Goal: Task Accomplishment & Management: Manage account settings

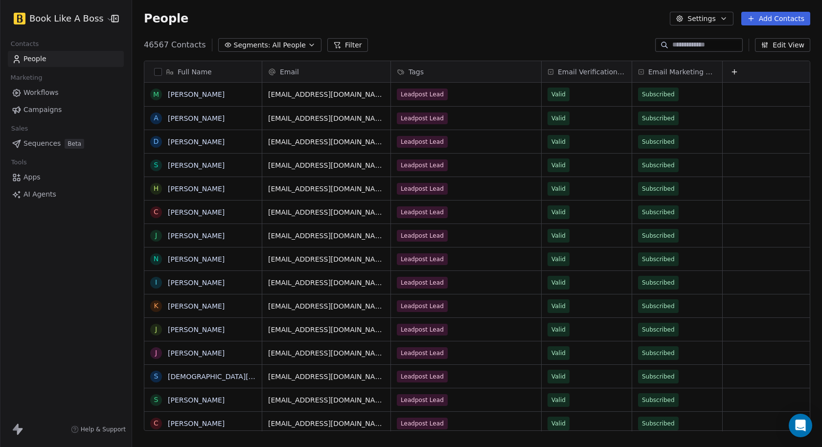
scroll to position [386, 682]
click at [45, 93] on span "Workflows" at bounding box center [40, 93] width 35 height 10
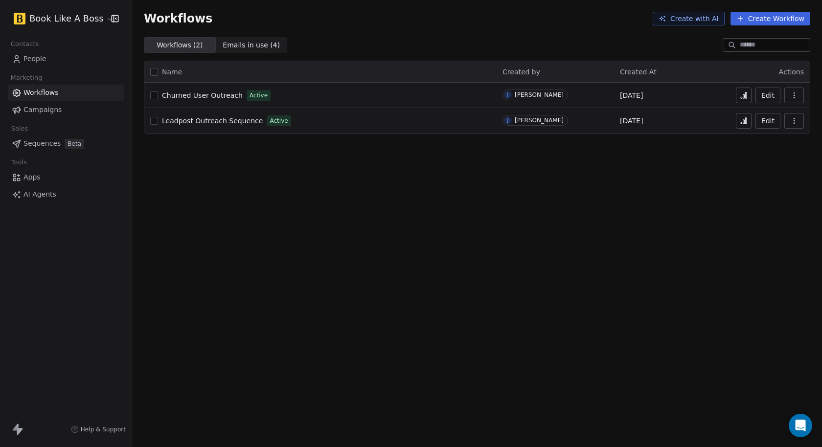
click at [217, 121] on span "Leadpost Outreach Sequence" at bounding box center [212, 121] width 101 height 8
click at [744, 99] on button at bounding box center [744, 96] width 16 height 16
click at [214, 120] on span "Leadpost Outreach Sequence" at bounding box center [212, 121] width 101 height 8
click at [802, 430] on icon "Open Intercom Messenger" at bounding box center [800, 425] width 11 height 13
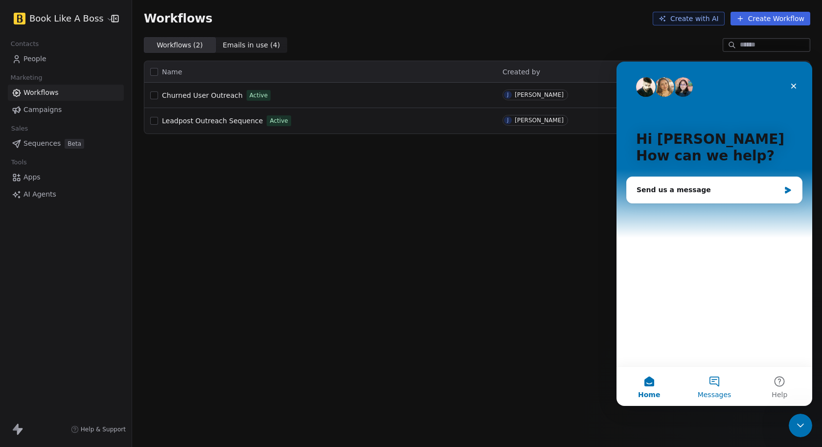
click at [722, 380] on button "Messages" at bounding box center [714, 386] width 65 height 39
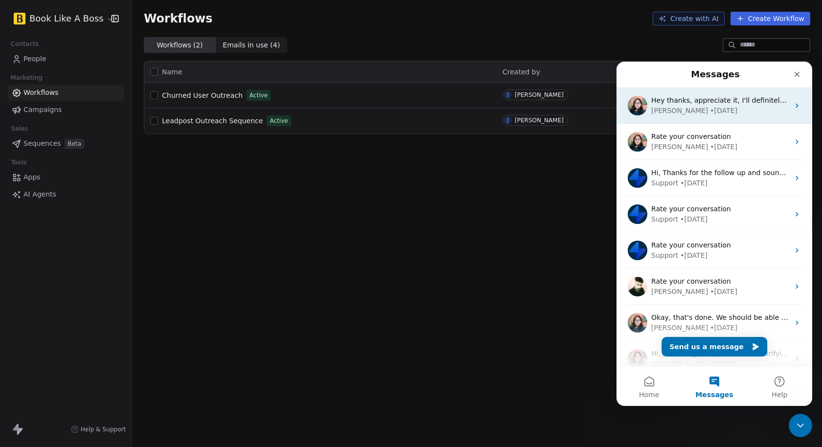
click at [710, 110] on div "• 1w ago" at bounding box center [723, 111] width 27 height 10
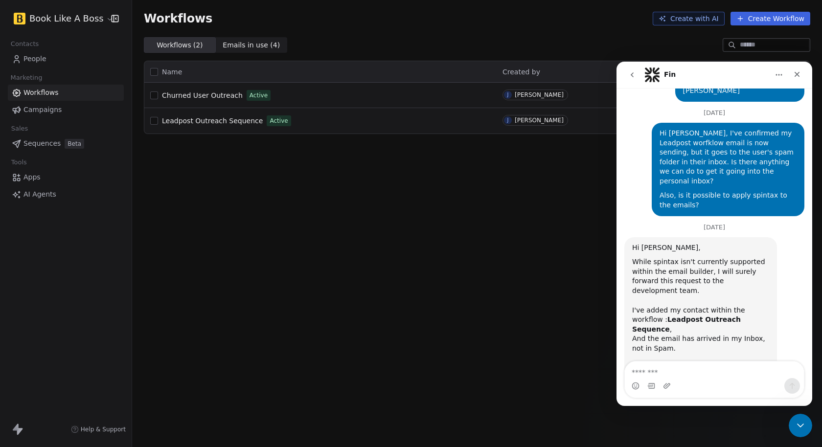
scroll to position [11268, 0]
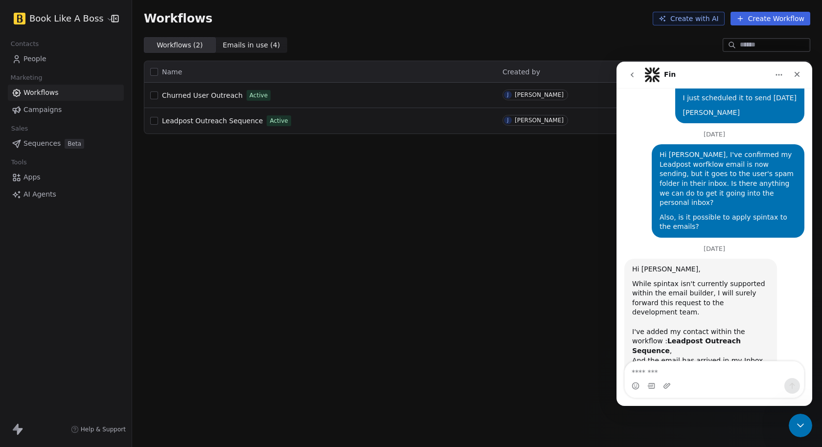
click at [809, 363] on div "Intercom messenger" at bounding box center [714, 379] width 196 height 37
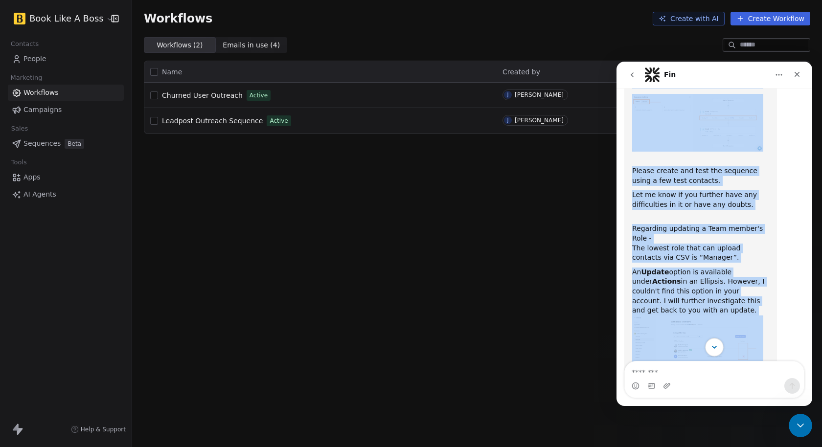
scroll to position [8156, 0]
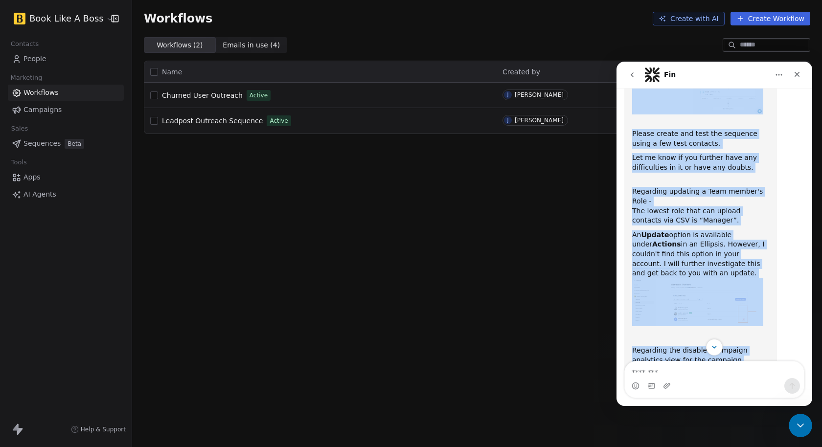
drag, startPoint x: 636, startPoint y: 116, endPoint x: 718, endPoint y: 109, distance: 82.0
copy div "Hi Justin, Based on your workflow requirements :- 1) Send email A 2) Wait 2 day…"
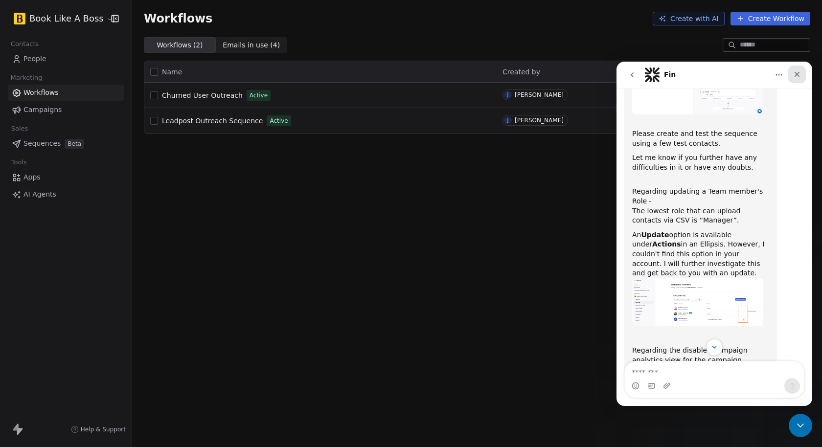
click at [798, 75] on icon "Close" at bounding box center [797, 74] width 5 height 5
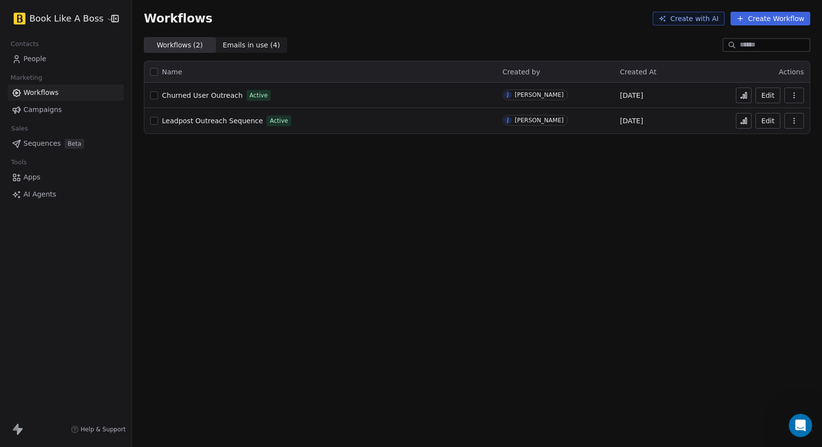
scroll to position [11268, 0]
click at [212, 120] on span "Leadpost Outreach Sequence" at bounding box center [212, 121] width 101 height 8
click at [45, 143] on span "Sequences" at bounding box center [41, 143] width 37 height 10
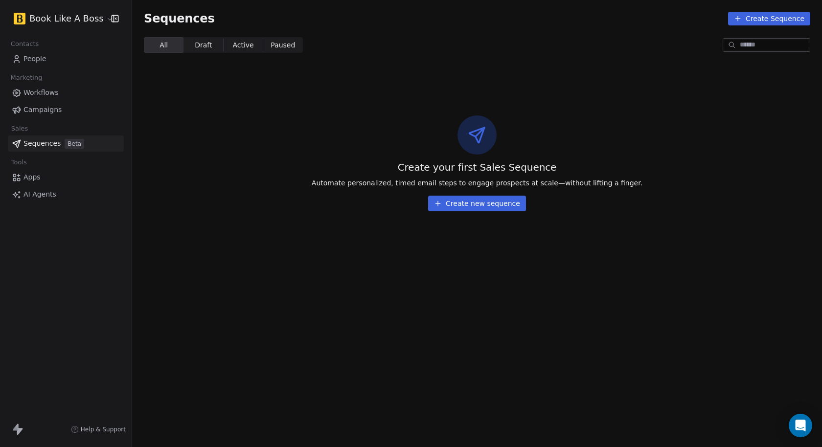
click at [451, 201] on button "Create new sequence" at bounding box center [477, 204] width 98 height 16
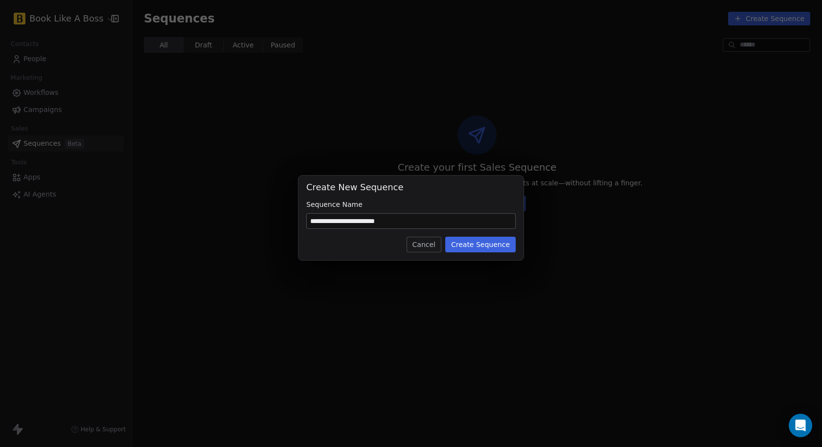
type input "**********"
click at [480, 246] on button "Create Sequence" at bounding box center [480, 245] width 70 height 16
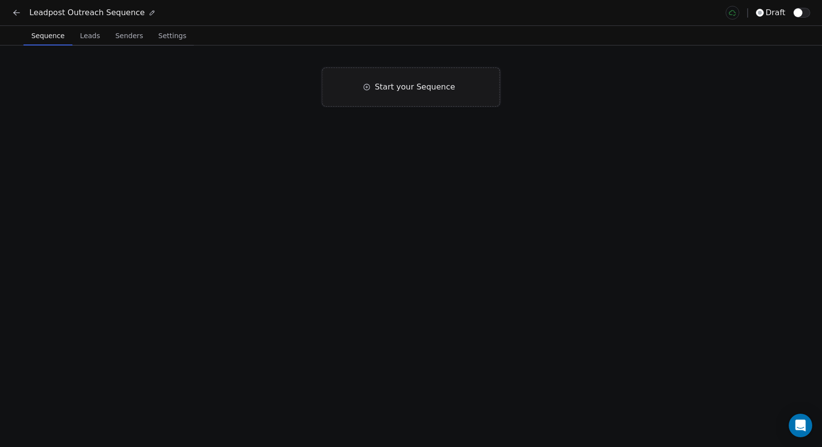
click at [393, 85] on span "Start your Sequence" at bounding box center [415, 87] width 80 height 12
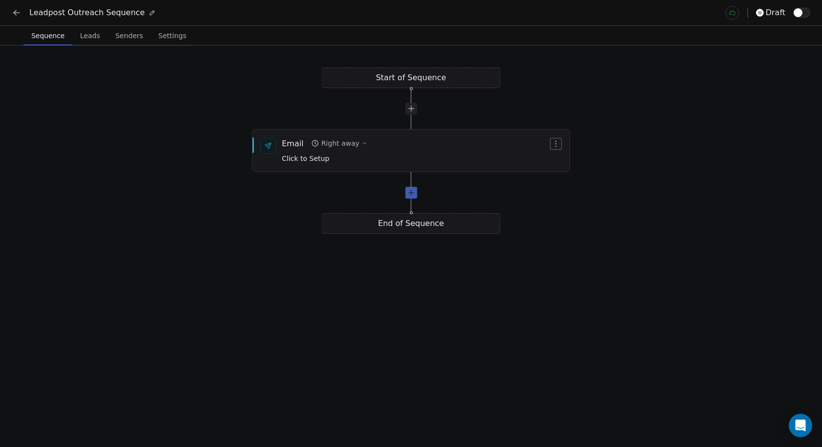
click at [413, 194] on div at bounding box center [411, 193] width 12 height 12
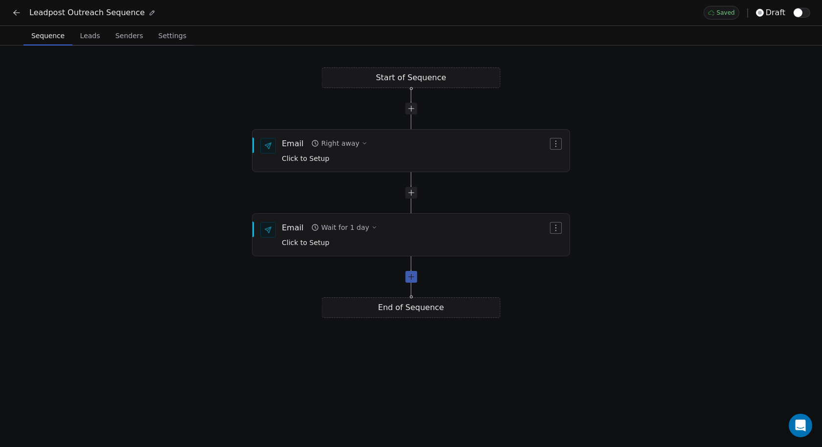
click at [412, 277] on div at bounding box center [411, 277] width 12 height 12
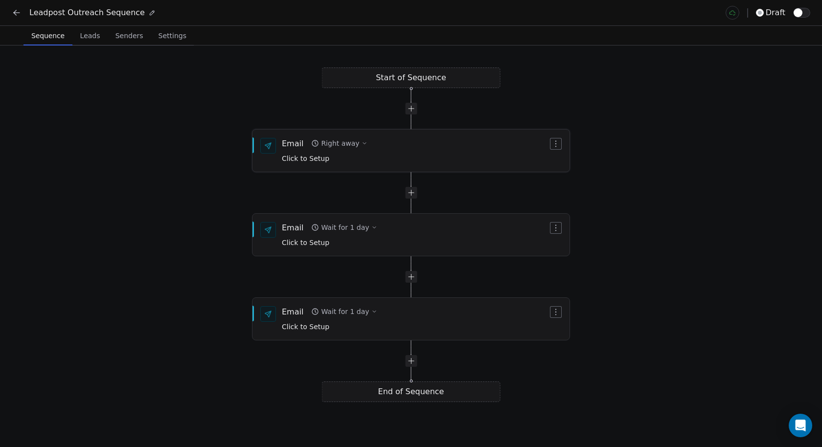
click at [349, 144] on div "Right away" at bounding box center [340, 143] width 38 height 10
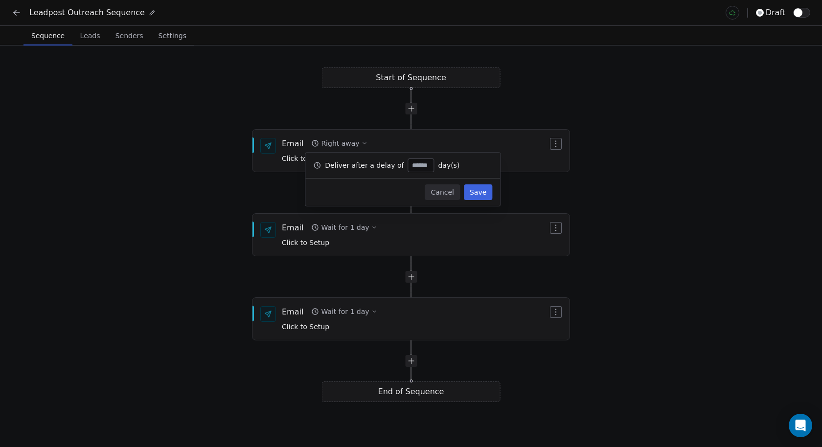
click at [281, 181] on div "Start of Sequence Email Right away Click to Setup End of Sequence Email Wait fo…" at bounding box center [411, 247] width 822 height 402
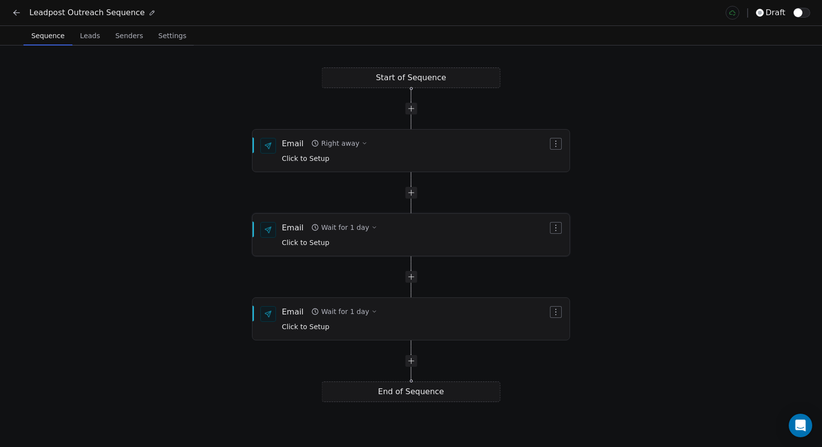
click at [352, 226] on div "Wait for 1 day" at bounding box center [345, 228] width 48 height 10
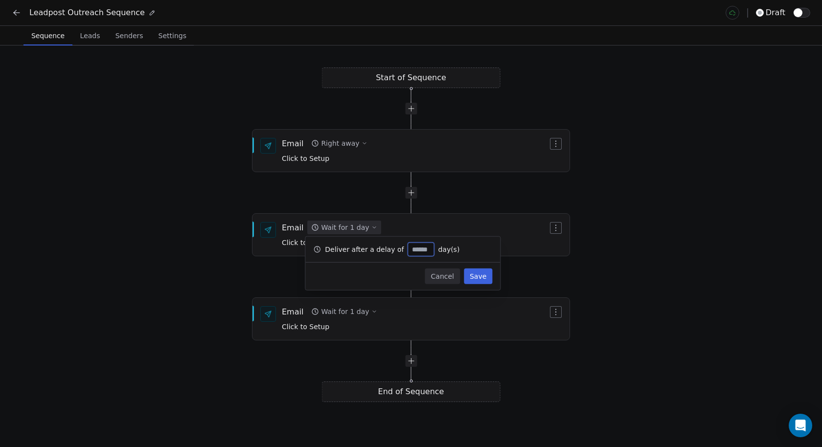
type input "*"
click at [273, 279] on div "Start of Sequence Email Right away Click to Setup End of Sequence Email Wait fo…" at bounding box center [411, 247] width 822 height 402
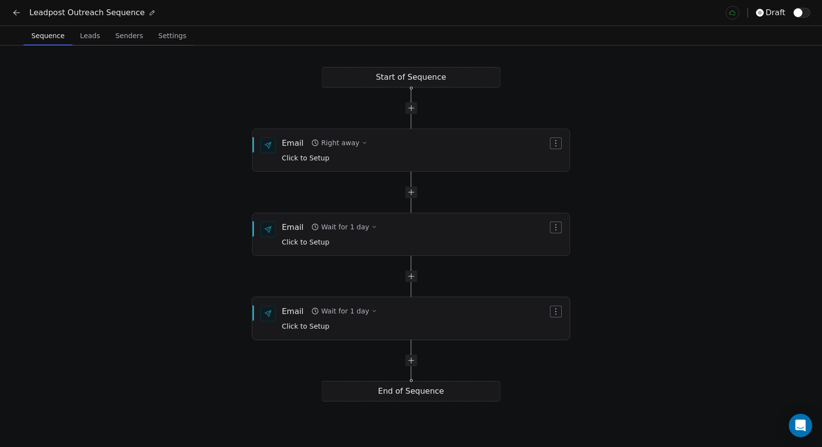
click at [359, 312] on div "Wait for 1 day" at bounding box center [345, 311] width 48 height 10
click at [371, 314] on icon "button" at bounding box center [374, 311] width 6 height 6
click at [371, 312] on icon "button" at bounding box center [374, 311] width 6 height 6
click at [371, 310] on icon "button" at bounding box center [374, 311] width 6 height 6
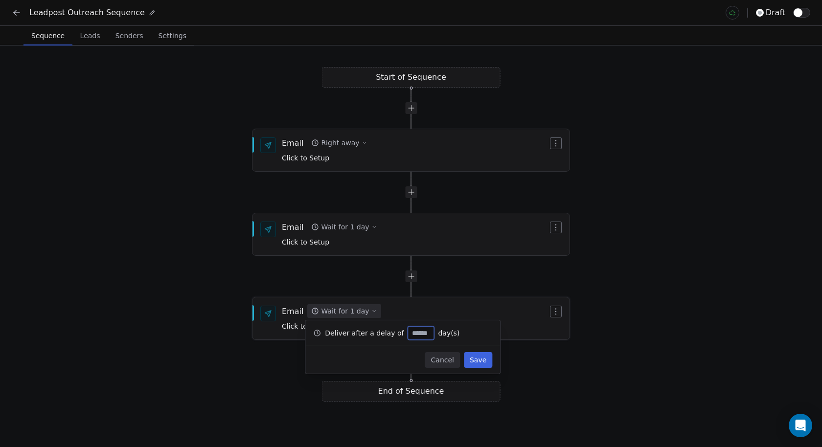
click at [371, 310] on icon "button" at bounding box center [374, 311] width 6 height 6
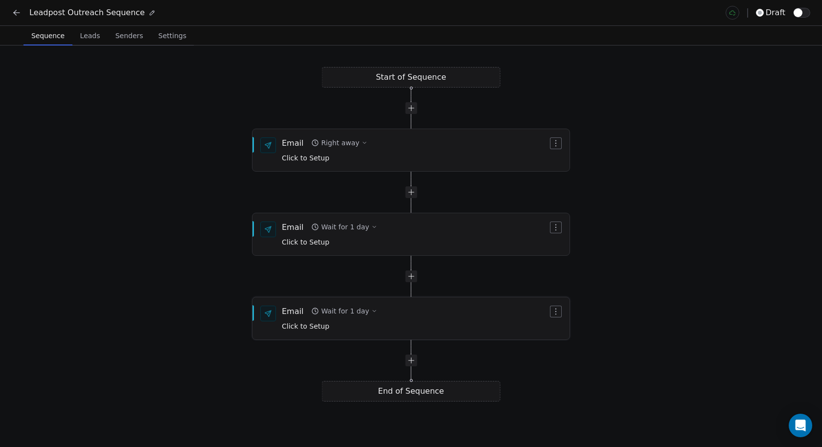
click at [371, 310] on icon "button" at bounding box center [374, 311] width 6 height 6
click at [369, 312] on button "Wait for 1 day" at bounding box center [343, 311] width 73 height 14
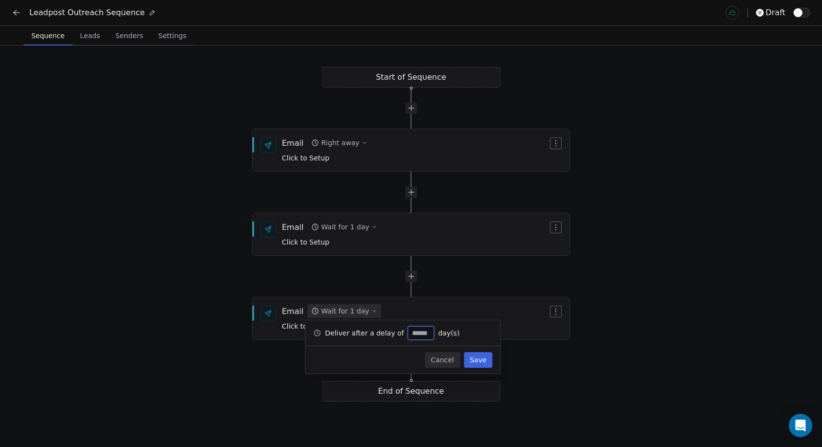
type input "*"
click at [476, 362] on button "Save" at bounding box center [478, 360] width 28 height 16
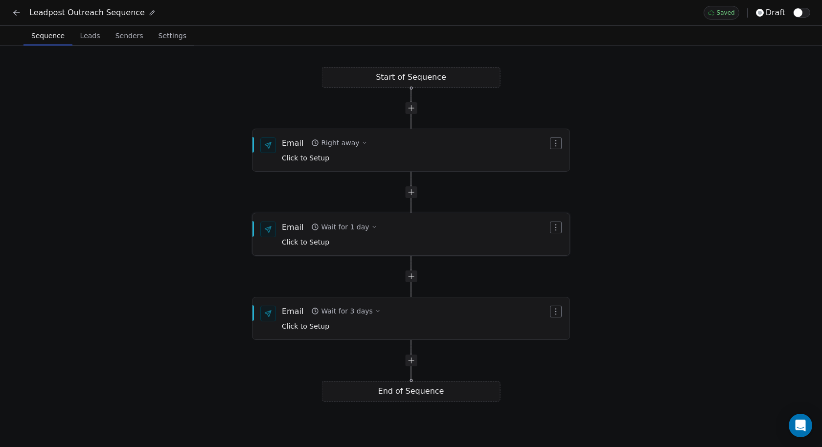
click at [360, 228] on div "Wait for 1 day" at bounding box center [345, 227] width 48 height 10
click at [370, 228] on button "Wait for 1 day" at bounding box center [343, 227] width 73 height 14
click at [373, 227] on icon "button" at bounding box center [374, 227] width 3 height 1
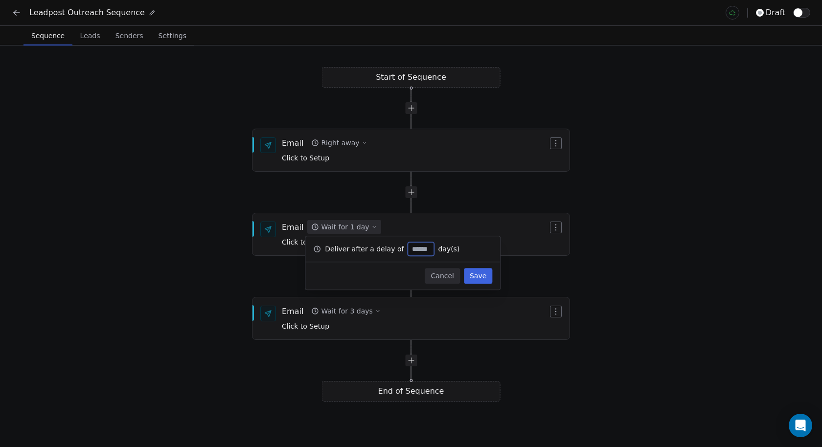
type input "*"
click at [479, 280] on button "Save" at bounding box center [478, 276] width 28 height 16
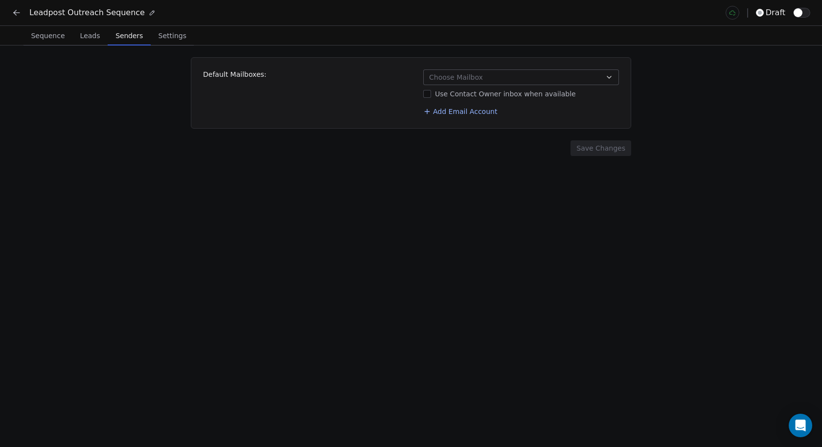
click at [125, 42] on span "Senders" at bounding box center [129, 36] width 35 height 14
click at [449, 76] on span "Choose Mailbox" at bounding box center [456, 77] width 54 height 10
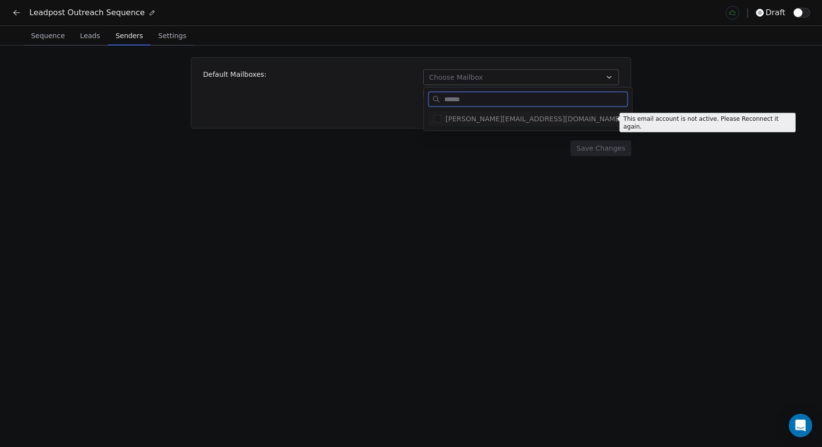
click at [440, 118] on button "Suggestions" at bounding box center [438, 119] width 8 height 8
click at [438, 121] on button "Suggestions" at bounding box center [438, 119] width 8 height 8
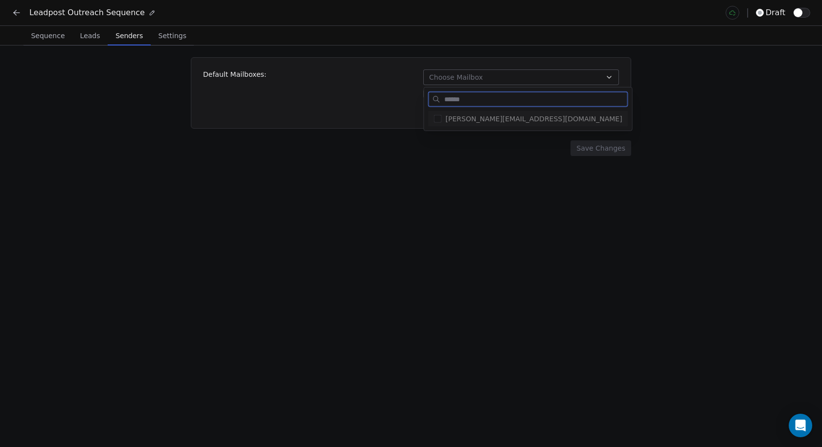
click at [439, 121] on button "Suggestions" at bounding box center [438, 119] width 8 height 8
click at [465, 122] on span "[PERSON_NAME][EMAIL_ADDRESS][DOMAIN_NAME]" at bounding box center [534, 119] width 177 height 10
click at [469, 98] on input "text" at bounding box center [534, 99] width 185 height 14
type input "*"
click at [472, 118] on span "[PERSON_NAME][EMAIL_ADDRESS][DOMAIN_NAME]" at bounding box center [534, 119] width 177 height 10
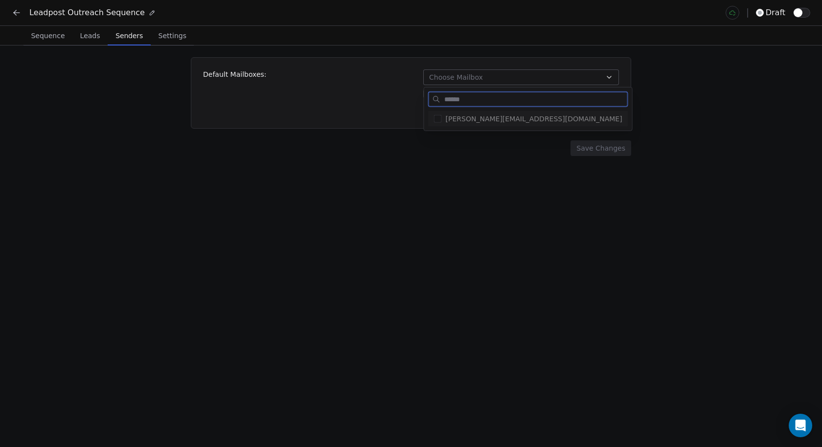
click at [546, 123] on span "[PERSON_NAME][EMAIL_ADDRESS][DOMAIN_NAME]" at bounding box center [534, 119] width 177 height 10
click at [505, 105] on input "text" at bounding box center [534, 99] width 185 height 14
click at [426, 179] on html "Leadpost Outreach Sequence draft Sequence Sequence Leads Leads Senders Senders …" at bounding box center [411, 223] width 822 height 447
click at [50, 41] on span "Sequence" at bounding box center [48, 36] width 42 height 14
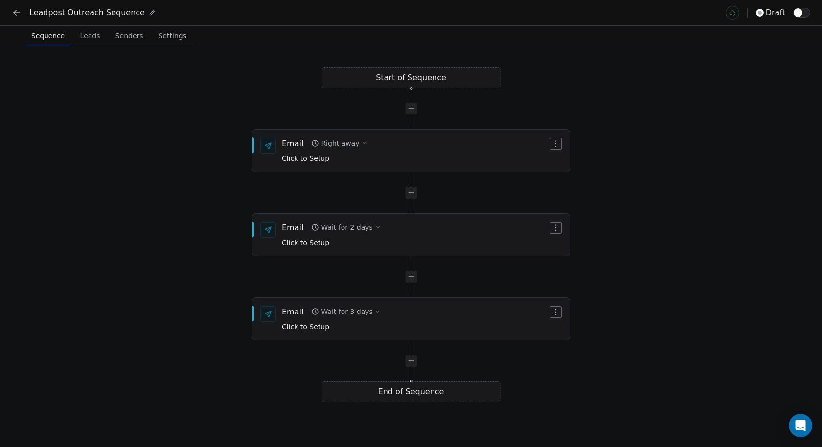
click at [17, 15] on icon at bounding box center [17, 13] width 10 height 10
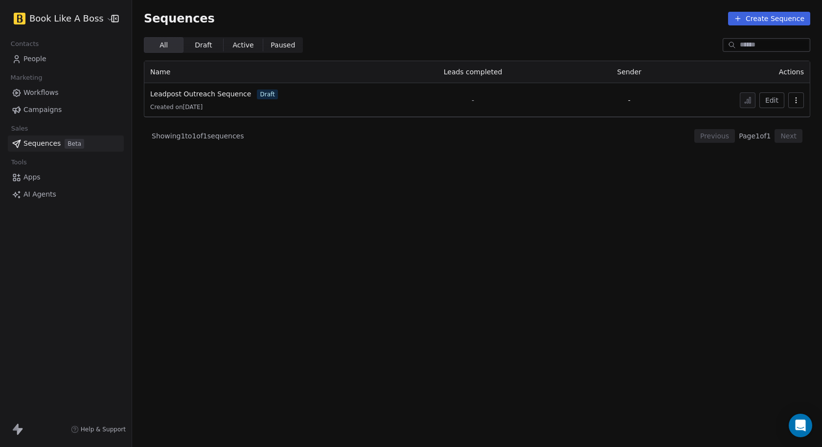
click at [100, 17] on html "Book Like A Boss Contacts People Marketing Workflows Campaigns Sales Sequences …" at bounding box center [411, 223] width 822 height 447
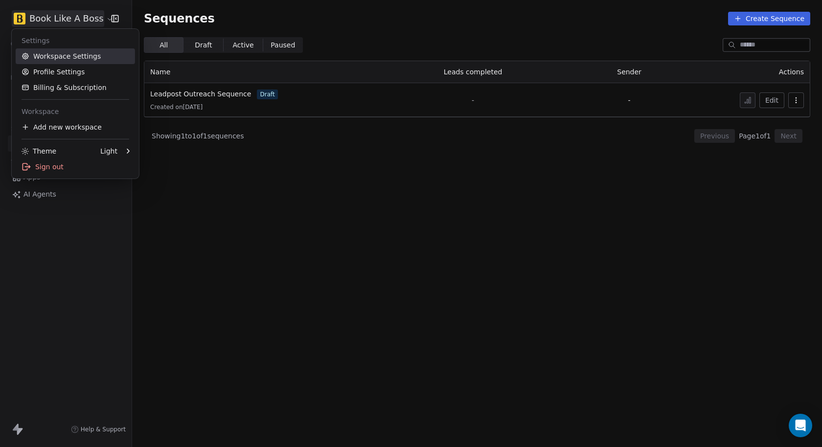
click at [91, 60] on link "Workspace Settings" at bounding box center [75, 56] width 119 height 16
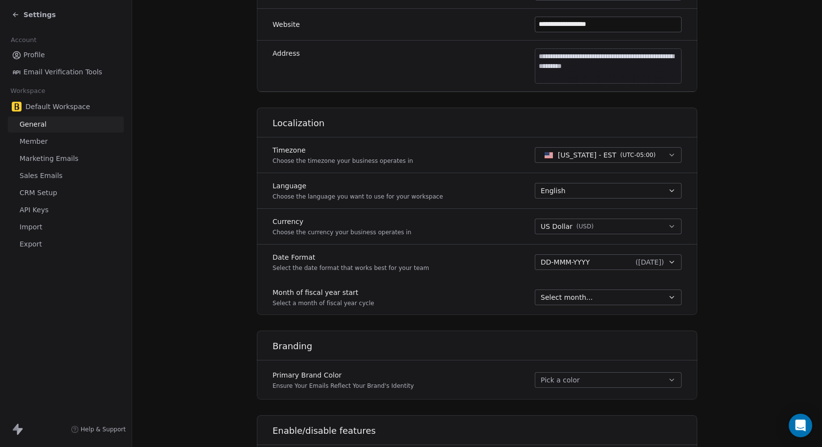
scroll to position [388, 0]
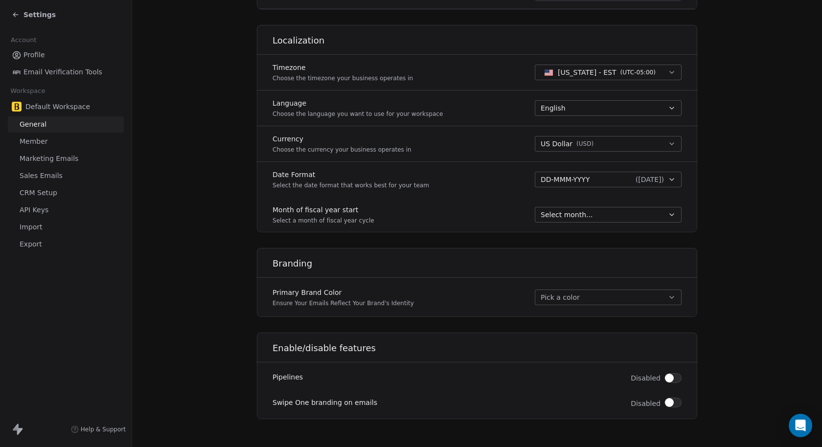
click at [46, 177] on span "Sales Emails" at bounding box center [41, 176] width 43 height 10
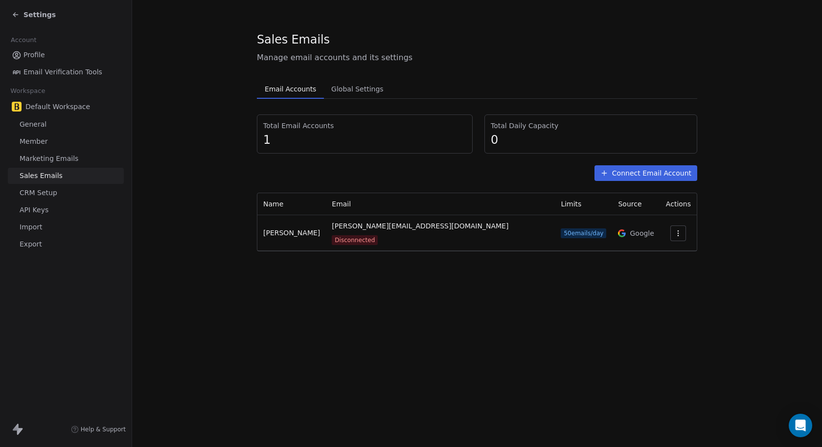
click at [674, 229] on icon "button" at bounding box center [678, 233] width 8 height 8
click at [658, 251] on span "Reconnect" at bounding box center [654, 250] width 36 height 10
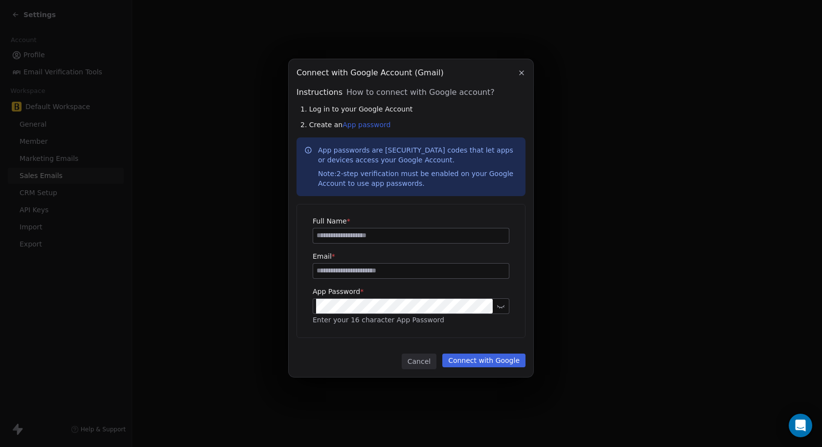
click at [370, 238] on input at bounding box center [411, 235] width 196 height 15
type input "**********"
click at [366, 127] on link "App password" at bounding box center [366, 125] width 48 height 8
click at [471, 360] on button "Connect with Google" at bounding box center [483, 361] width 83 height 14
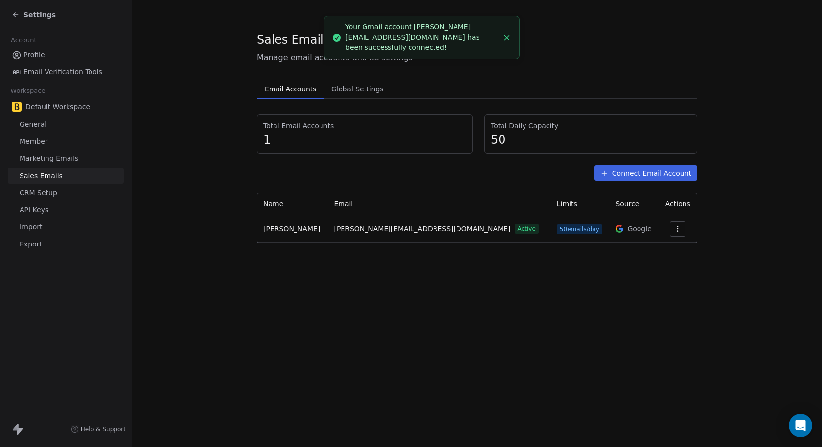
drag, startPoint x: 400, startPoint y: 296, endPoint x: 449, endPoint y: 240, distance: 73.5
click at [400, 296] on div "Sales Emails Manage email accounts and its settings Email Accounts Email Accoun…" at bounding box center [477, 223] width 690 height 447
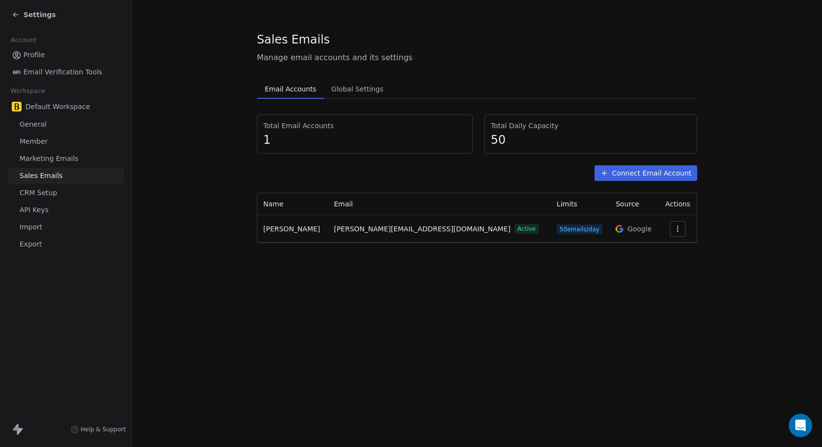
click at [61, 160] on span "Marketing Emails" at bounding box center [49, 159] width 59 height 10
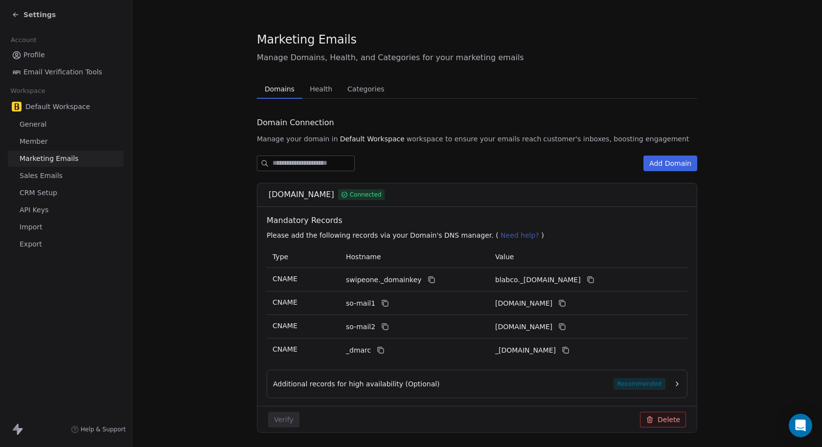
click at [51, 176] on span "Sales Emails" at bounding box center [41, 176] width 43 height 10
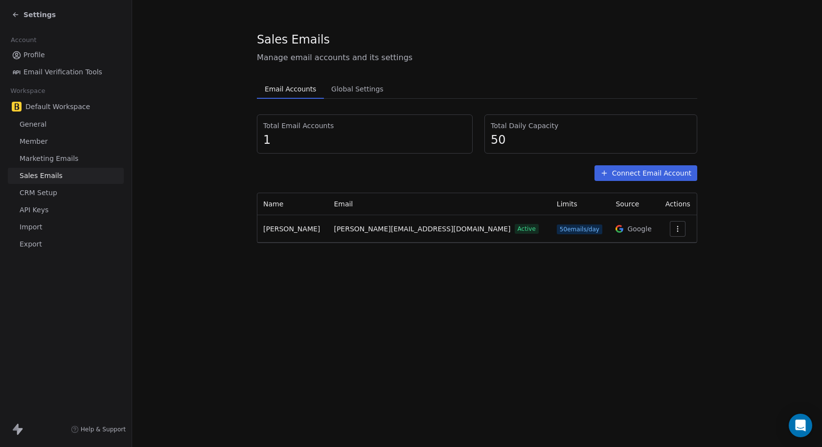
click at [358, 91] on span "Global Settings" at bounding box center [357, 89] width 60 height 14
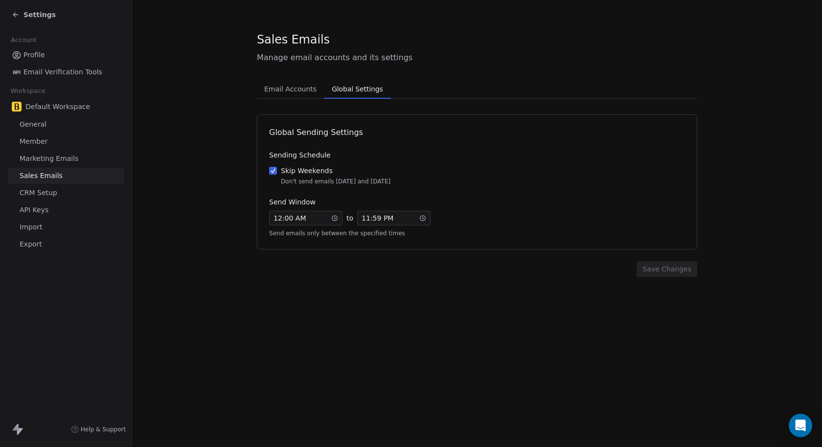
click at [319, 218] on div "12 : 00 AM" at bounding box center [305, 218] width 73 height 15
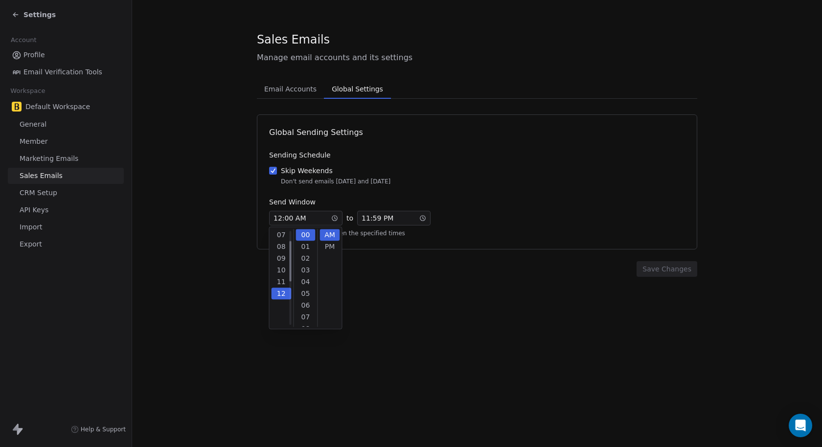
scroll to position [129, 0]
click at [308, 290] on div "07" at bounding box center [306, 291] width 20 height 12
click at [308, 276] on div "17" at bounding box center [306, 276] width 20 height 12
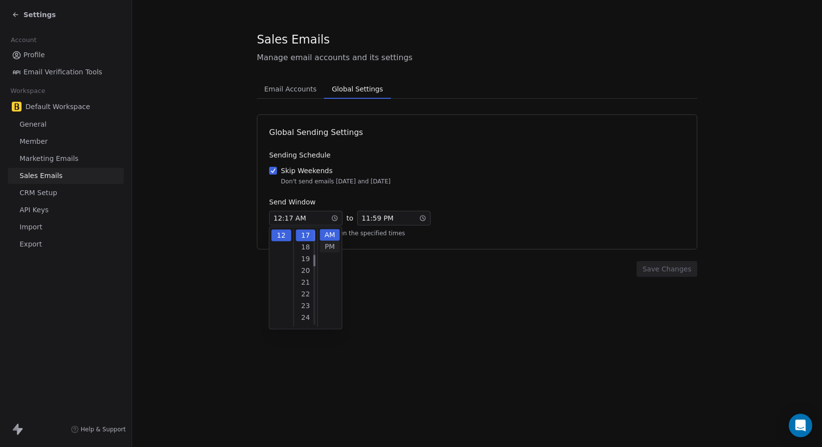
click at [334, 243] on div "PM" at bounding box center [330, 247] width 20 height 12
click at [306, 242] on div "07" at bounding box center [306, 241] width 20 height 12
click at [281, 233] on div "12" at bounding box center [281, 235] width 20 height 12
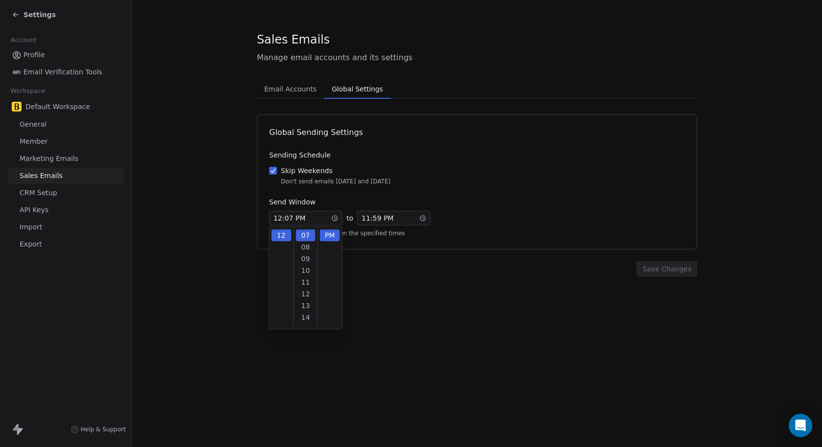
click at [402, 309] on div "Sales Emails Manage email accounts and its settings Email Accounts Email Accoun…" at bounding box center [477, 223] width 690 height 447
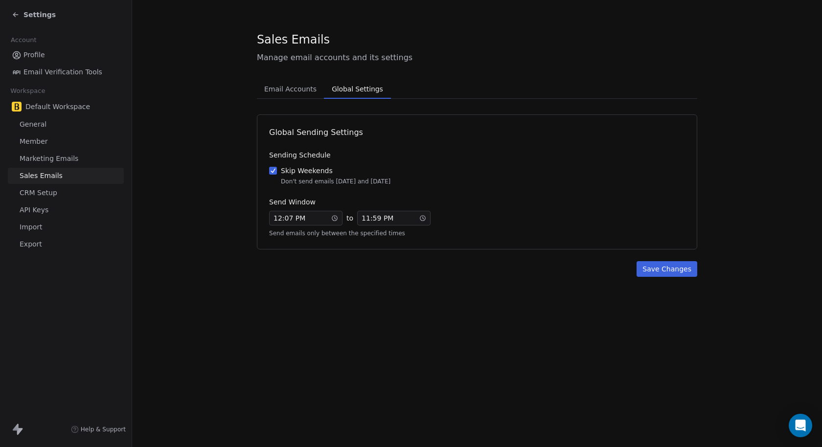
click at [280, 217] on span "12 : 07 PM" at bounding box center [290, 218] width 32 height 10
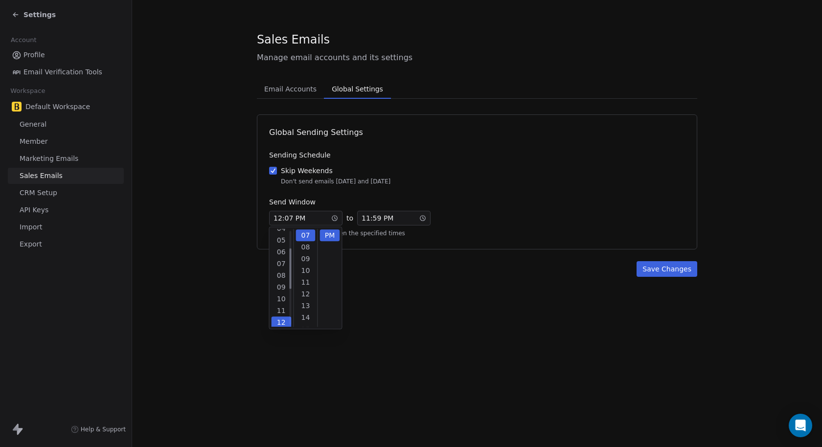
scroll to position [41, 0]
drag, startPoint x: 291, startPoint y: 310, endPoint x: 287, endPoint y: 274, distance: 36.4
click at [289, 274] on div at bounding box center [290, 268] width 2 height 41
click at [280, 267] on div "07" at bounding box center [281, 264] width 20 height 12
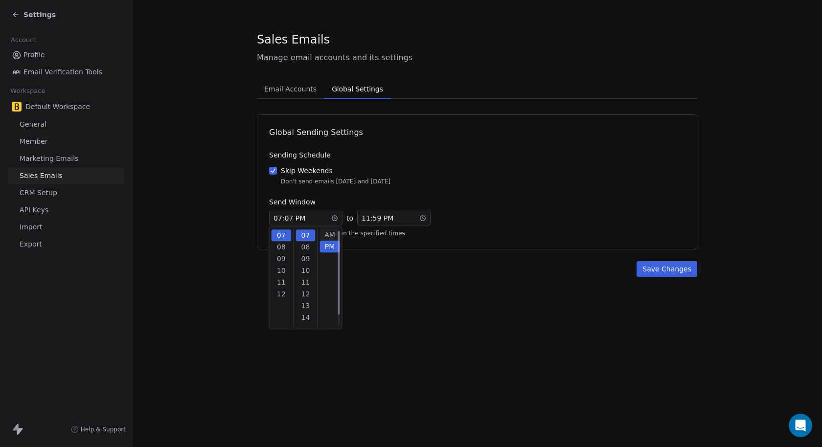
click at [329, 235] on div "AM" at bounding box center [330, 235] width 20 height 12
click at [304, 237] on div "00" at bounding box center [306, 235] width 20 height 12
click at [400, 295] on section "Sales Emails Manage email accounts and its settings Email Accounts Email Accoun…" at bounding box center [477, 154] width 690 height 308
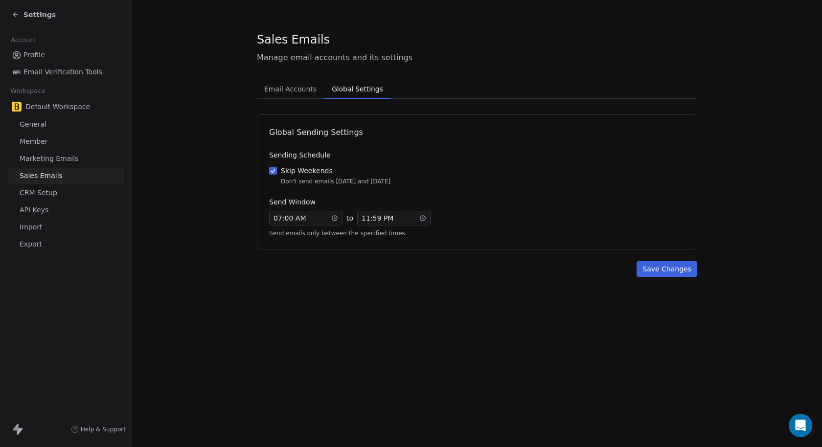
click at [382, 217] on span "11 : 59 PM" at bounding box center [378, 218] width 32 height 10
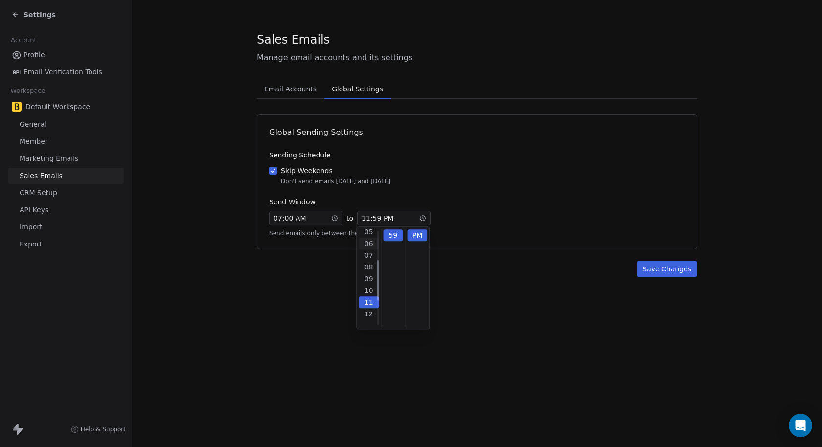
scroll to position [42, 0]
click at [368, 242] on div "05" at bounding box center [369, 240] width 20 height 12
click at [390, 236] on div "00" at bounding box center [393, 235] width 20 height 12
click at [482, 286] on section "Sales Emails Manage email accounts and its settings Email Accounts Email Accoun…" at bounding box center [477, 154] width 690 height 308
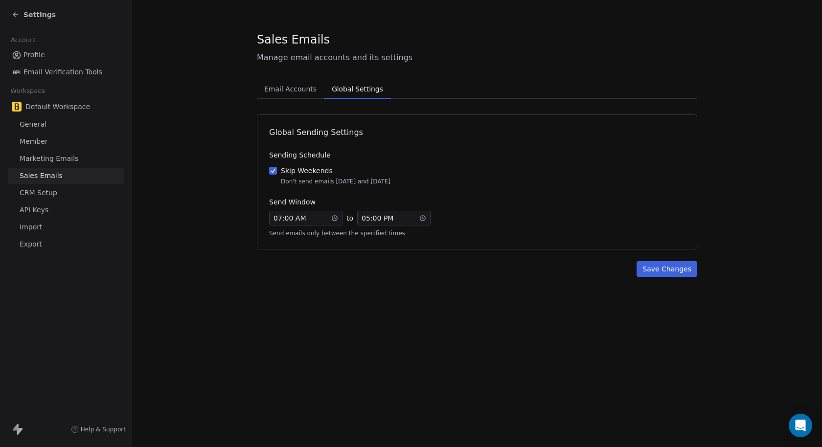
click at [659, 273] on button "Save Changes" at bounding box center [667, 269] width 61 height 16
click at [283, 89] on span "Email Accounts" at bounding box center [290, 89] width 60 height 14
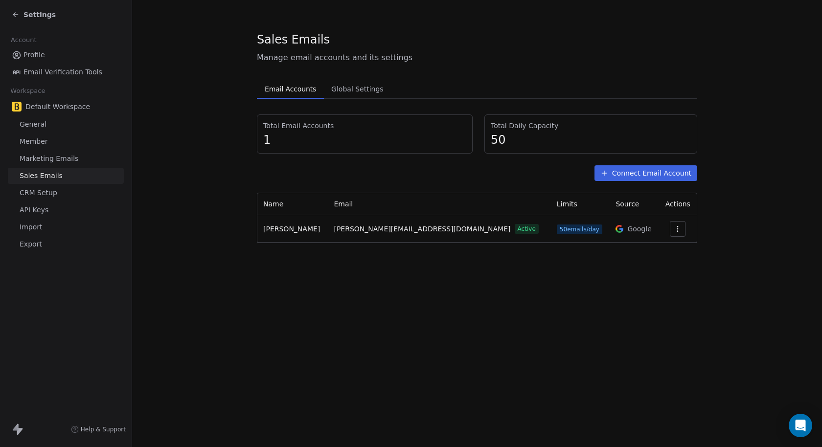
click at [38, 14] on span "Settings" at bounding box center [39, 15] width 32 height 10
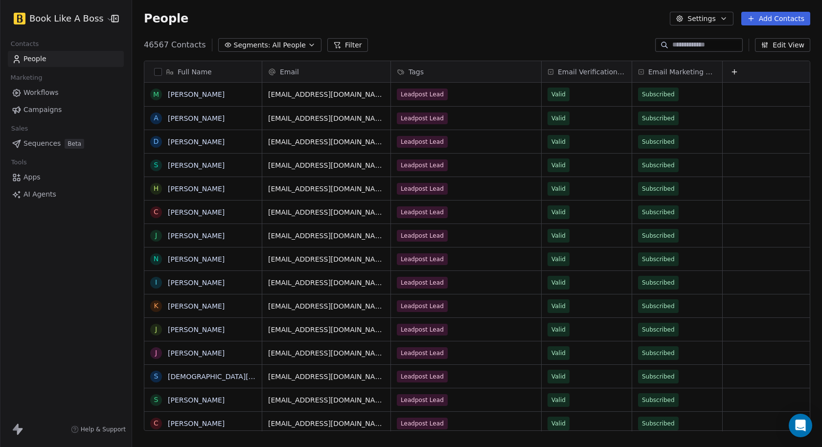
scroll to position [9, 8]
click at [37, 147] on span "Sequences" at bounding box center [41, 143] width 37 height 10
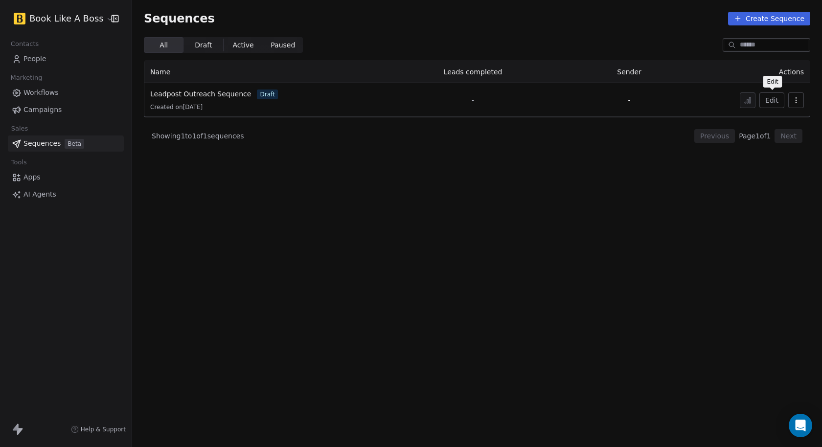
click at [770, 98] on button "Edit" at bounding box center [771, 100] width 25 height 16
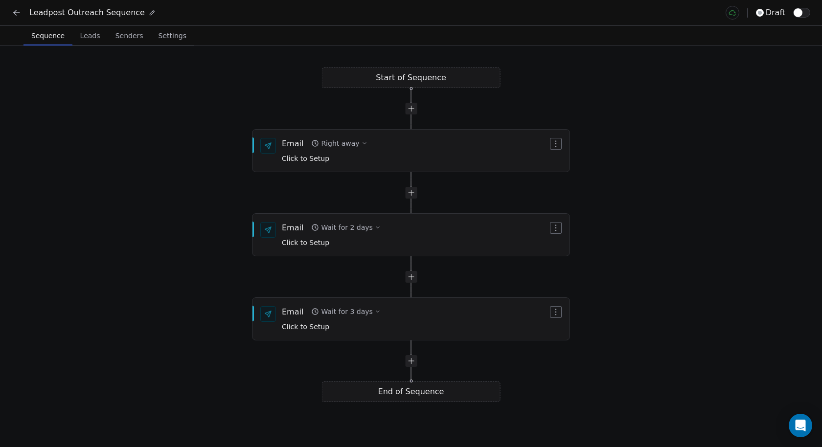
click at [799, 12] on span "button" at bounding box center [798, 12] width 9 height 9
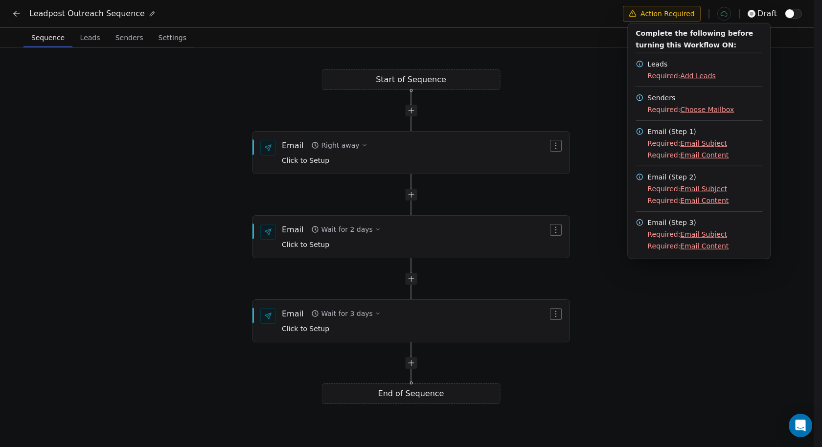
click at [258, 78] on html "Leadpost Outreach Sequence Action Required draft Sequence Sequence Leads Leads …" at bounding box center [411, 224] width 822 height 449
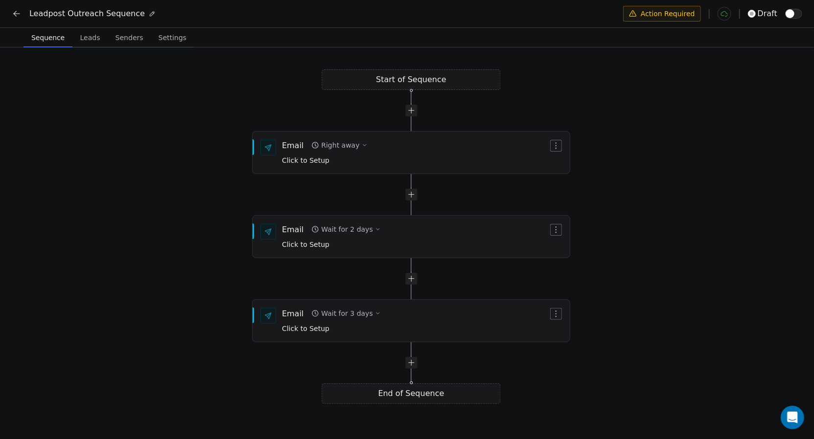
click at [131, 38] on span "Senders" at bounding box center [130, 38] width 36 height 14
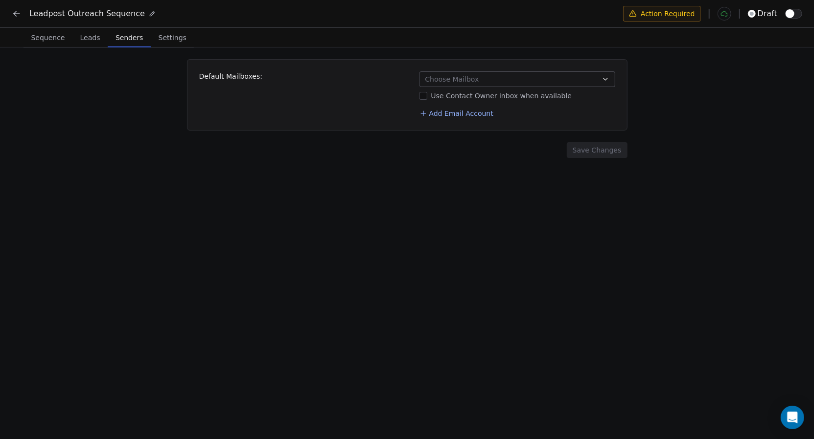
click at [452, 78] on span "Choose Mailbox" at bounding box center [452, 79] width 54 height 10
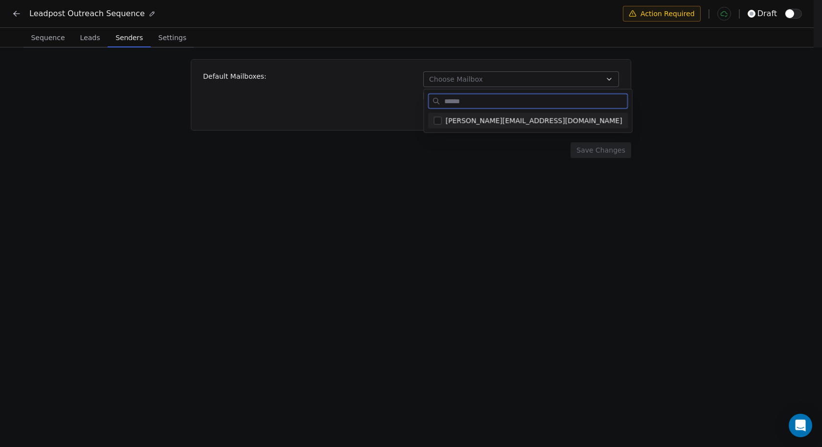
click at [437, 121] on button "Suggestions" at bounding box center [438, 121] width 8 height 8
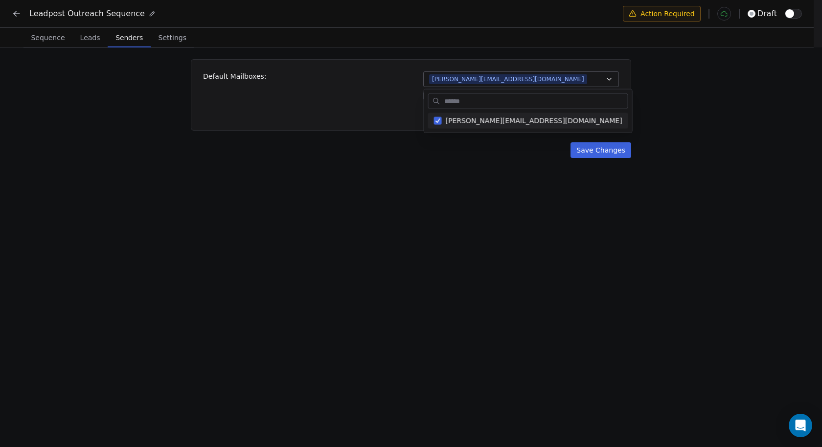
drag, startPoint x: 412, startPoint y: 146, endPoint x: 454, endPoint y: 138, distance: 42.3
click at [413, 146] on html "Leadpost Outreach Sequence Action Required draft Sequence Sequence Leads Leads …" at bounding box center [411, 224] width 822 height 449
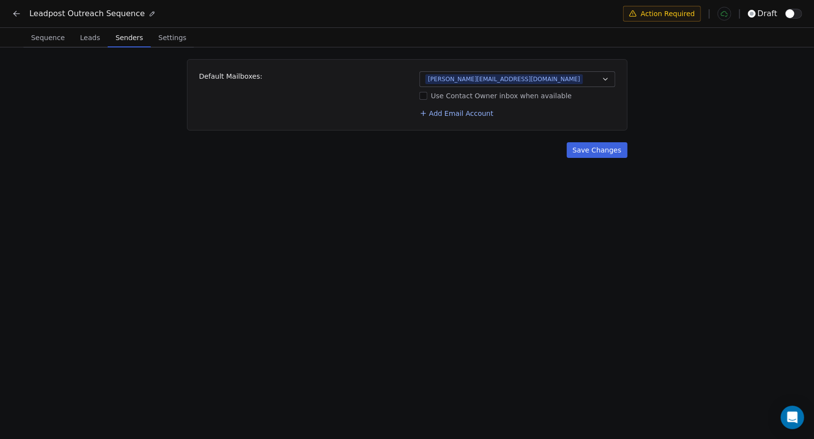
click at [592, 151] on button "Save Changes" at bounding box center [597, 150] width 61 height 16
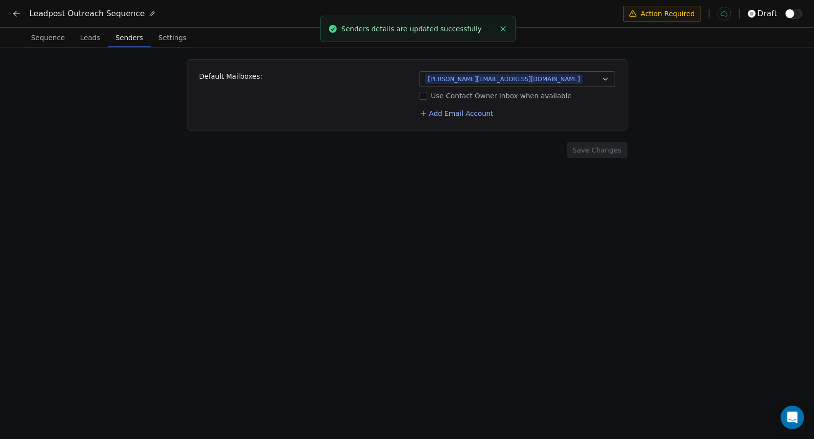
click at [176, 40] on span "Settings" at bounding box center [173, 38] width 36 height 14
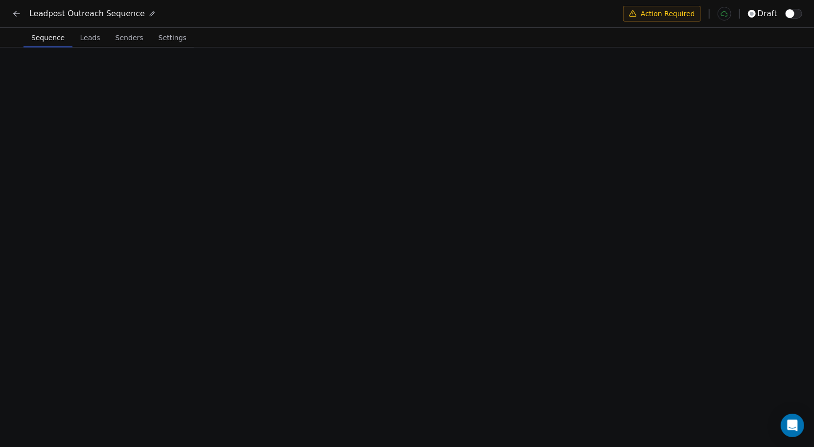
click at [56, 39] on span "Sequence" at bounding box center [47, 38] width 41 height 14
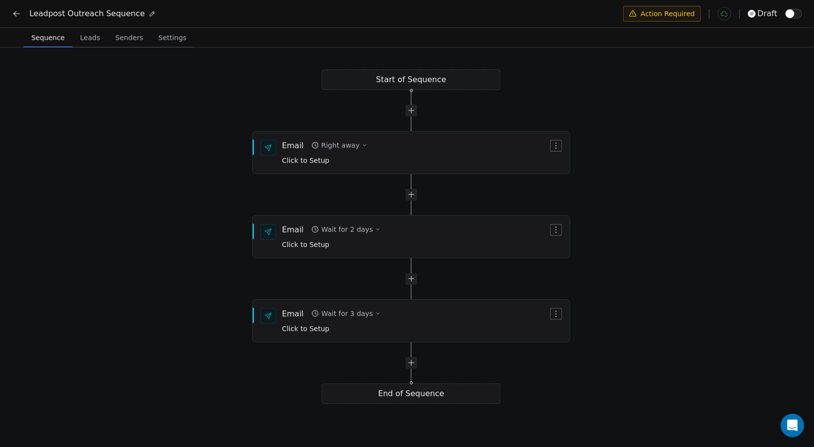
click at [21, 14] on icon at bounding box center [17, 14] width 10 height 10
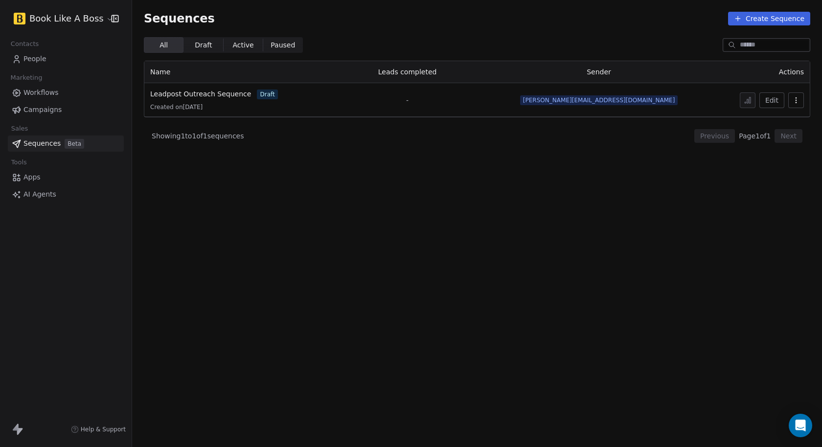
click at [43, 92] on span "Workflows" at bounding box center [40, 93] width 35 height 10
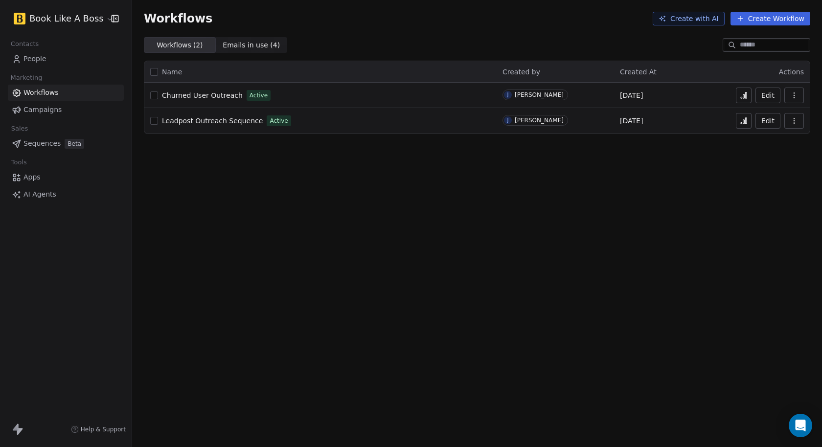
click at [214, 119] on span "Leadpost Outreach Sequence" at bounding box center [212, 121] width 101 height 8
click at [46, 144] on span "Sequences" at bounding box center [41, 143] width 37 height 10
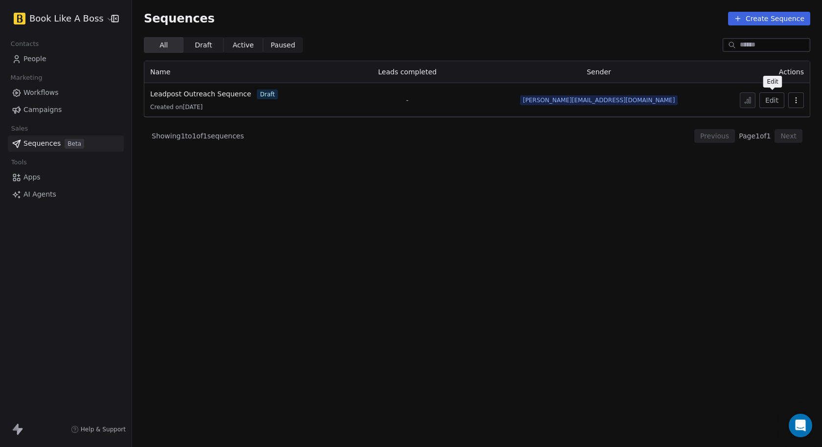
click at [775, 102] on button "Edit" at bounding box center [771, 100] width 25 height 16
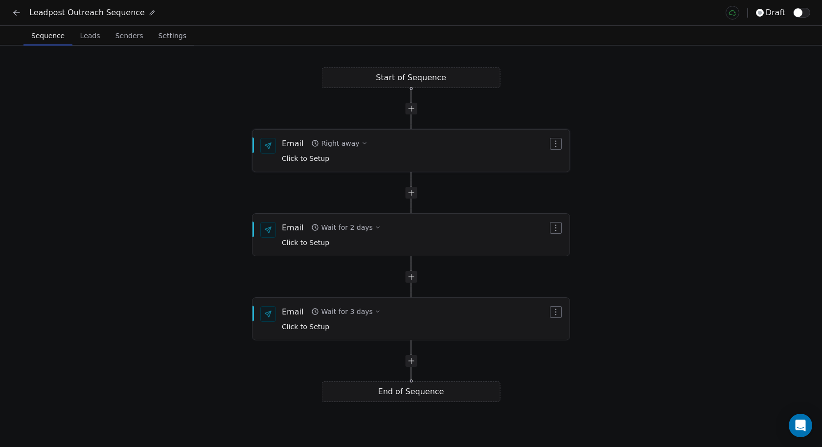
click at [331, 159] on div "Click to Setup" at bounding box center [325, 158] width 86 height 11
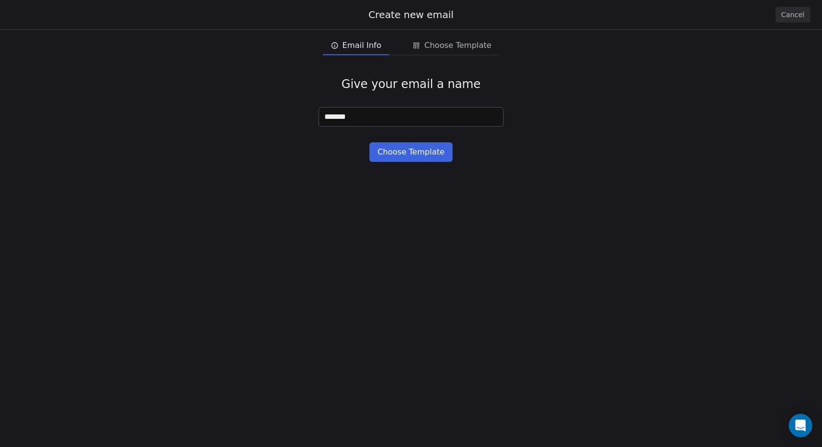
type input "*******"
click at [413, 155] on button "Choose Template" at bounding box center [410, 152] width 83 height 20
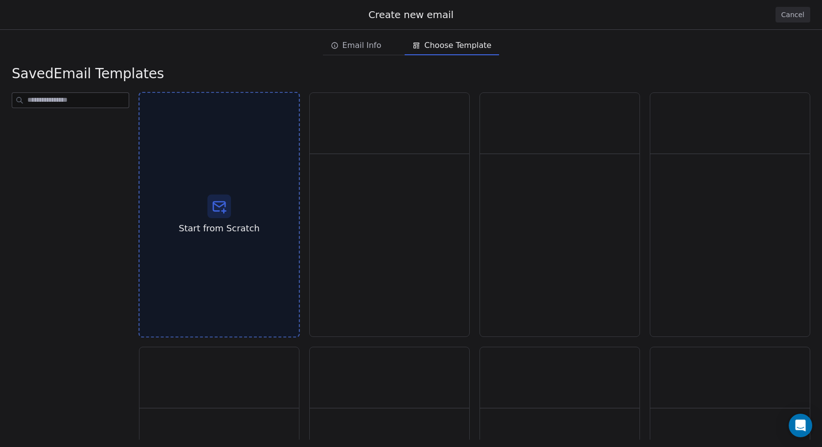
click at [223, 206] on icon at bounding box center [219, 206] width 12 height 9
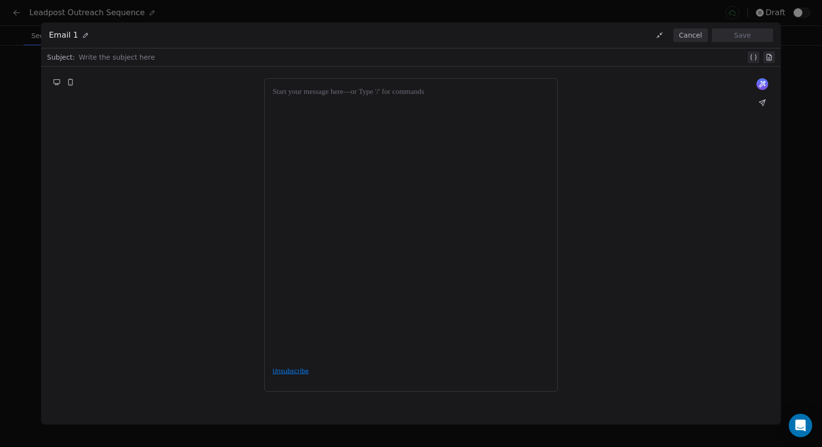
click at [221, 212] on div "What would you like to create email about? or Unsubscribe" at bounding box center [411, 236] width 740 height 338
click at [289, 99] on div at bounding box center [411, 223] width 277 height 273
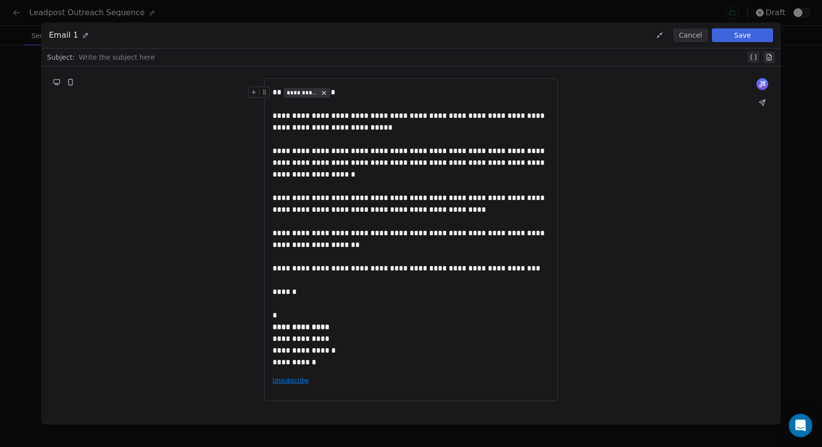
click at [185, 58] on div at bounding box center [412, 57] width 667 height 12
click at [752, 58] on icon at bounding box center [754, 57] width 8 height 8
click at [119, 61] on span "**********" at bounding box center [111, 58] width 64 height 10
click at [122, 89] on span "Choose Property" at bounding box center [118, 91] width 56 height 10
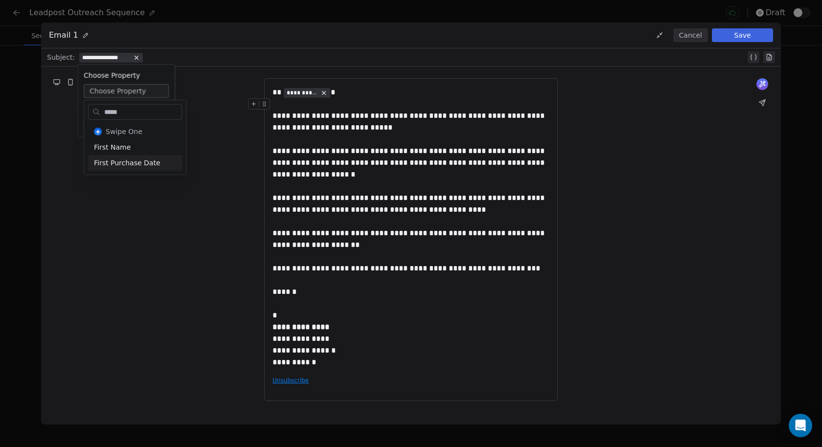
type input "*****"
click at [126, 146] on div "First Name" at bounding box center [135, 147] width 94 height 16
click at [145, 56] on div "**********" at bounding box center [412, 57] width 667 height 12
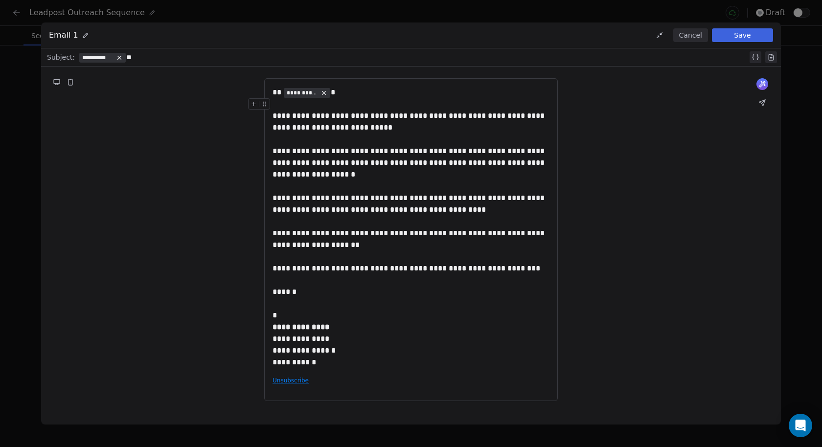
click at [147, 53] on div "**********" at bounding box center [413, 57] width 669 height 12
click at [166, 106] on div "**********" at bounding box center [411, 240] width 740 height 346
drag, startPoint x: 125, startPoint y: 57, endPoint x: 142, endPoint y: 55, distance: 17.3
click at [126, 57] on div "**********" at bounding box center [413, 57] width 669 height 12
click at [334, 359] on div "**********" at bounding box center [411, 363] width 277 height 12
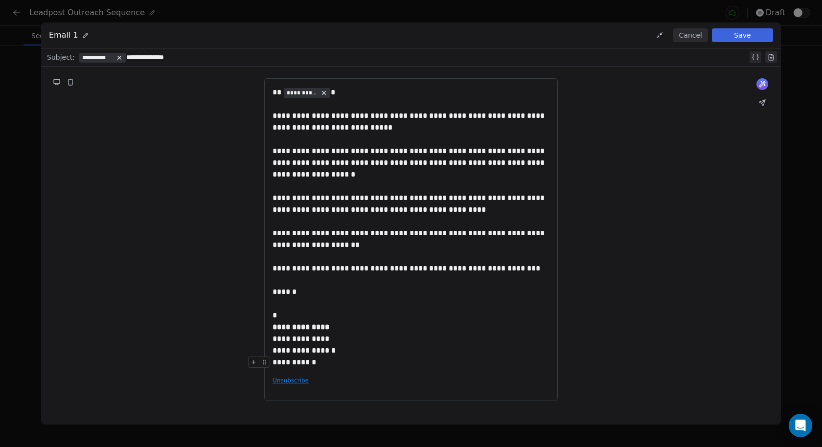
click at [307, 380] on div "**********" at bounding box center [411, 239] width 294 height 323
click at [297, 349] on div "**********" at bounding box center [411, 351] width 277 height 12
click at [739, 35] on button "Save" at bounding box center [742, 35] width 61 height 14
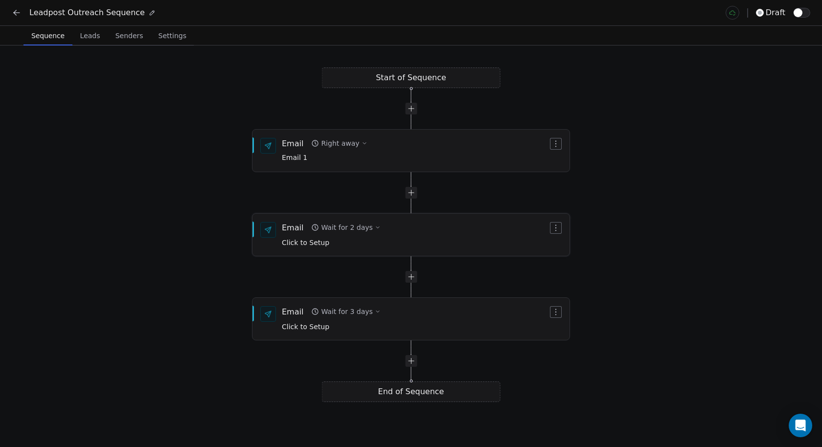
click at [295, 229] on div "Email" at bounding box center [293, 227] width 22 height 11
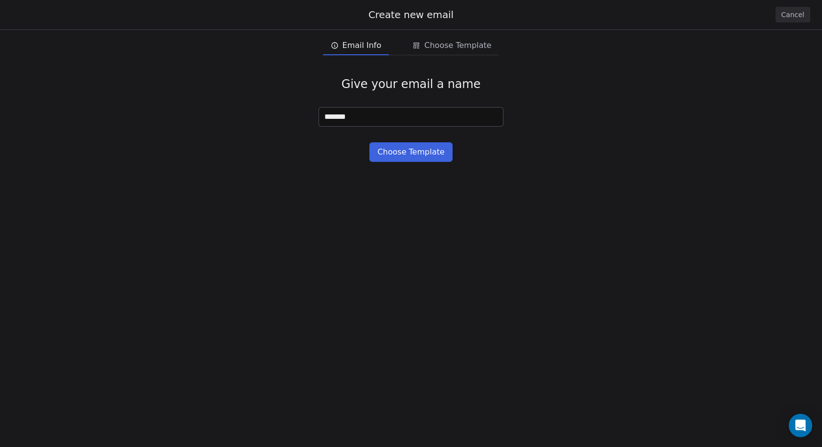
type input "*******"
click at [409, 156] on button "Choose Template" at bounding box center [410, 152] width 83 height 20
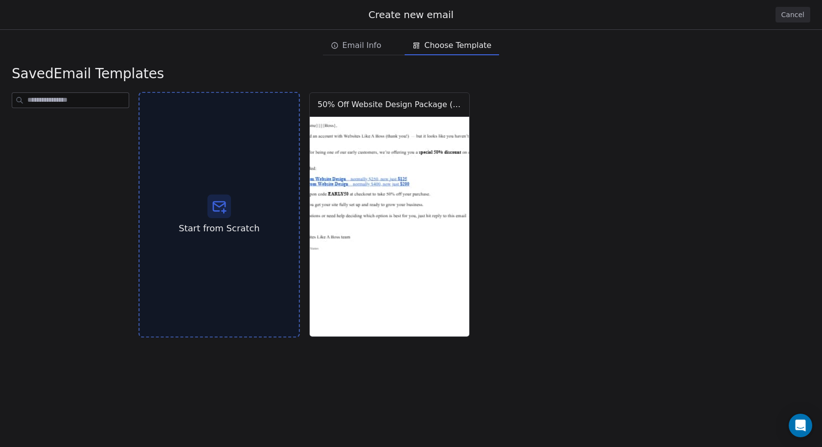
click at [218, 207] on icon at bounding box center [219, 206] width 12 height 9
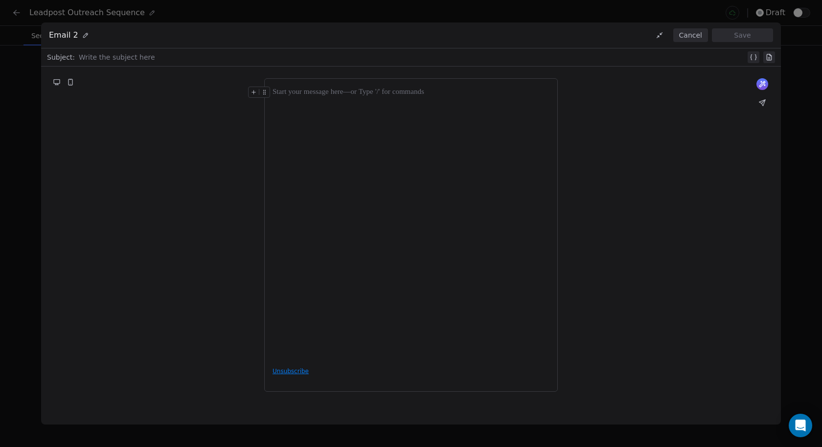
click at [272, 57] on div at bounding box center [412, 57] width 667 height 12
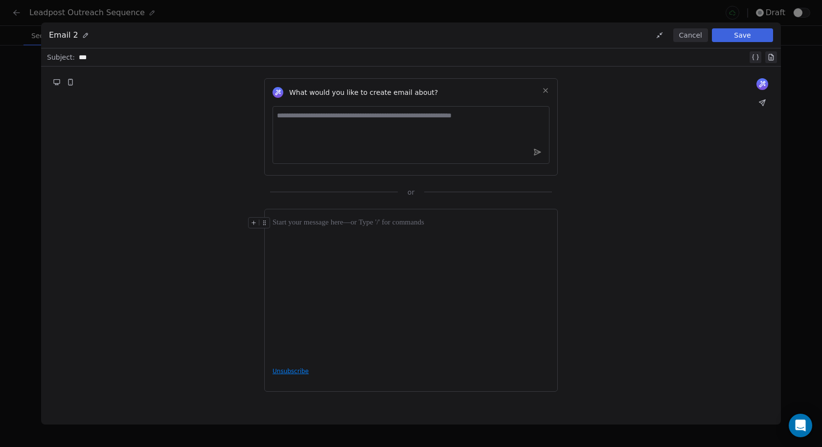
click at [753, 59] on icon at bounding box center [756, 57] width 8 height 8
click at [128, 54] on span "**********" at bounding box center [117, 58] width 48 height 8
click at [134, 91] on span "Choose Property" at bounding box center [130, 91] width 56 height 10
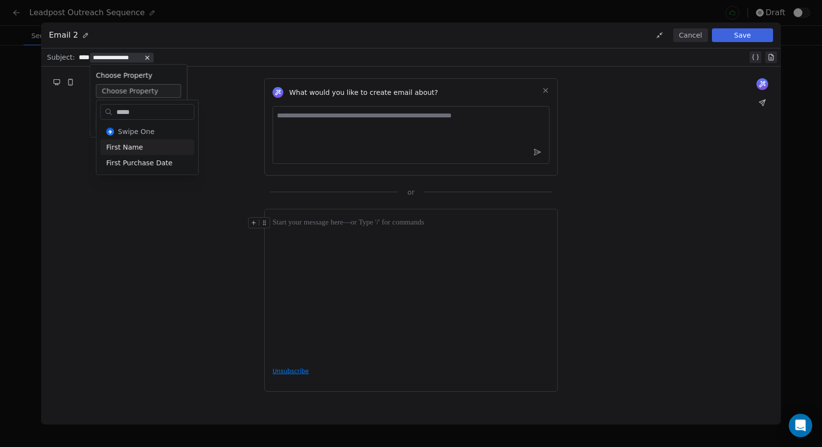
type input "*****"
click at [142, 149] on div "First Name" at bounding box center [147, 147] width 94 height 16
click at [163, 56] on div "**********" at bounding box center [413, 57] width 669 height 12
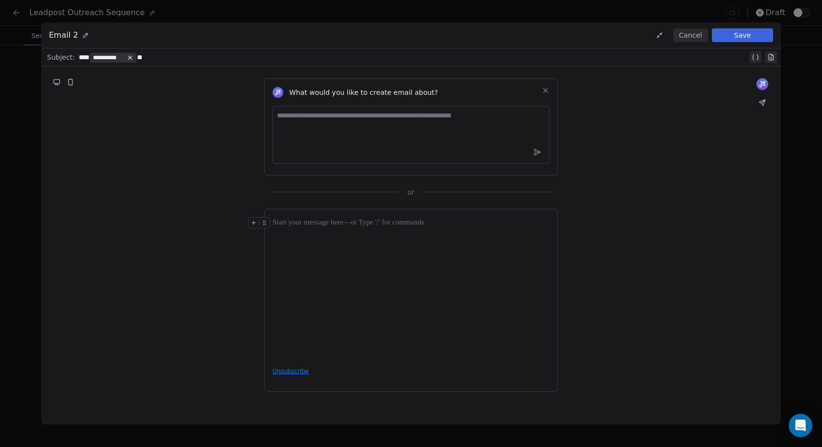
click at [167, 57] on div "**********" at bounding box center [413, 57] width 669 height 12
click at [195, 59] on div "**********" at bounding box center [413, 57] width 669 height 12
click at [333, 130] on textarea at bounding box center [411, 135] width 277 height 58
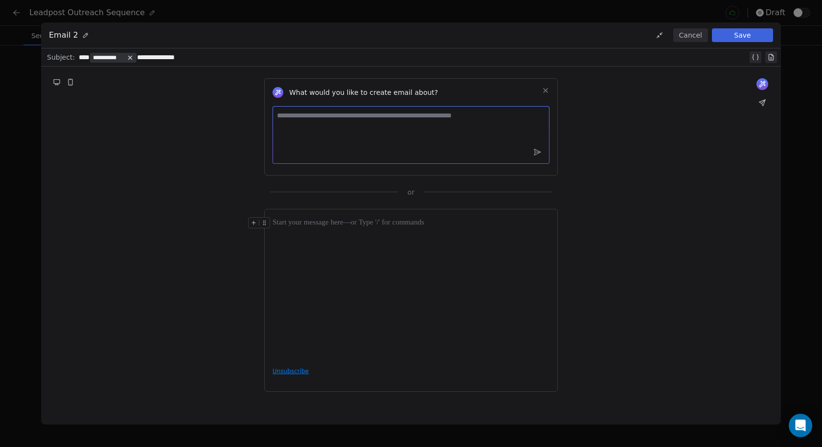
click at [348, 262] on div at bounding box center [411, 288] width 277 height 142
click at [284, 219] on div at bounding box center [411, 223] width 277 height 12
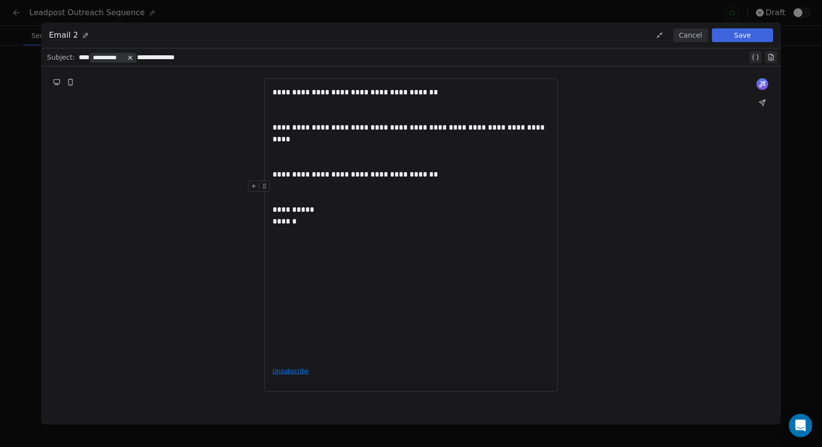
click at [285, 182] on div at bounding box center [411, 192] width 277 height 23
click at [287, 145] on div at bounding box center [411, 156] width 277 height 23
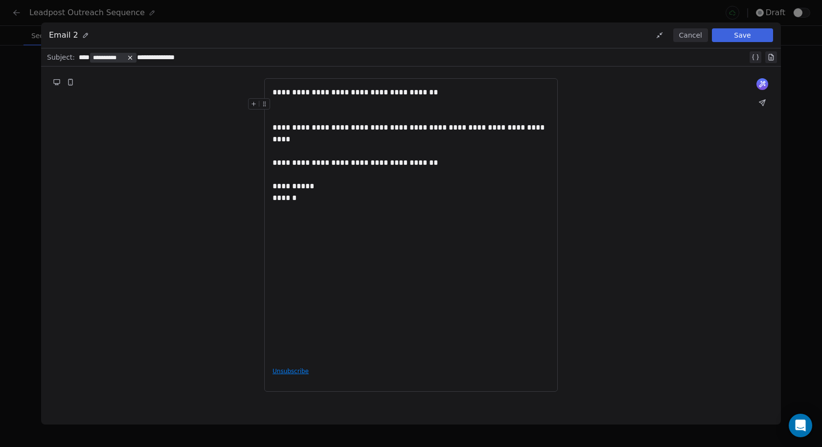
click at [286, 109] on div at bounding box center [411, 109] width 277 height 23
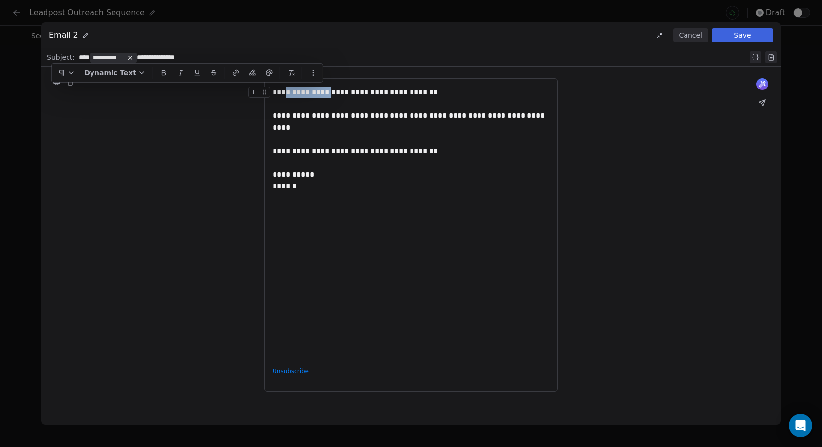
drag, startPoint x: 323, startPoint y: 93, endPoint x: 282, endPoint y: 93, distance: 40.6
click at [282, 93] on span "**********" at bounding box center [355, 92] width 165 height 7
drag, startPoint x: 192, startPoint y: 59, endPoint x: 80, endPoint y: 58, distance: 111.6
click at [80, 58] on div "**********" at bounding box center [413, 57] width 669 height 12
copy div "**********"
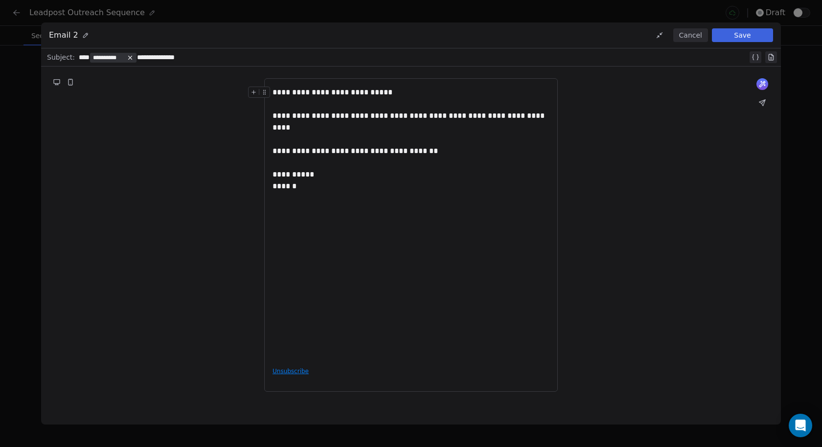
click at [281, 92] on span "**********" at bounding box center [333, 92] width 120 height 7
click at [254, 91] on icon at bounding box center [254, 92] width 6 height 6
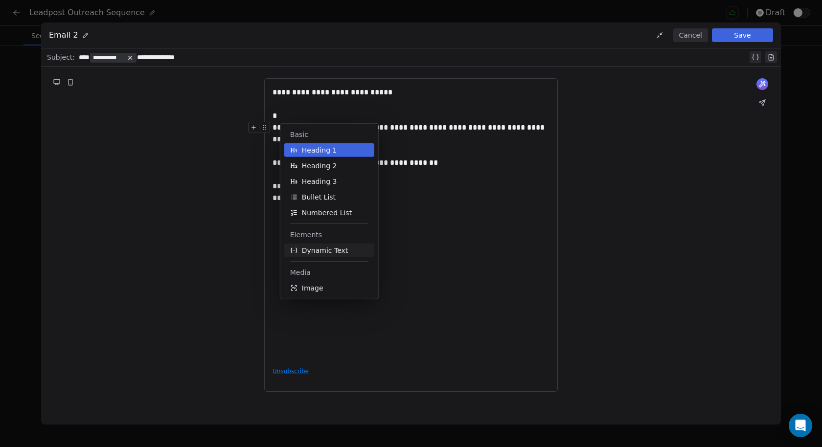
click at [324, 252] on span "Dynamic Text" at bounding box center [325, 251] width 46 height 10
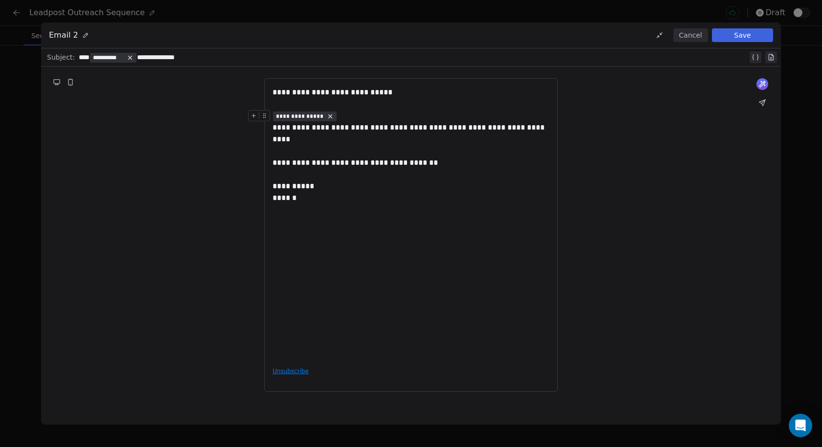
click at [301, 114] on span "**********" at bounding box center [300, 117] width 48 height 8
click at [305, 149] on span "Choose Property" at bounding box center [313, 150] width 56 height 10
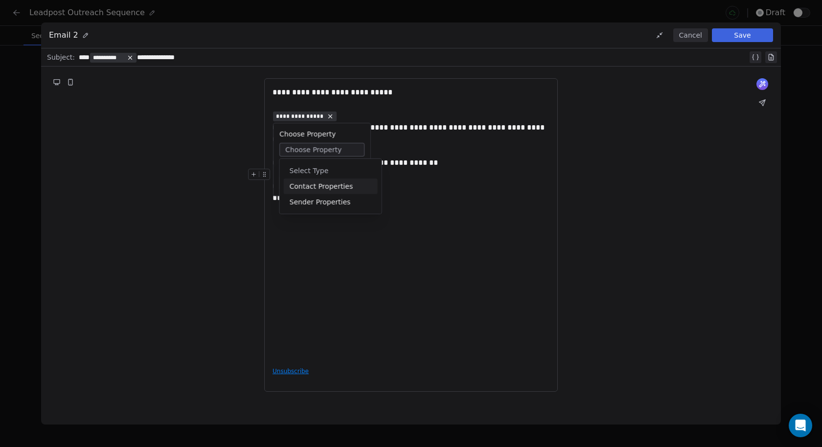
click at [311, 182] on div "Contact Properties" at bounding box center [331, 187] width 94 height 16
type input "*****"
click at [319, 209] on div "First Name" at bounding box center [331, 206] width 94 height 16
click at [331, 115] on div "**********" at bounding box center [411, 116] width 277 height 12
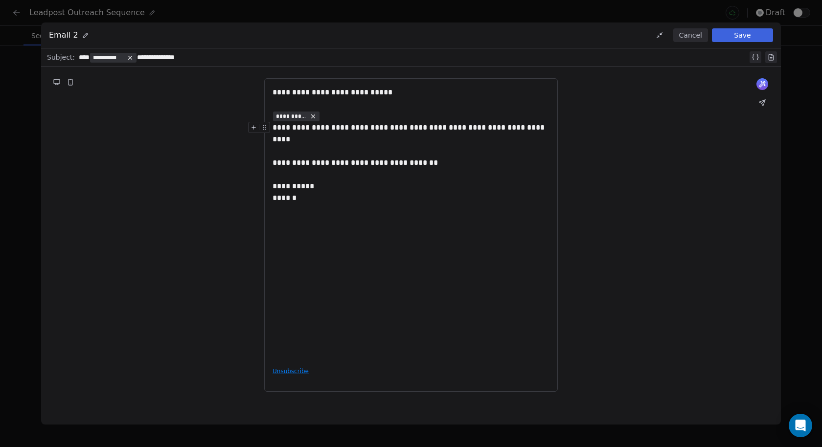
click at [276, 127] on span "**********" at bounding box center [410, 133] width 274 height 19
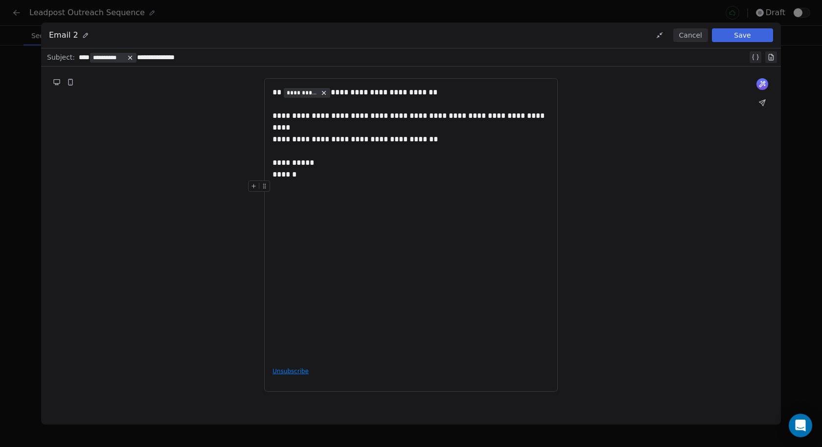
click at [296, 239] on div "**********" at bounding box center [411, 223] width 277 height 273
click at [748, 37] on button "Save" at bounding box center [742, 35] width 61 height 14
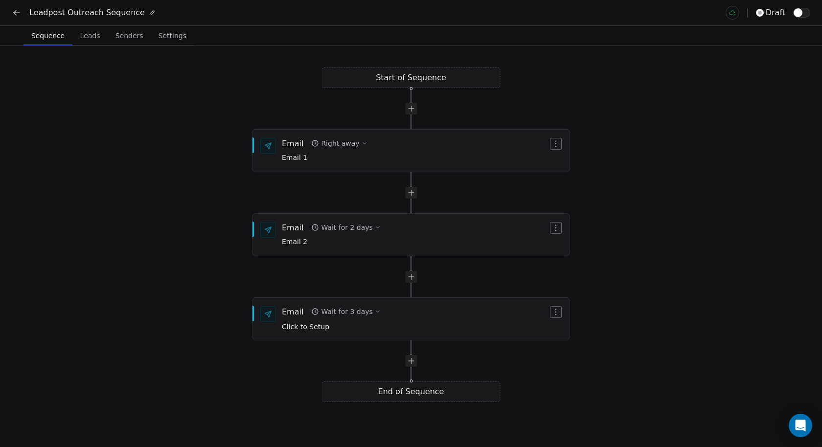
click at [347, 139] on div "Right away" at bounding box center [340, 143] width 38 height 10
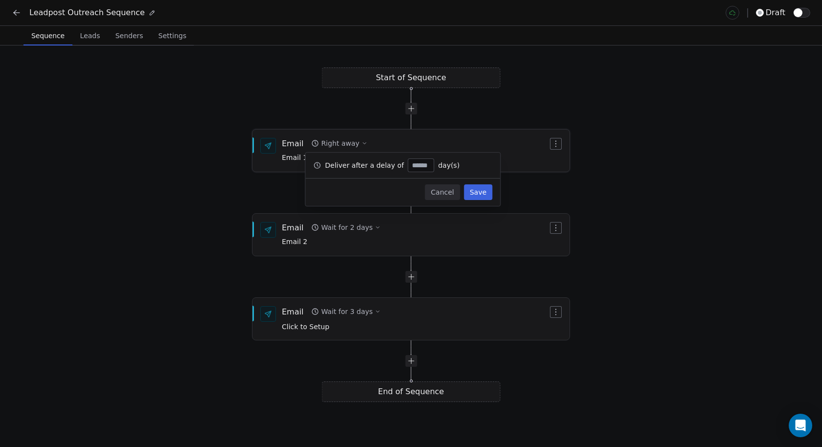
click at [432, 138] on div "Email Right away Email 1" at bounding box center [415, 150] width 266 height 25
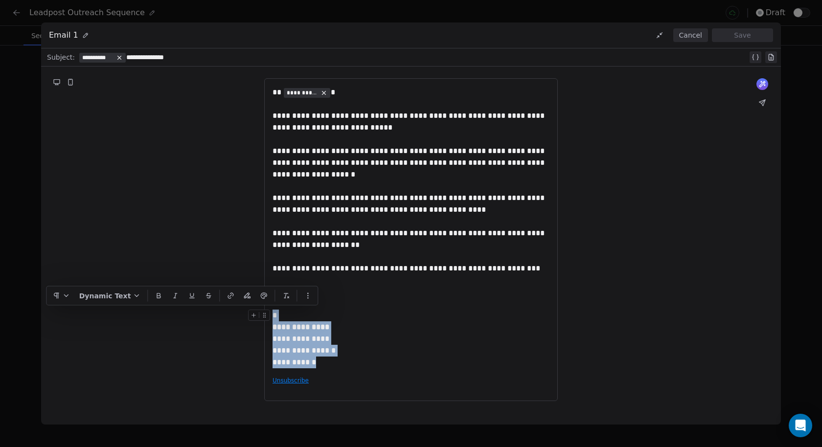
drag, startPoint x: 329, startPoint y: 361, endPoint x: 274, endPoint y: 316, distance: 70.5
click at [274, 316] on div "**********" at bounding box center [411, 228] width 277 height 282
copy div "**********"
click at [684, 36] on button "Cancel" at bounding box center [690, 35] width 35 height 14
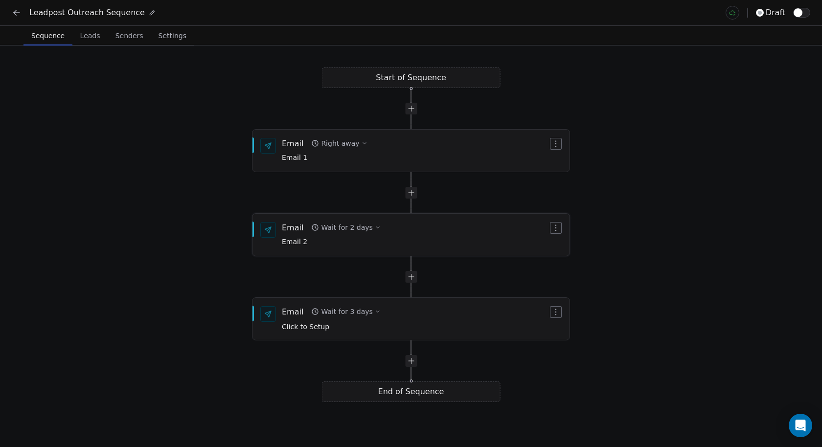
click at [387, 239] on div "Email Wait for 2 days Email 2" at bounding box center [415, 234] width 266 height 25
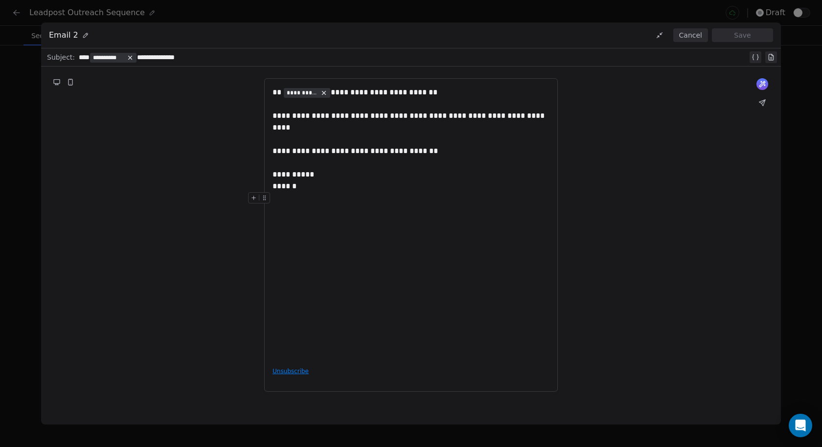
click at [301, 197] on div at bounding box center [411, 203] width 277 height 23
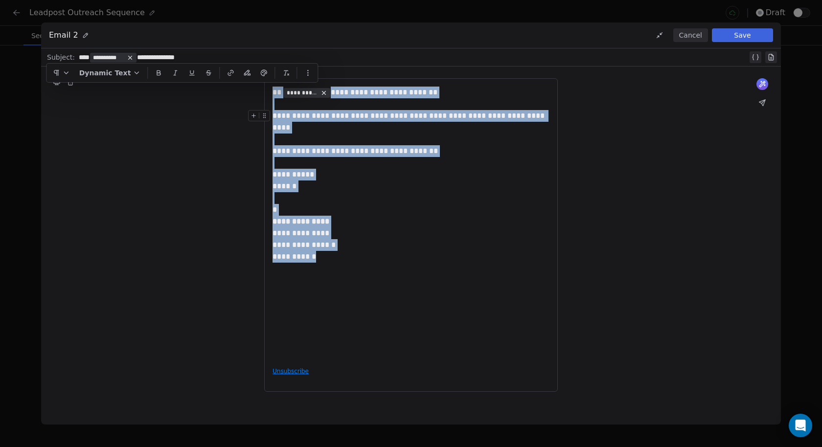
drag, startPoint x: 316, startPoint y: 169, endPoint x: 266, endPoint y: 89, distance: 94.9
click at [266, 89] on div "**********" at bounding box center [411, 235] width 294 height 314
copy div "**********"
click at [725, 37] on button "Save" at bounding box center [742, 35] width 61 height 14
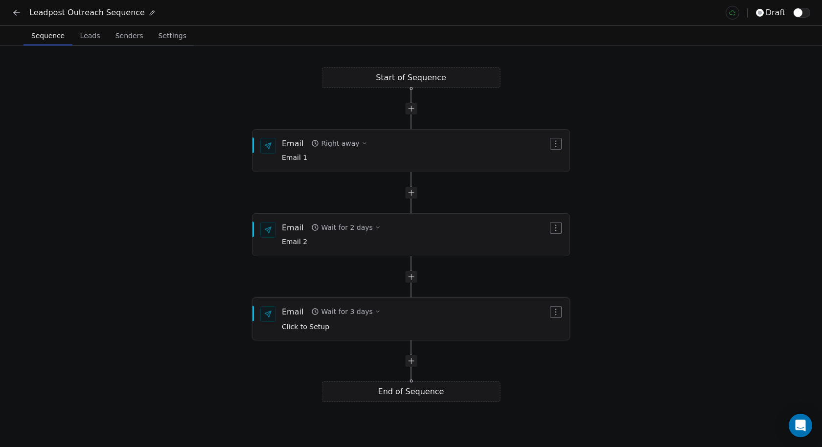
click at [358, 329] on div "Click to Setup" at bounding box center [331, 326] width 99 height 11
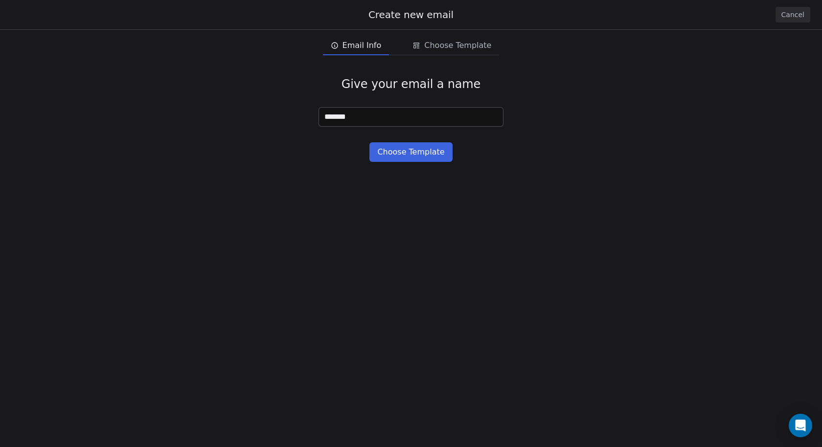
type input "*******"
click at [413, 155] on button "Choose Template" at bounding box center [410, 152] width 83 height 20
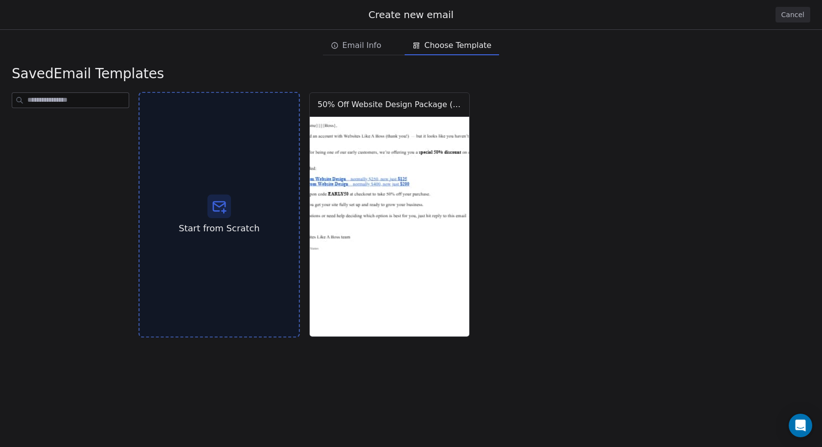
click at [218, 211] on icon at bounding box center [219, 206] width 12 height 9
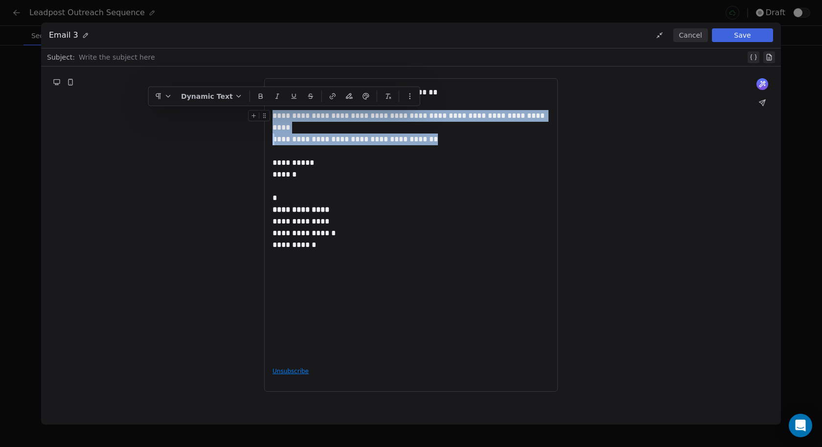
drag, startPoint x: 434, startPoint y: 138, endPoint x: 274, endPoint y: 118, distance: 162.2
click at [274, 118] on div "**********" at bounding box center [411, 223] width 277 height 273
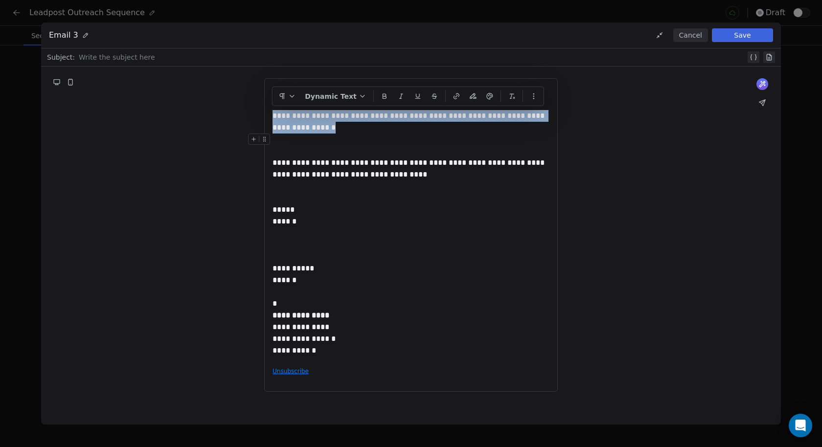
click at [337, 148] on div at bounding box center [411, 145] width 277 height 23
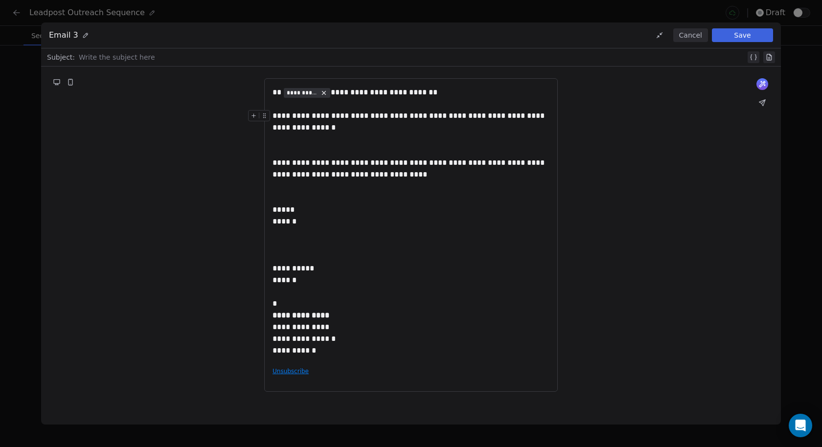
click at [275, 117] on span "**********" at bounding box center [410, 121] width 274 height 19
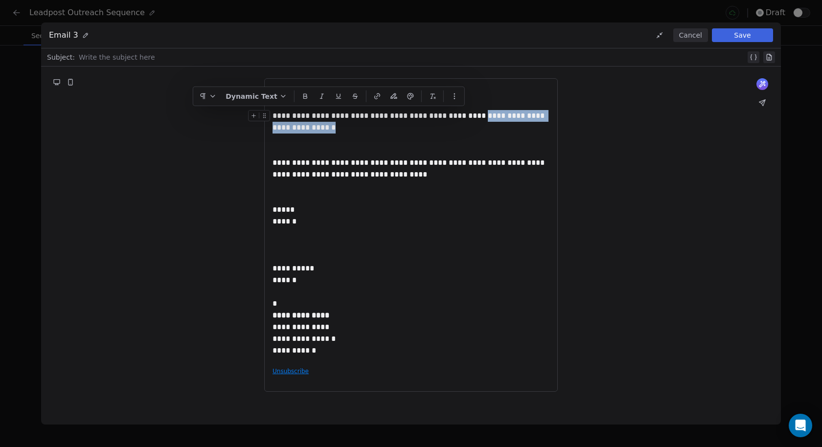
drag, startPoint x: 375, startPoint y: 131, endPoint x: 465, endPoint y: 111, distance: 92.7
click at [465, 111] on div "**********" at bounding box center [411, 121] width 277 height 23
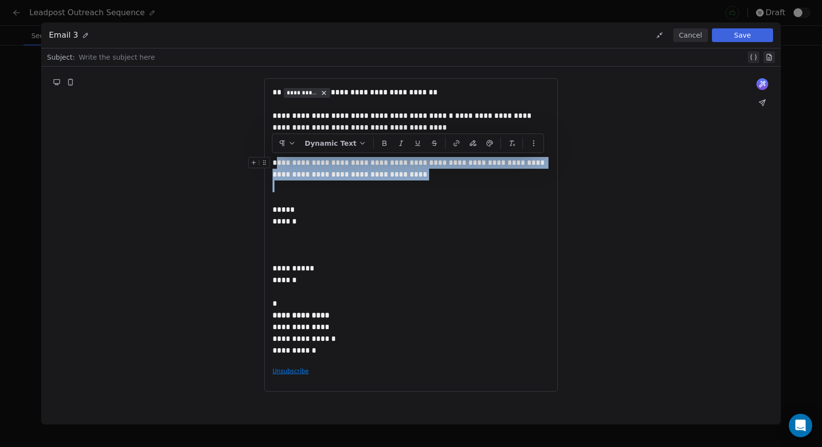
drag, startPoint x: 402, startPoint y: 180, endPoint x: 273, endPoint y: 159, distance: 130.3
click at [273, 159] on div "**********" at bounding box center [411, 223] width 277 height 273
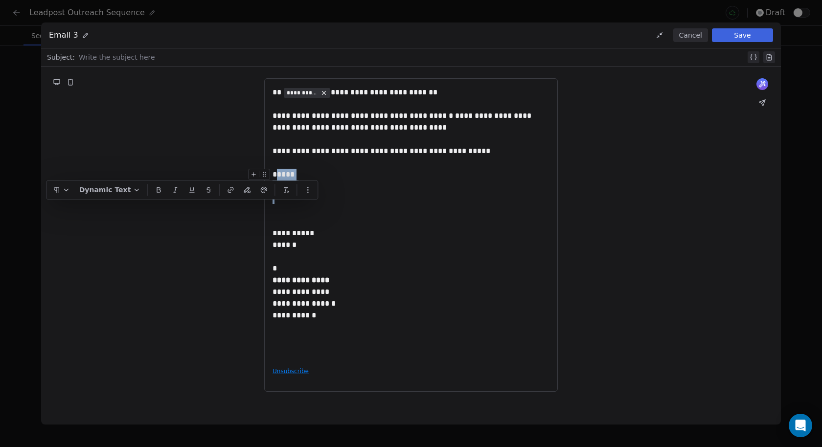
drag, startPoint x: 295, startPoint y: 214, endPoint x: 275, endPoint y: 174, distance: 44.6
click at [275, 174] on div "**********" at bounding box center [411, 223] width 277 height 273
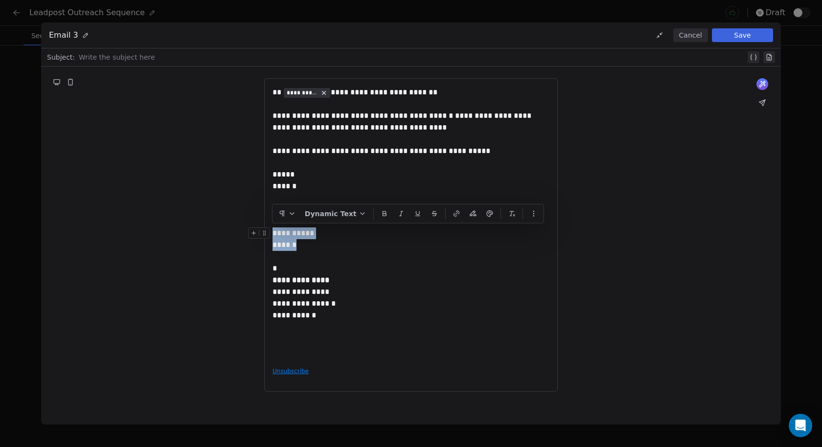
drag, startPoint x: 306, startPoint y: 247, endPoint x: 274, endPoint y: 233, distance: 35.5
click at [274, 233] on div "**********" at bounding box center [411, 223] width 277 height 273
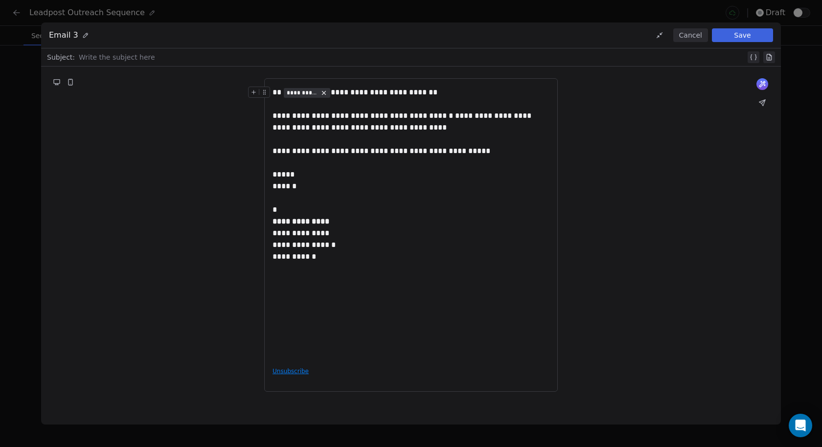
click at [175, 58] on div at bounding box center [412, 57] width 667 height 12
click at [753, 58] on icon at bounding box center [753, 56] width 1 height 5
click at [118, 57] on span "**********" at bounding box center [117, 58] width 48 height 8
click at [136, 91] on span "Choose Property" at bounding box center [130, 91] width 56 height 10
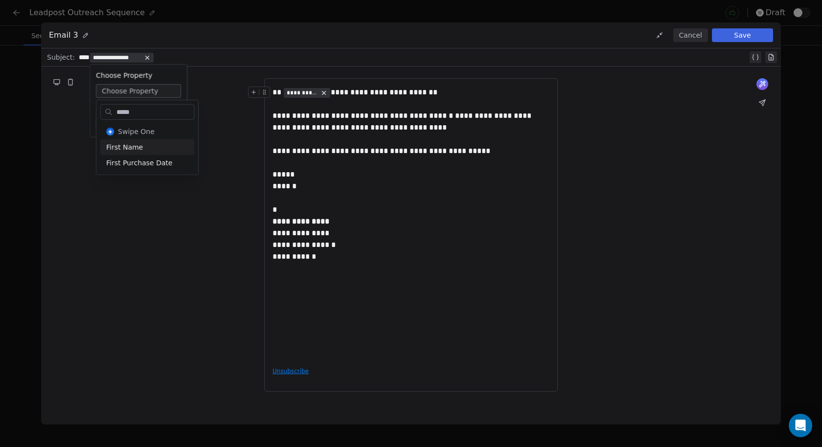
type input "*****"
click at [126, 147] on div "First Name" at bounding box center [147, 147] width 94 height 16
click at [166, 52] on div "**********" at bounding box center [413, 57] width 669 height 12
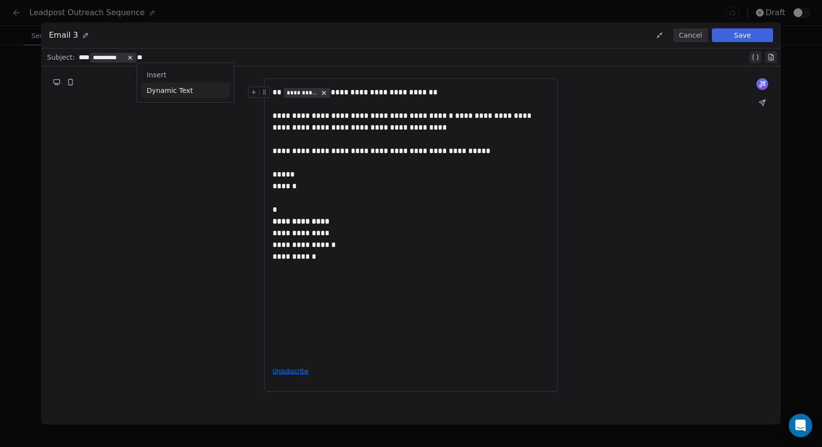
click at [174, 52] on div "**********" at bounding box center [413, 57] width 669 height 12
click at [416, 137] on div "**********" at bounding box center [411, 151] width 277 height 35
click at [732, 35] on button "Save" at bounding box center [742, 35] width 61 height 14
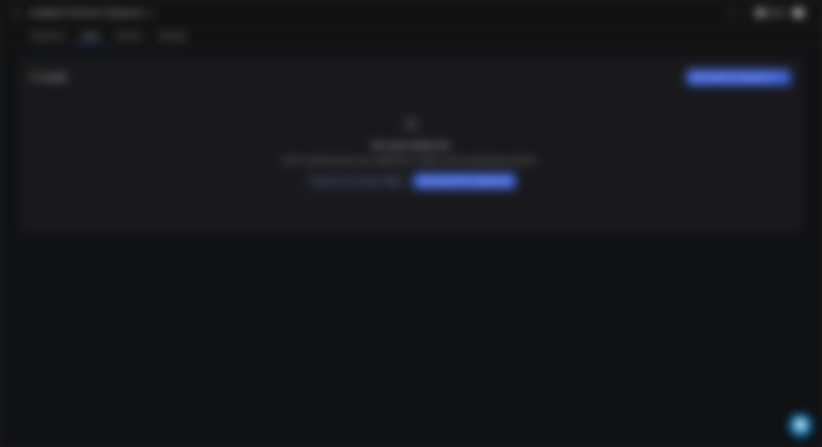
click at [94, 41] on span "Leads" at bounding box center [89, 36] width 27 height 14
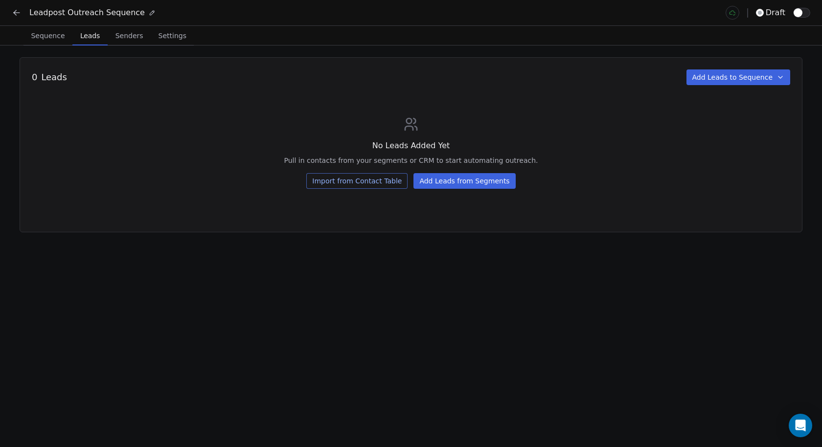
click at [18, 13] on icon at bounding box center [17, 13] width 10 height 10
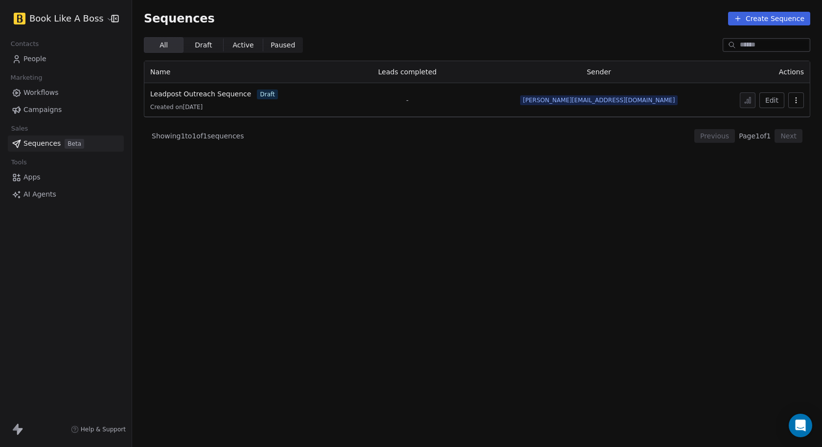
click at [46, 93] on span "Workflows" at bounding box center [40, 93] width 35 height 10
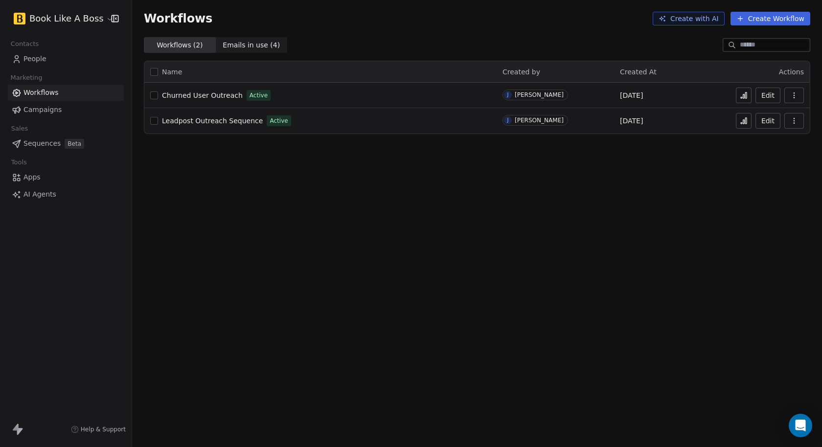
click at [789, 121] on button "button" at bounding box center [794, 121] width 20 height 16
click at [607, 195] on div "Workflows Create with AI Create Workflow Workflows ( 2 ) Workflows ( 2 ) Emails…" at bounding box center [477, 223] width 690 height 447
click at [231, 120] on span "Leadpost Outreach Sequence" at bounding box center [212, 121] width 101 height 8
click at [39, 145] on span "Sequences" at bounding box center [41, 143] width 37 height 10
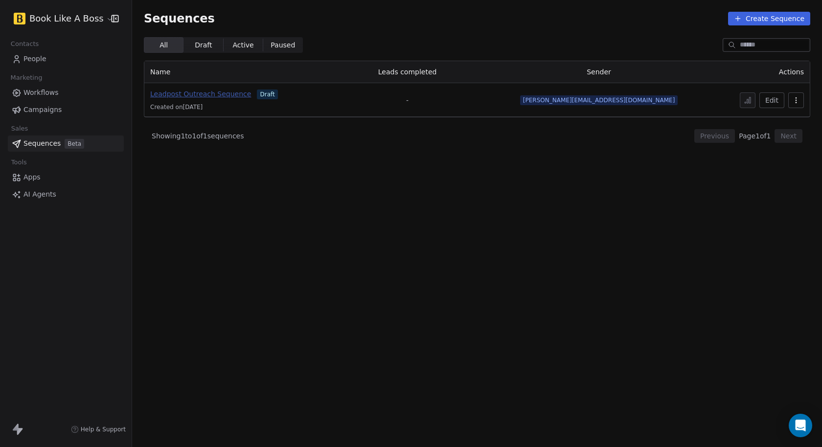
click at [223, 94] on span "Leadpost Outreach Sequence" at bounding box center [200, 94] width 101 height 8
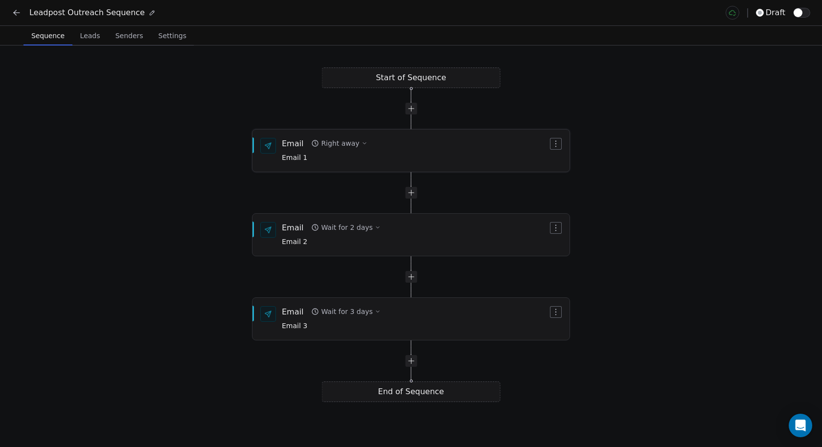
click at [399, 153] on div "Email Right away Email 1" at bounding box center [415, 150] width 266 height 25
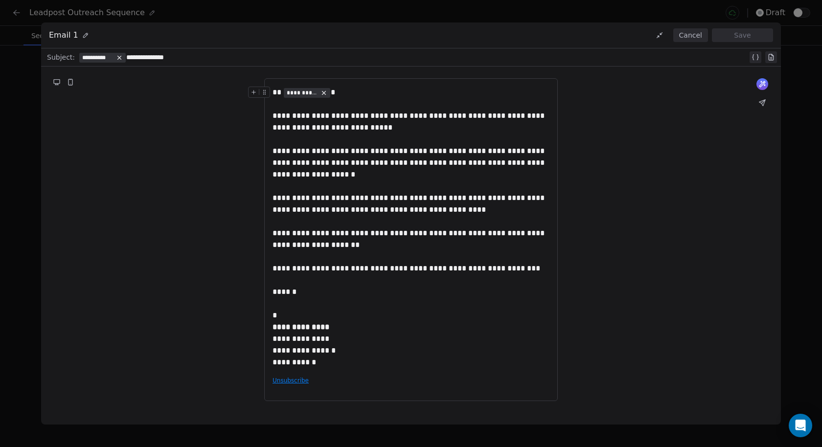
click at [688, 39] on button "Cancel" at bounding box center [690, 35] width 35 height 14
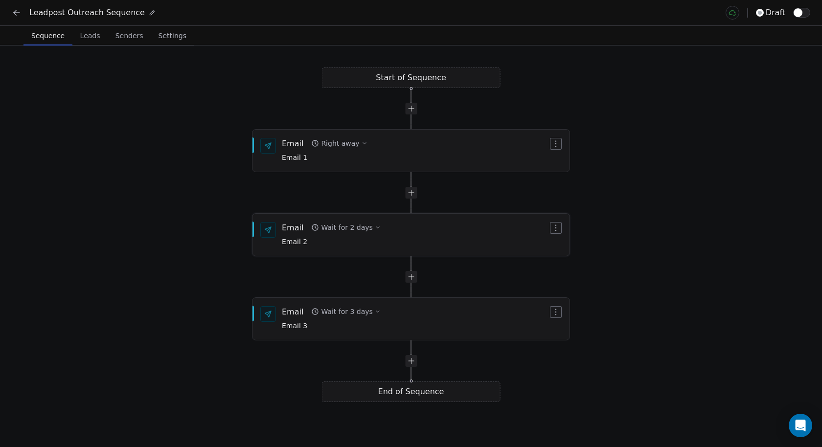
click at [397, 236] on div "Email Wait for 2 days Email 2" at bounding box center [415, 234] width 266 height 25
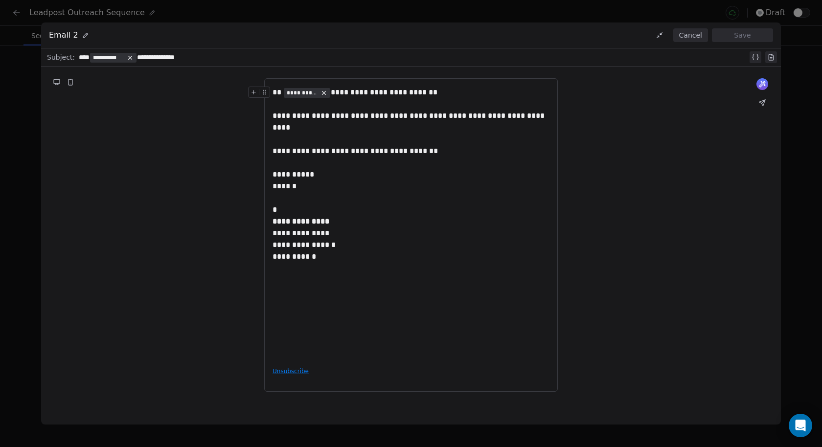
click at [692, 37] on button "Cancel" at bounding box center [690, 35] width 35 height 14
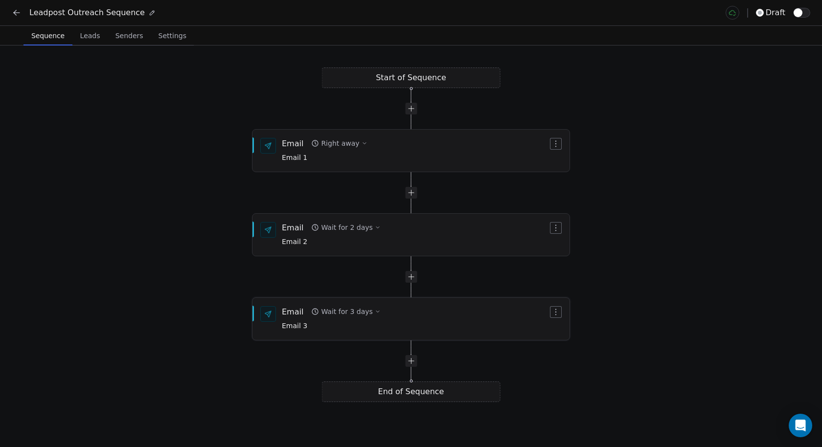
click at [355, 328] on span "Email 3" at bounding box center [331, 326] width 99 height 11
click at [438, 317] on div "Email Wait for 3 days Email 3" at bounding box center [415, 318] width 266 height 25
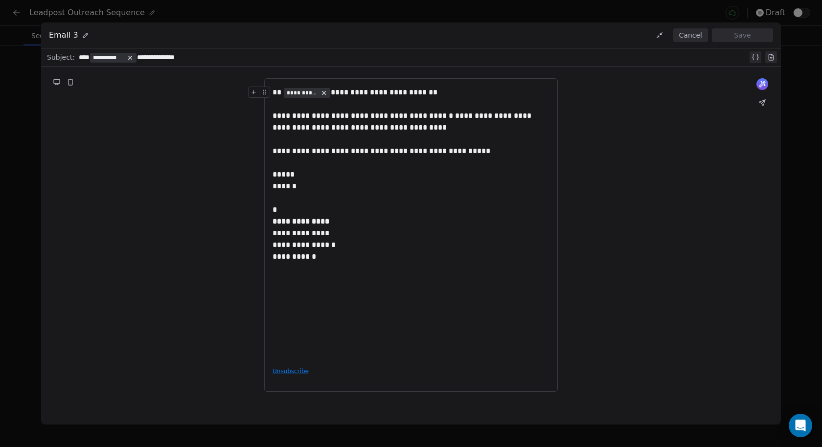
click at [690, 35] on button "Cancel" at bounding box center [690, 35] width 35 height 14
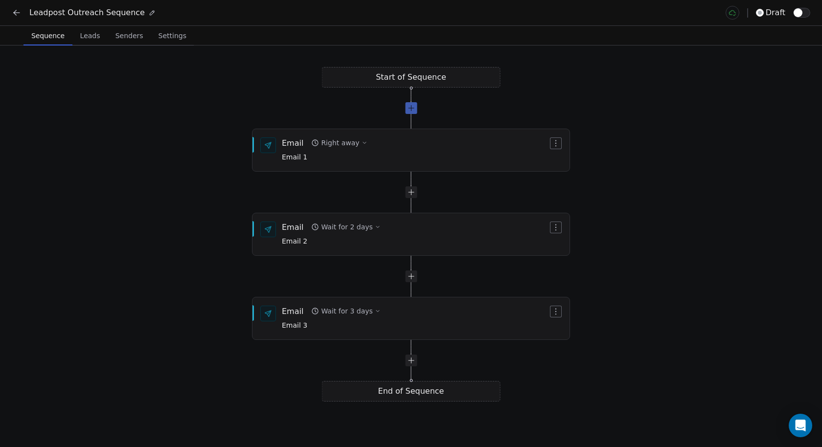
click at [416, 113] on div at bounding box center [411, 108] width 12 height 12
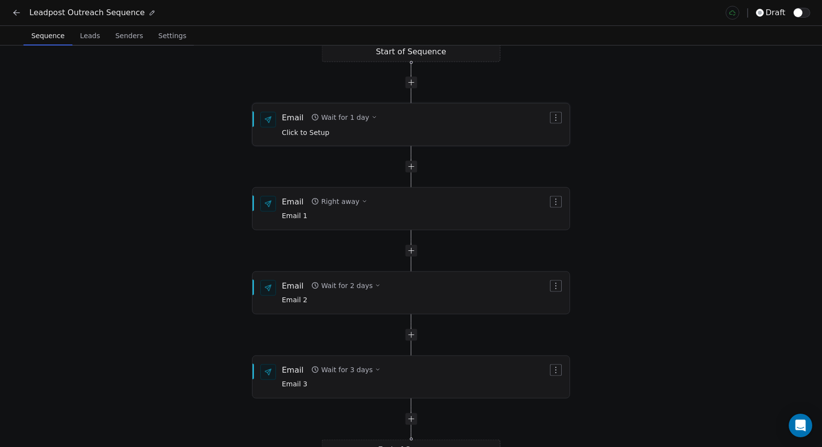
click at [559, 117] on icon "button" at bounding box center [556, 118] width 8 height 8
click at [579, 152] on div "Delete" at bounding box center [575, 151] width 46 height 16
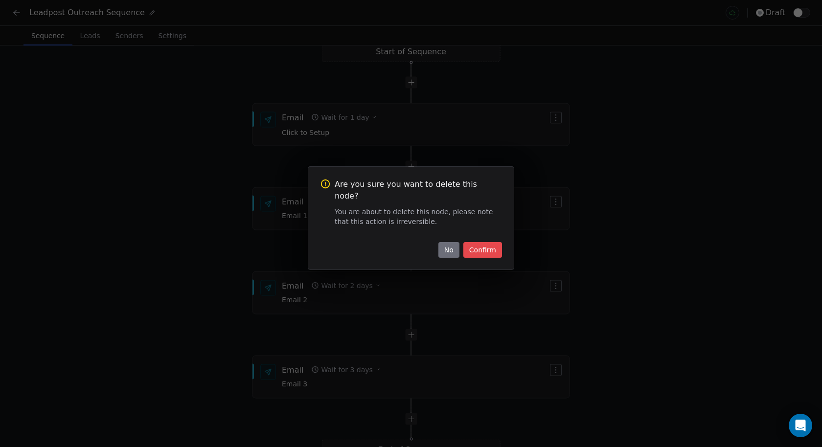
click at [475, 246] on button "Confirm" at bounding box center [482, 250] width 39 height 16
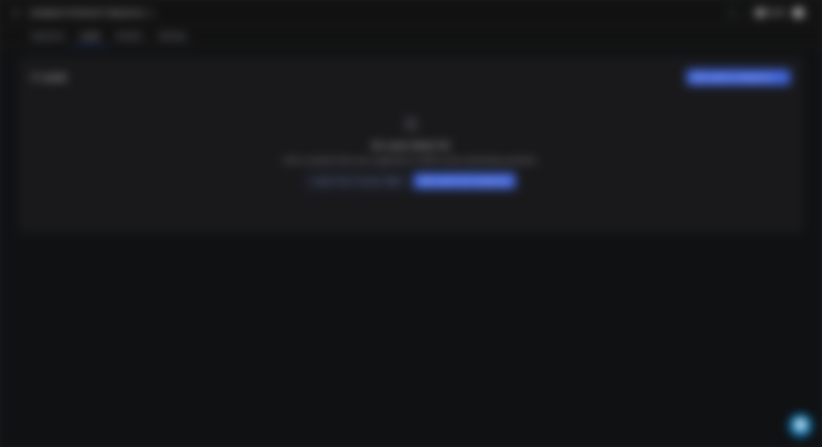
click at [87, 35] on span "Leads" at bounding box center [89, 36] width 27 height 14
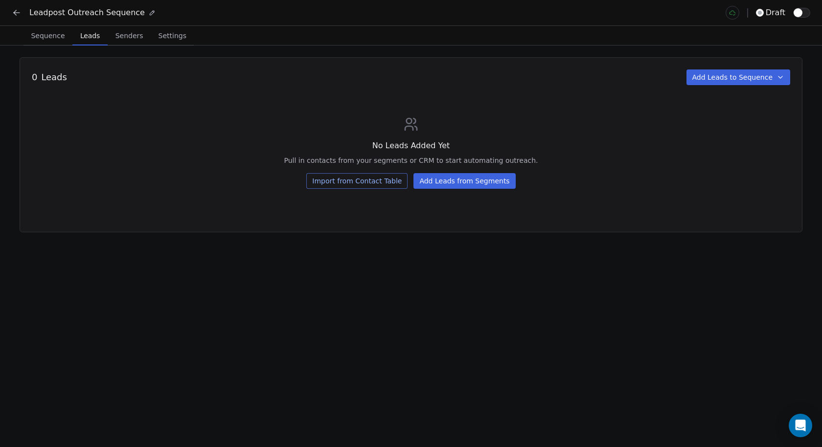
click at [352, 184] on button "Import from Contact Table" at bounding box center [356, 181] width 101 height 16
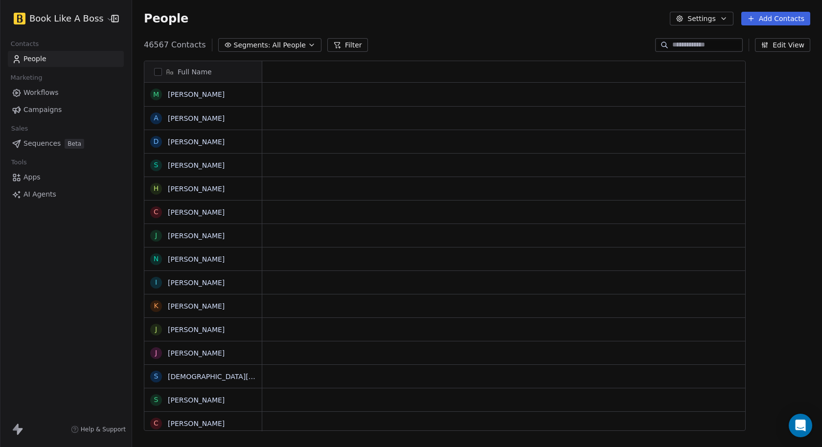
scroll to position [386, 682]
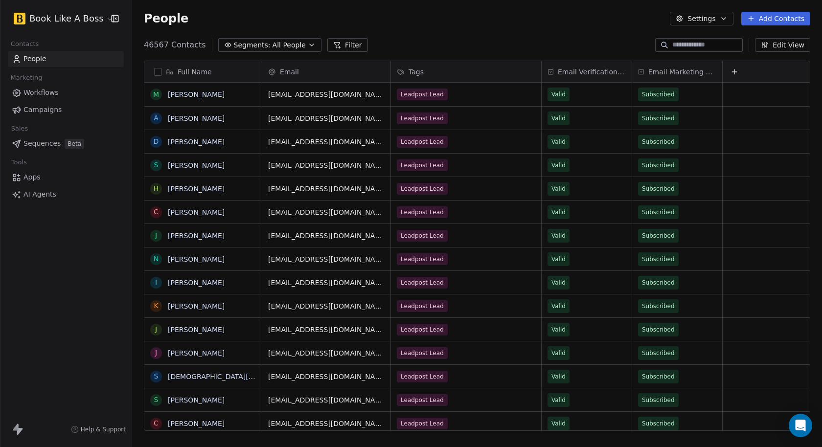
click at [334, 46] on icon at bounding box center [337, 45] width 8 height 8
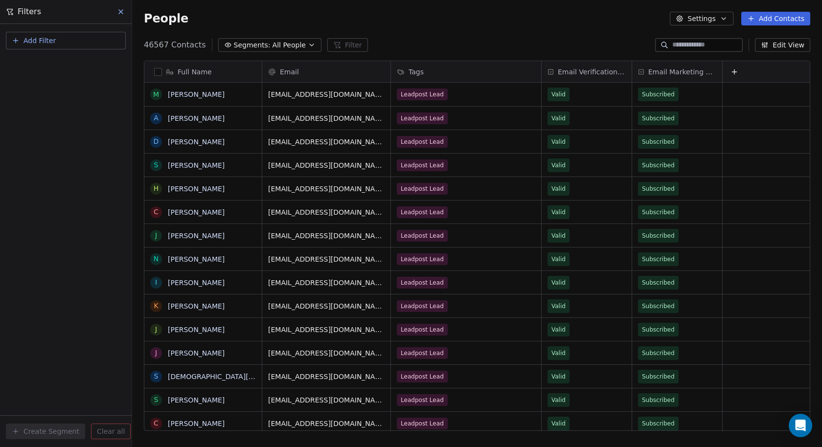
click at [412, 43] on div "46567 Contacts Segments: All People Filter Edit View" at bounding box center [477, 45] width 690 height 16
click at [118, 9] on icon at bounding box center [121, 12] width 8 height 8
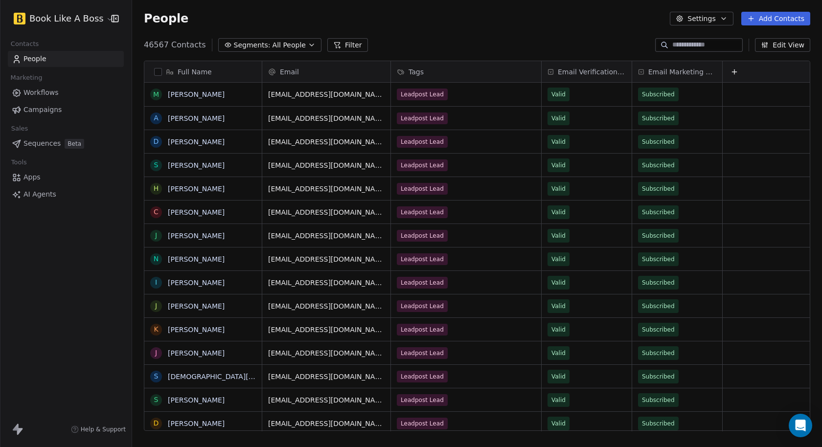
click at [761, 22] on button "Add Contacts" at bounding box center [775, 19] width 69 height 14
click at [762, 57] on span "Import from CSV" at bounding box center [774, 55] width 57 height 10
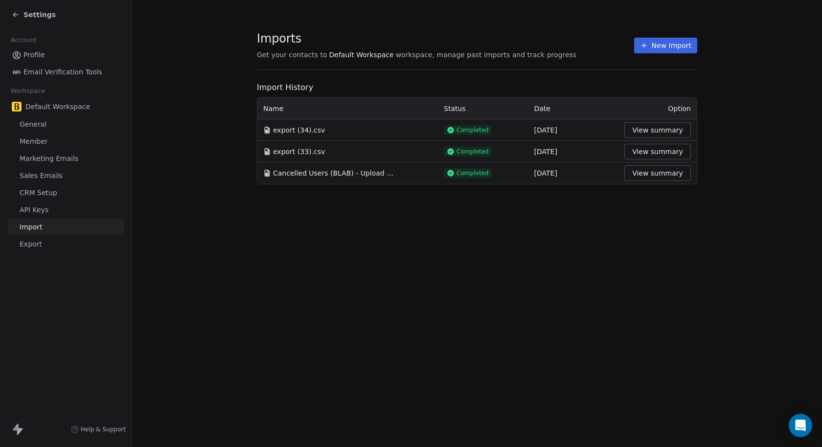
click at [663, 50] on button "New Import" at bounding box center [665, 46] width 63 height 16
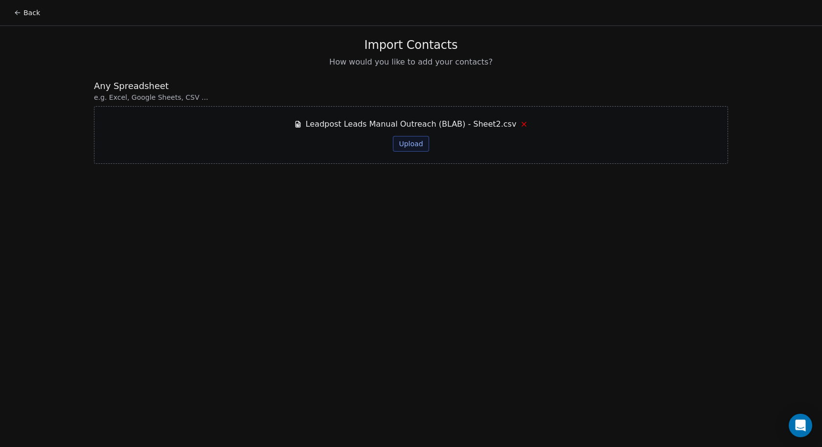
click at [405, 145] on button "Upload" at bounding box center [411, 144] width 36 height 16
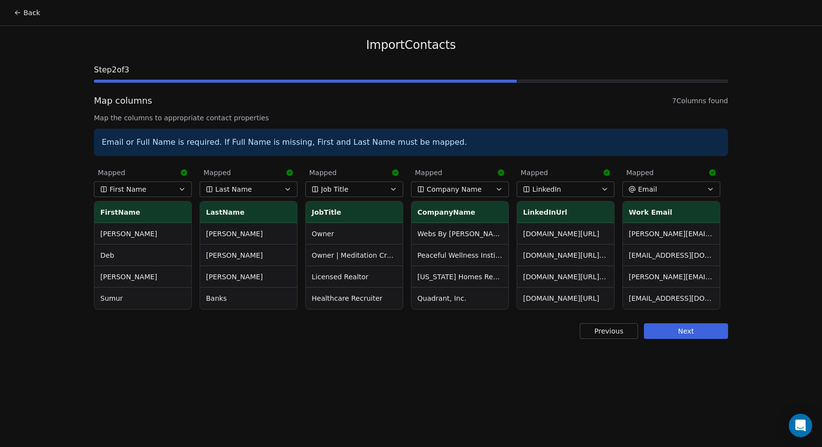
click at [706, 339] on button "Next" at bounding box center [686, 331] width 84 height 16
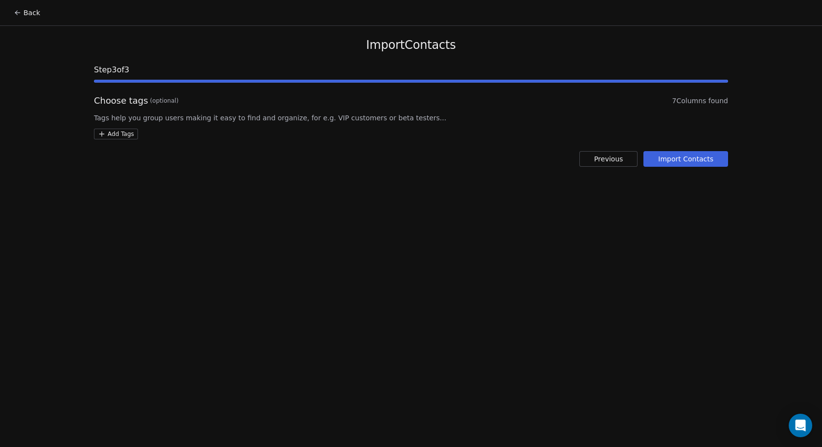
click at [126, 137] on html "Back Import Contacts Step 3 of 3 Choose tags (optional) 7 Columns found Tags he…" at bounding box center [411, 223] width 822 height 447
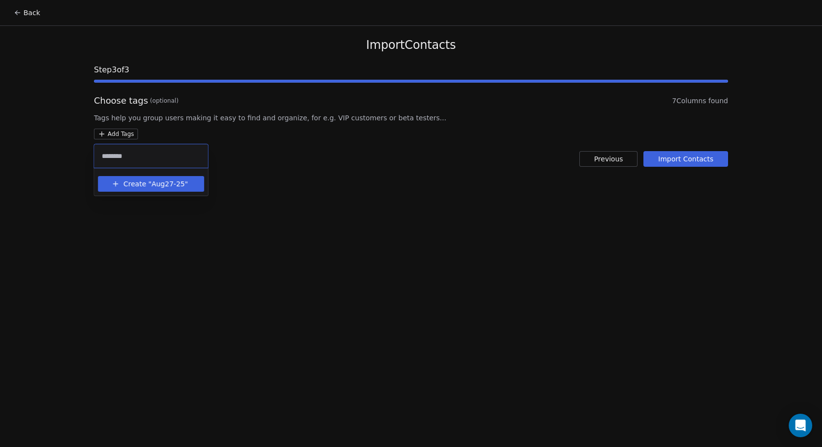
type input "********"
click at [145, 185] on span "Create "" at bounding box center [137, 184] width 28 height 10
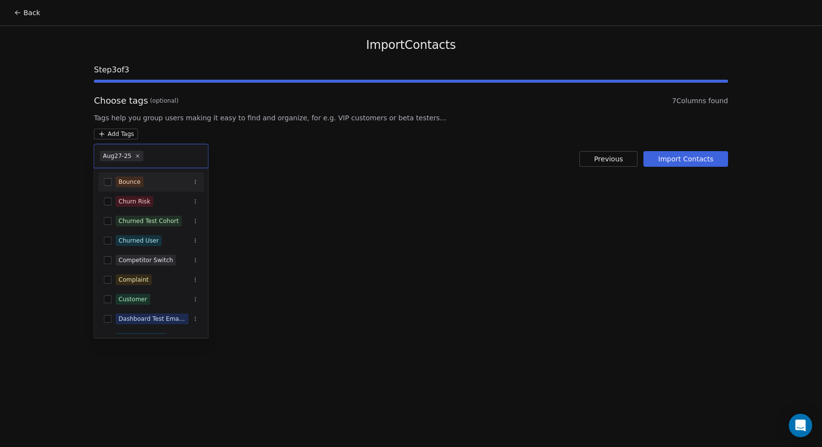
click at [264, 165] on html "Back Import Contacts Step 3 of 3 Choose tags (optional) 7 Columns found Tags he…" at bounding box center [411, 223] width 822 height 447
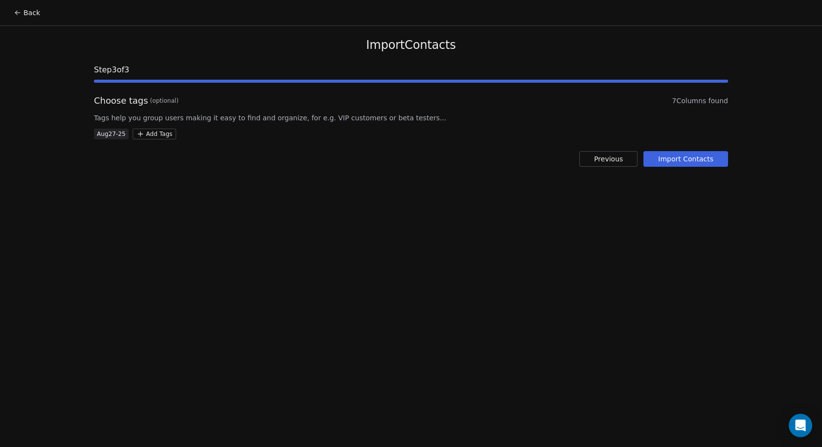
click at [660, 166] on button "Import Contacts" at bounding box center [685, 159] width 85 height 16
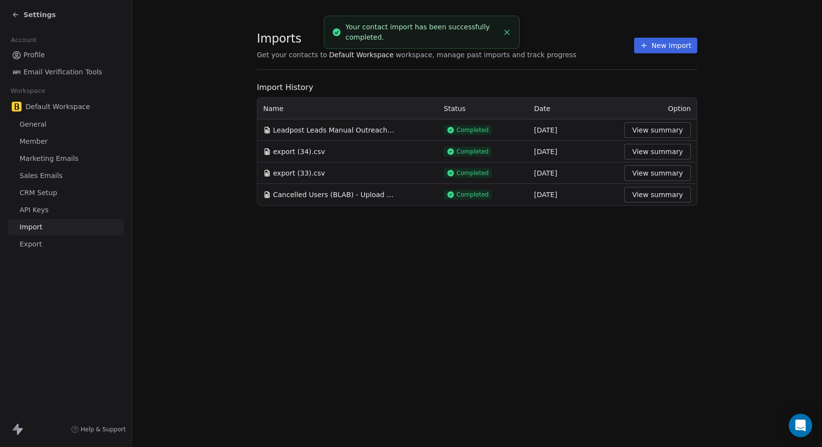
click at [394, 243] on div "Imports Get your contacts to Default Workspace workspace, manage past imports a…" at bounding box center [477, 223] width 690 height 447
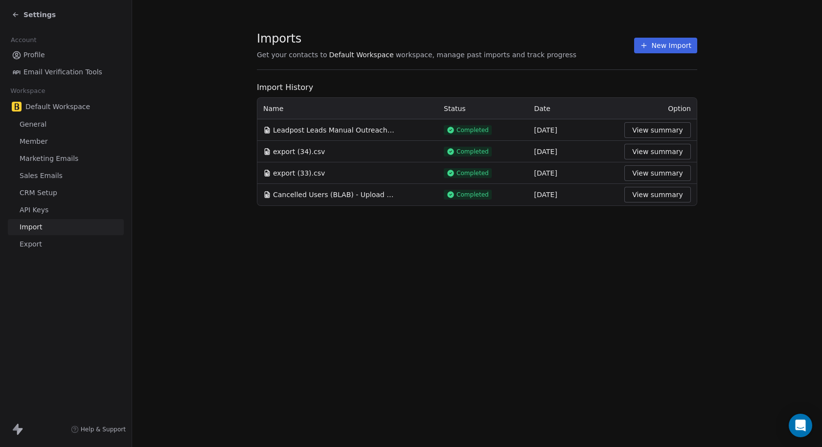
click at [29, 19] on span "Settings" at bounding box center [39, 15] width 32 height 10
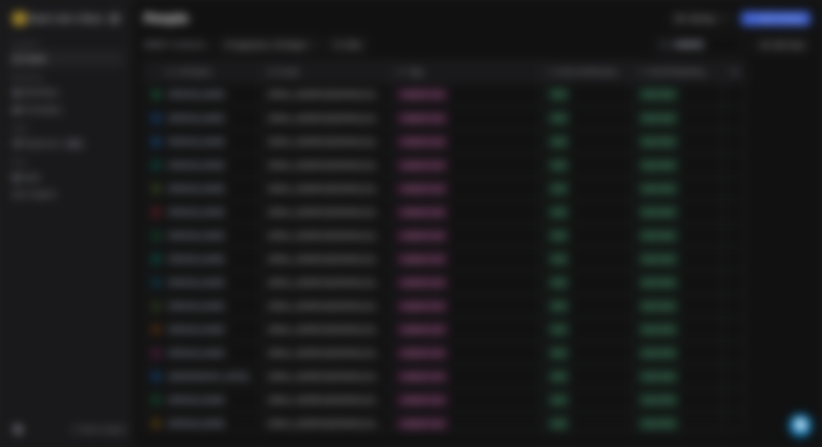
scroll to position [386, 682]
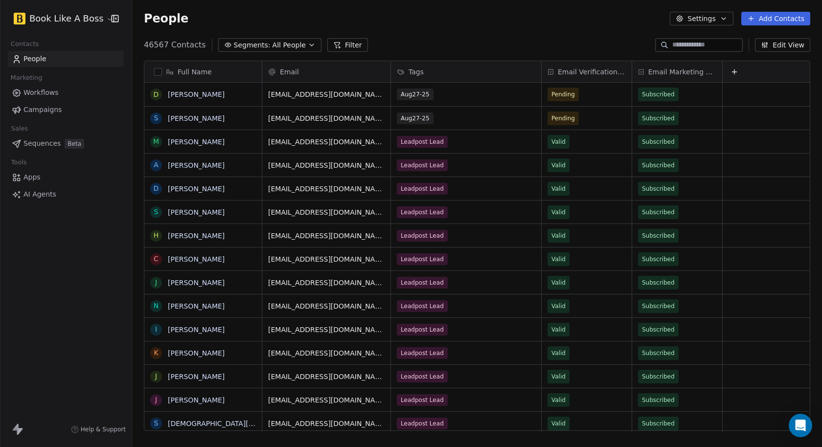
click at [40, 143] on span "Sequences" at bounding box center [41, 143] width 37 height 10
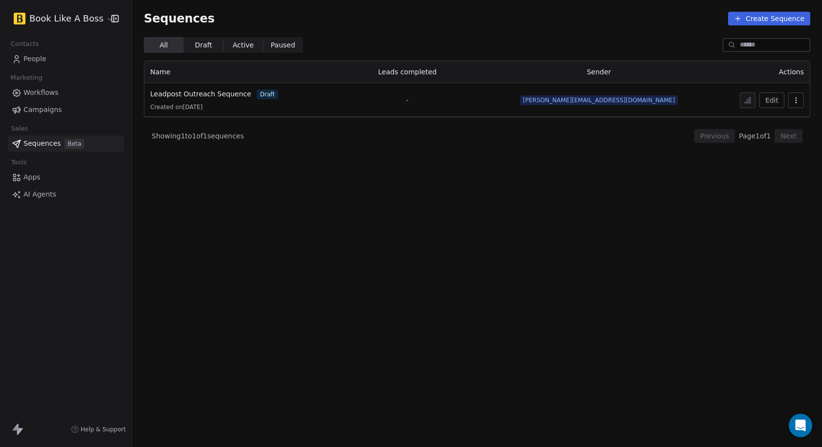
click at [795, 101] on icon "button" at bounding box center [796, 100] width 8 height 8
drag, startPoint x: 293, startPoint y: 166, endPoint x: 284, endPoint y: 155, distance: 13.6
click at [292, 165] on html "Book Like A Boss Contacts People Marketing Workflows Campaigns Sales Sequences …" at bounding box center [411, 223] width 822 height 447
click at [189, 94] on span "Leadpost Outreach Sequence" at bounding box center [200, 94] width 101 height 8
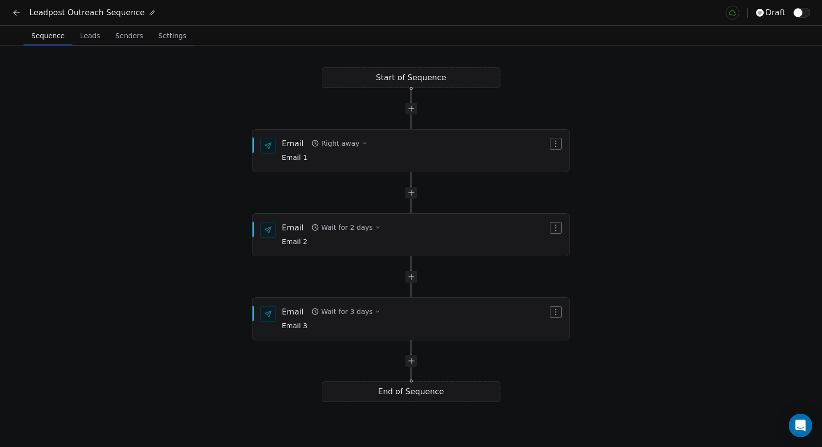
click at [797, 12] on span "button" at bounding box center [798, 12] width 9 height 9
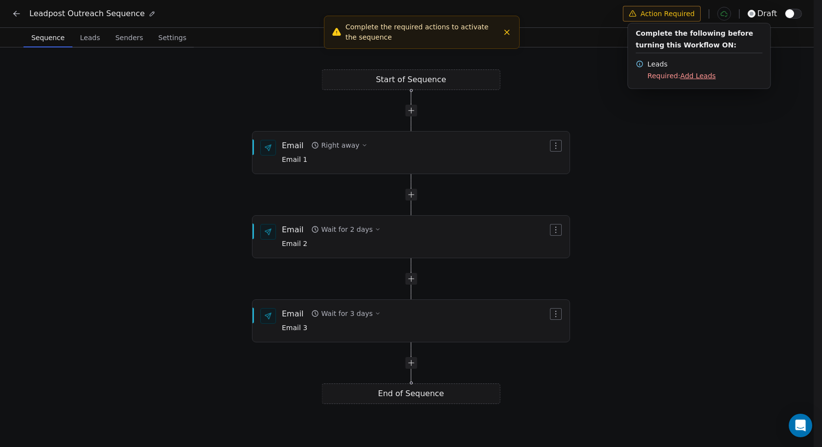
click at [92, 42] on html "Leadpost Outreach Sequence Action Required draft Sequence Sequence Leads Leads …" at bounding box center [411, 224] width 822 height 449
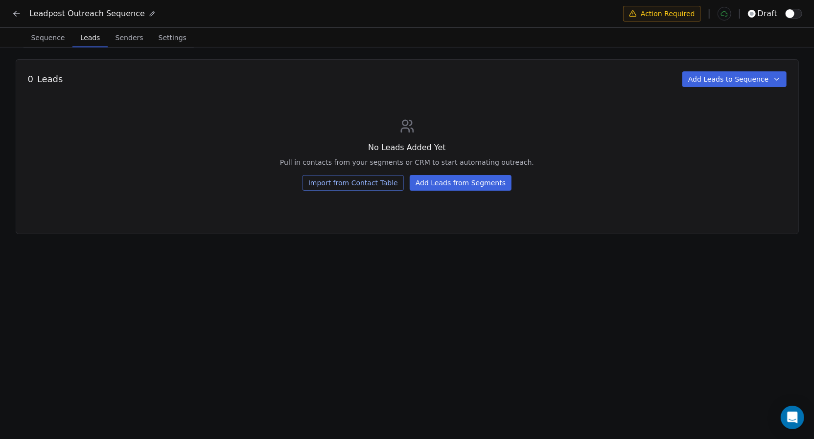
click at [92, 40] on span "Leads" at bounding box center [89, 38] width 27 height 14
click at [436, 187] on button "Add Leads from Segments" at bounding box center [461, 183] width 102 height 16
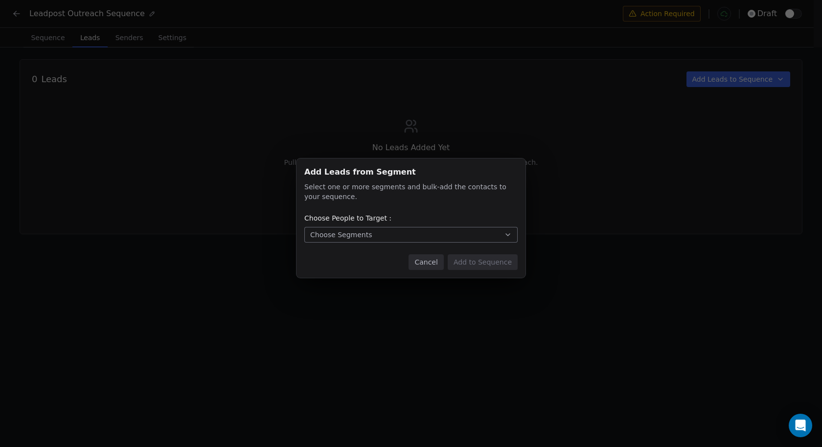
click at [408, 238] on button "Choose Segments" at bounding box center [410, 235] width 213 height 16
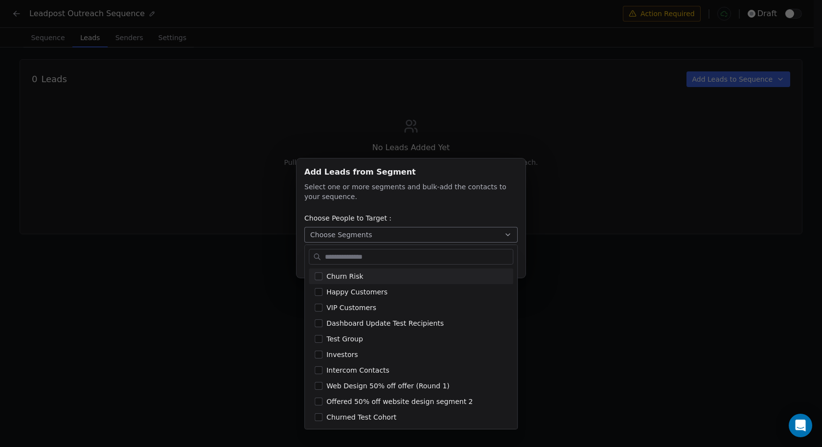
click at [505, 199] on div "Add Leads from Segment Add Leads from Segment Select one or more segments and b…" at bounding box center [411, 224] width 822 height 162
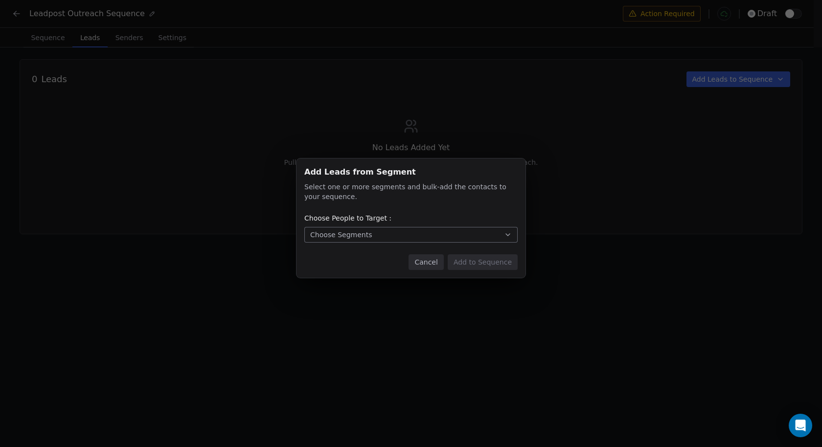
click at [594, 167] on div "Add Leads from Segment Add Leads from Segment Select one or more segments and b…" at bounding box center [411, 224] width 822 height 162
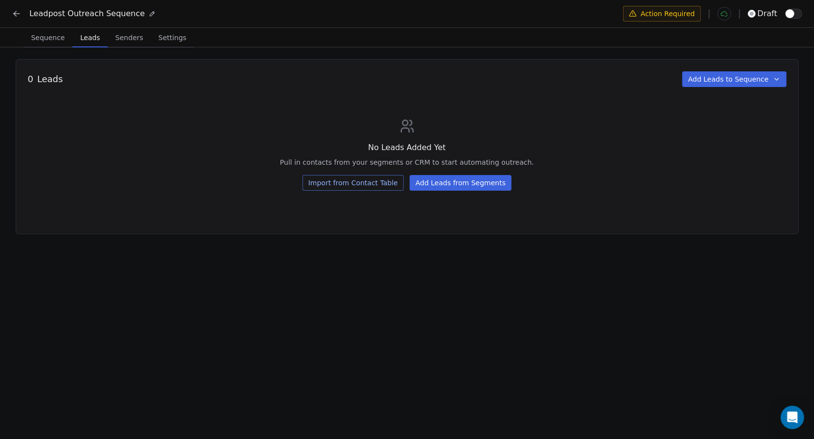
click at [357, 187] on button "Import from Contact Table" at bounding box center [352, 183] width 101 height 16
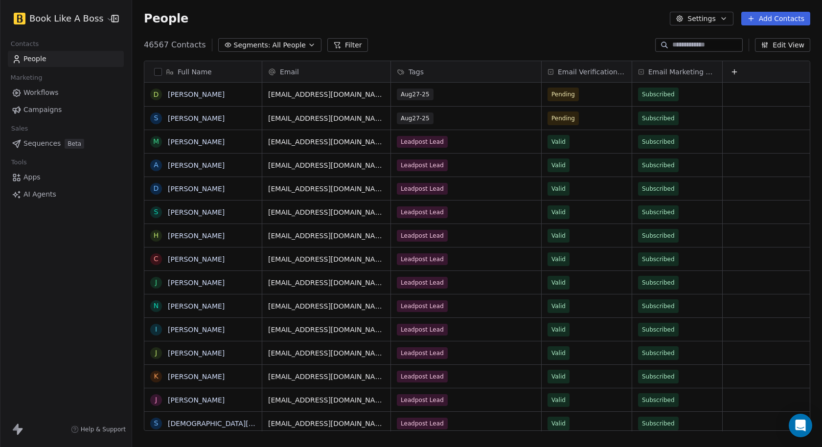
scroll to position [386, 682]
click at [492, 70] on div "Tags" at bounding box center [465, 72] width 137 height 10
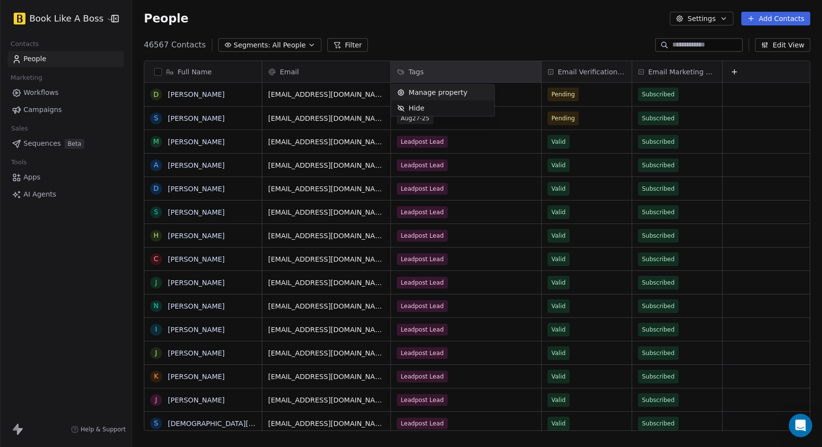
click at [462, 44] on html "Book Like A Boss Contacts People Marketing Workflows Campaigns Sales Sequences …" at bounding box center [411, 223] width 822 height 447
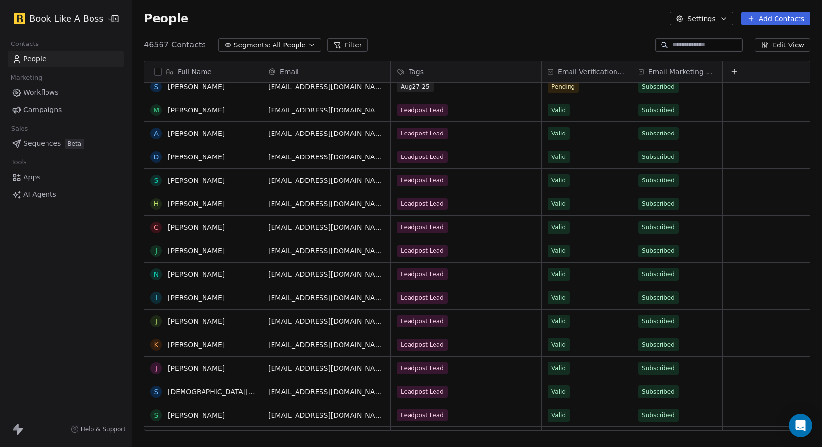
scroll to position [0, 0]
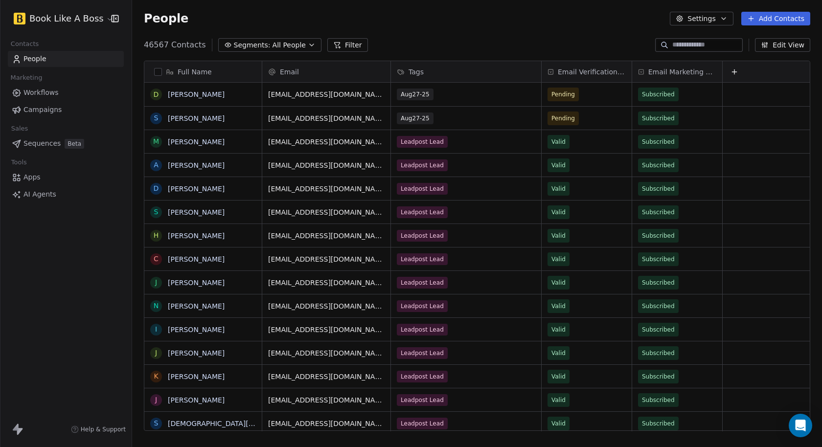
click at [342, 43] on button "Filter" at bounding box center [347, 45] width 41 height 14
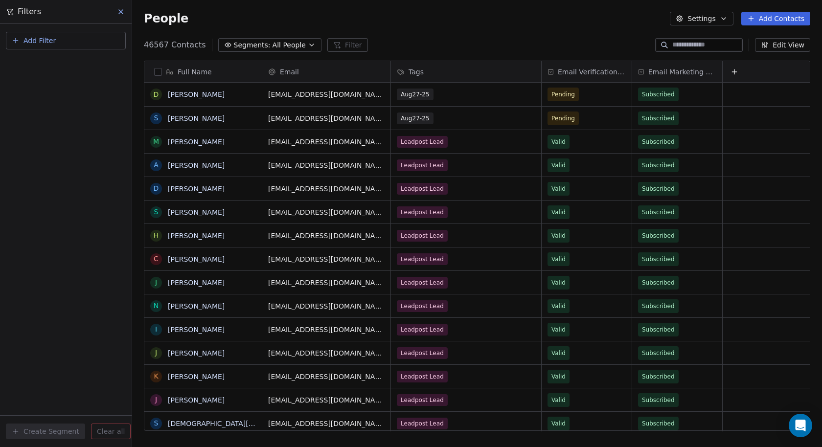
click at [74, 42] on button "Add Filter" at bounding box center [66, 41] width 120 height 18
click at [67, 64] on span "Contact properties" at bounding box center [48, 64] width 64 height 10
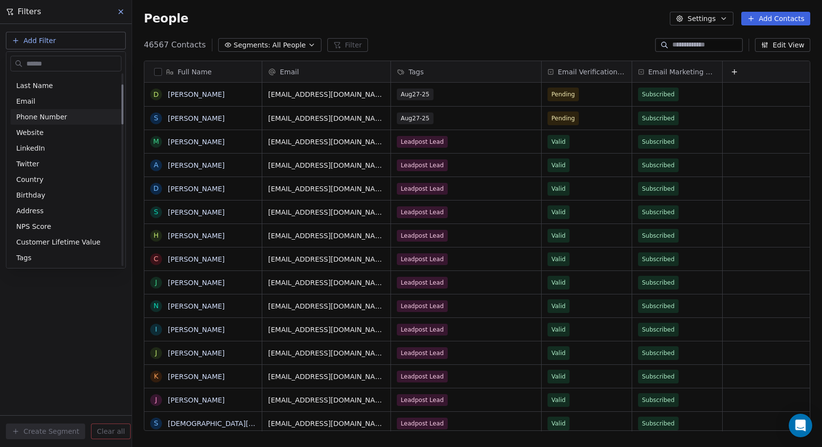
scroll to position [59, 0]
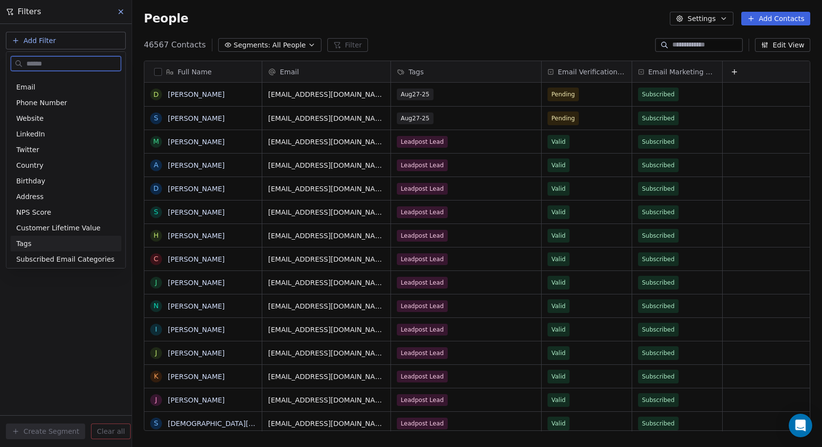
click at [40, 245] on div "Tags" at bounding box center [65, 244] width 99 height 10
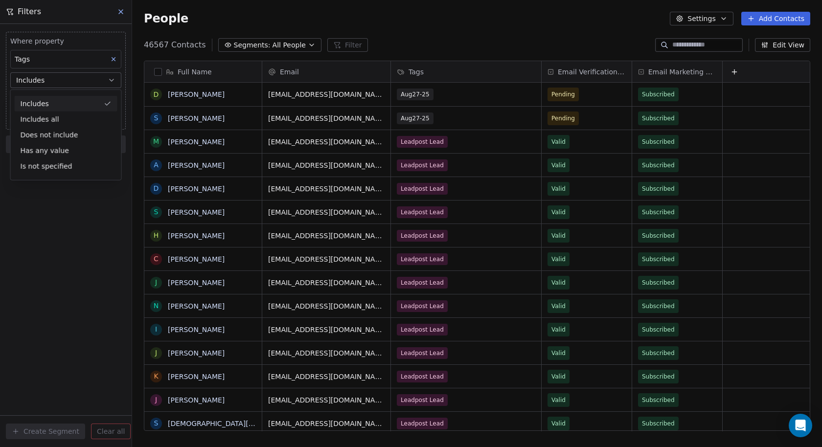
click at [64, 104] on div "Includes" at bounding box center [66, 104] width 103 height 16
click at [50, 100] on body "Book Like A Boss Contacts People Marketing Workflows Campaigns Sales Sequences …" at bounding box center [411, 223] width 822 height 447
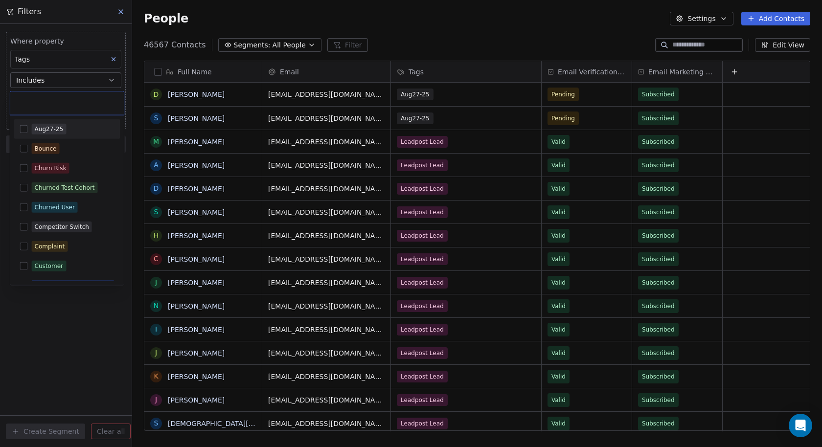
click at [25, 129] on button "Suggestions" at bounding box center [24, 129] width 8 height 8
click at [4, 137] on html "Book Like A Boss Contacts People Marketing Workflows Campaigns Sales Sequences …" at bounding box center [411, 223] width 822 height 447
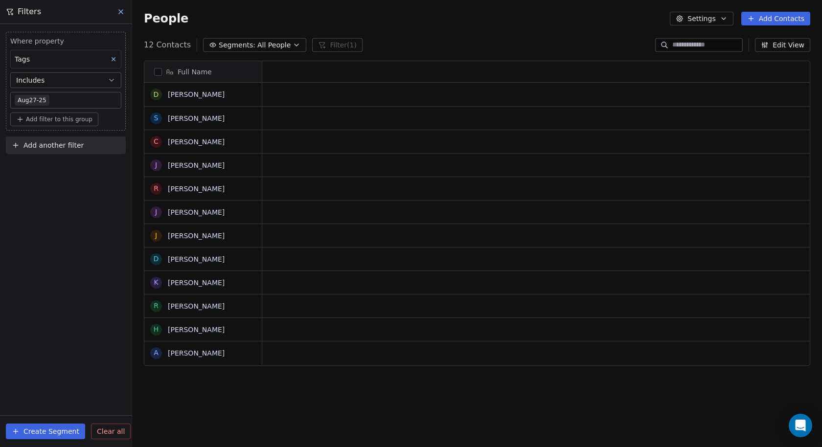
scroll to position [0, 0]
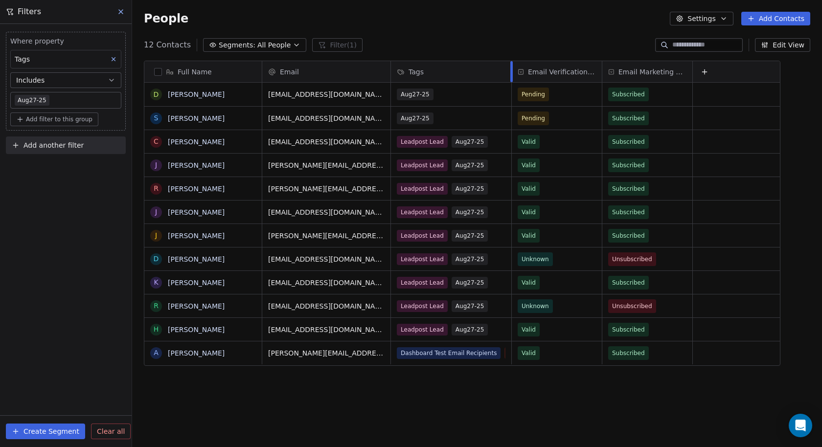
drag, startPoint x: 540, startPoint y: 71, endPoint x: 510, endPoint y: 110, distance: 48.8
click at [510, 110] on div "Email Tags Email Verification Status Email Marketing Consent dsigns92649@yahoo.…" at bounding box center [521, 246] width 519 height 370
click at [124, 12] on icon at bounding box center [121, 12] width 8 height 8
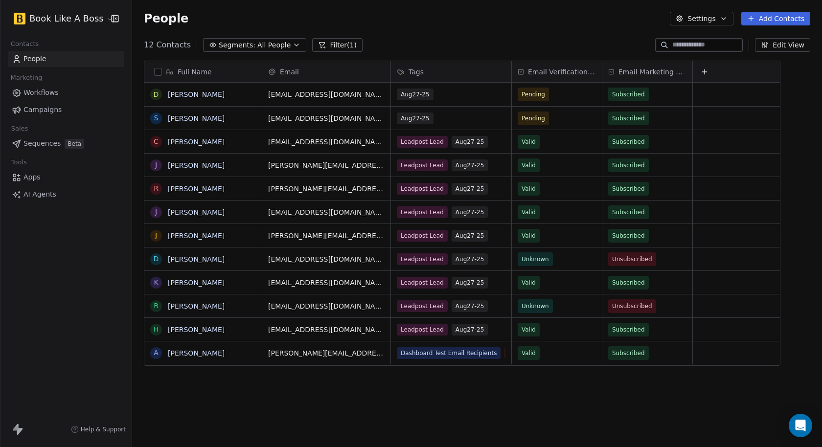
click at [160, 74] on button "button" at bounding box center [158, 72] width 8 height 8
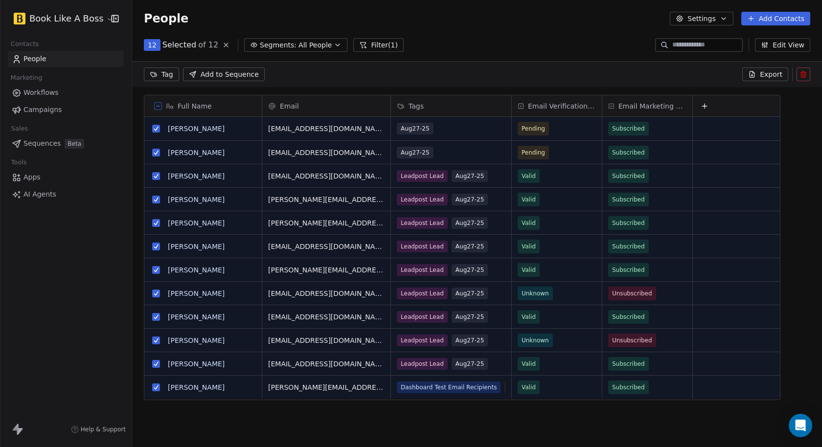
scroll to position [351, 682]
click at [215, 76] on span "Add to Sequence" at bounding box center [230, 74] width 58 height 10
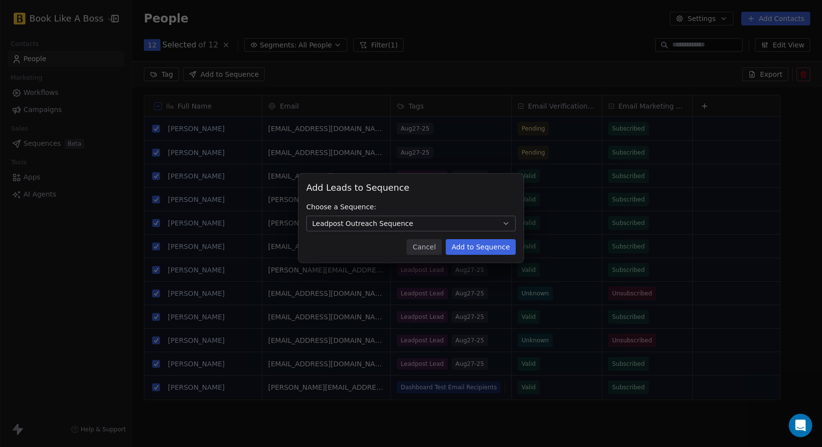
click at [473, 229] on button "Leadpost Outreach Sequence" at bounding box center [410, 224] width 209 height 16
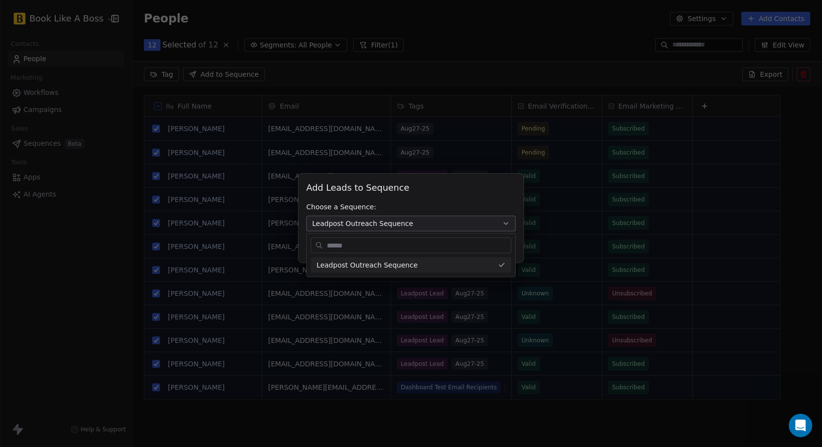
click at [446, 206] on div "Add Leads to Sequence Add Leads to Sequence Choose a Sequence: Leadpost Outreac…" at bounding box center [411, 224] width 822 height 132
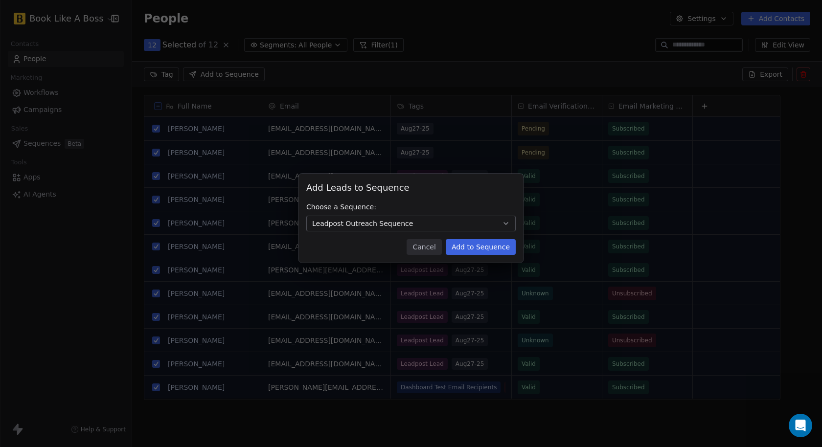
click at [477, 248] on button "Add to Sequence" at bounding box center [481, 247] width 70 height 16
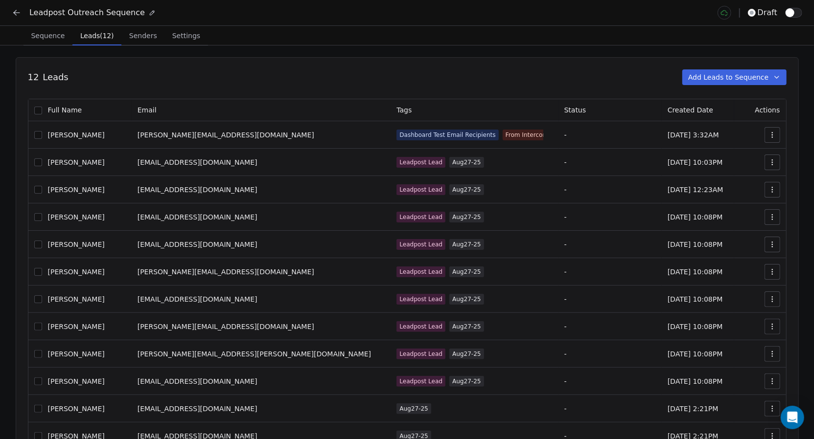
click at [738, 78] on button "Add Leads to Sequence" at bounding box center [734, 77] width 104 height 16
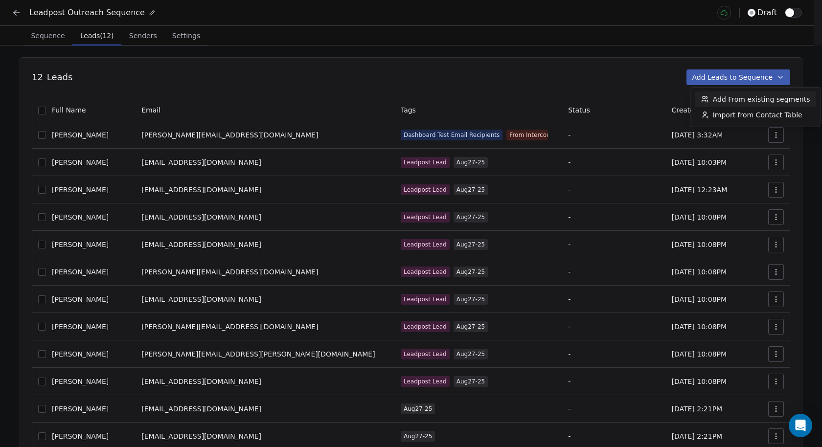
click at [613, 79] on html "Leadpost Outreach Sequence draft Sequence Sequence Leads (12) Leads (12) Sender…" at bounding box center [411, 250] width 822 height 500
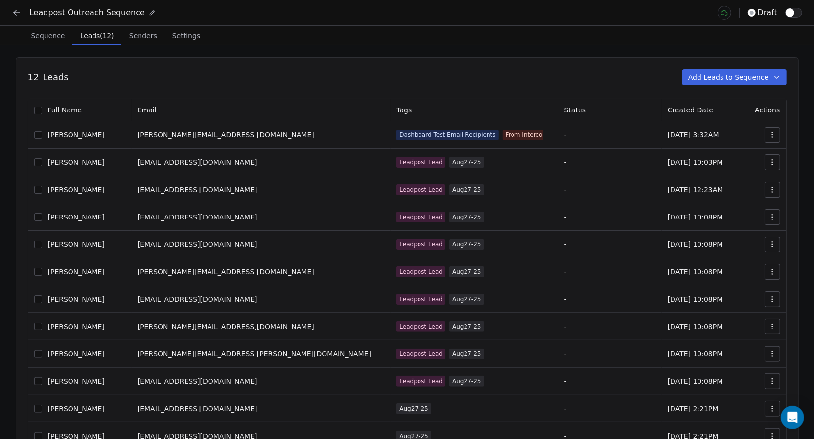
click at [42, 113] on button "button" at bounding box center [38, 111] width 8 height 8
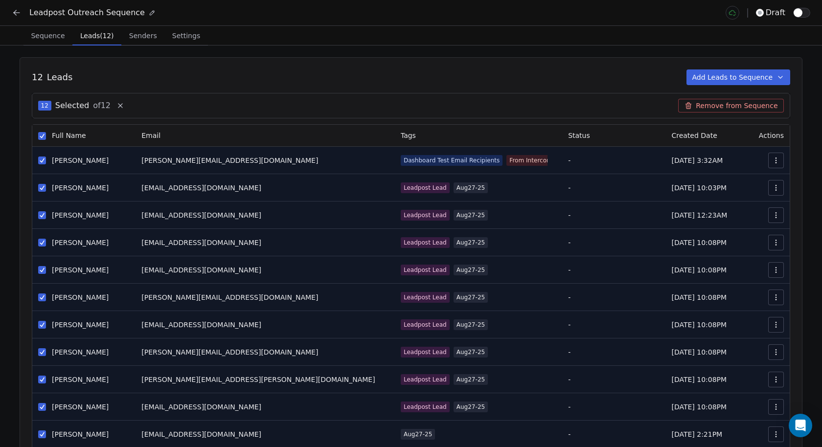
click at [140, 37] on span "Senders" at bounding box center [143, 36] width 36 height 14
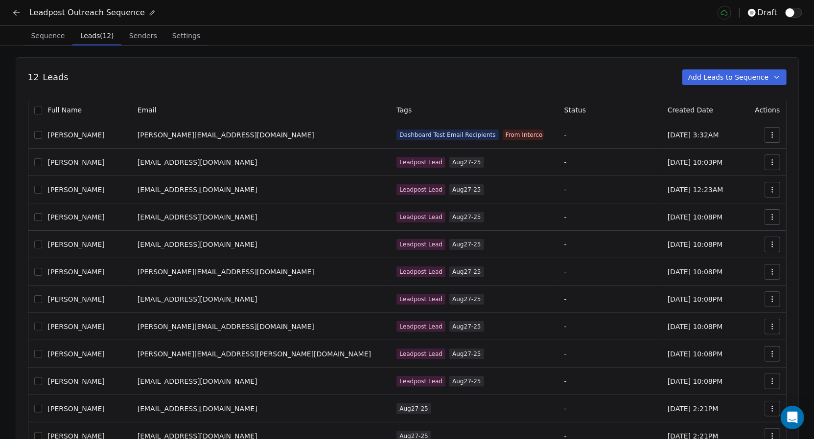
click at [95, 39] on span "Leads (12)" at bounding box center [96, 36] width 41 height 14
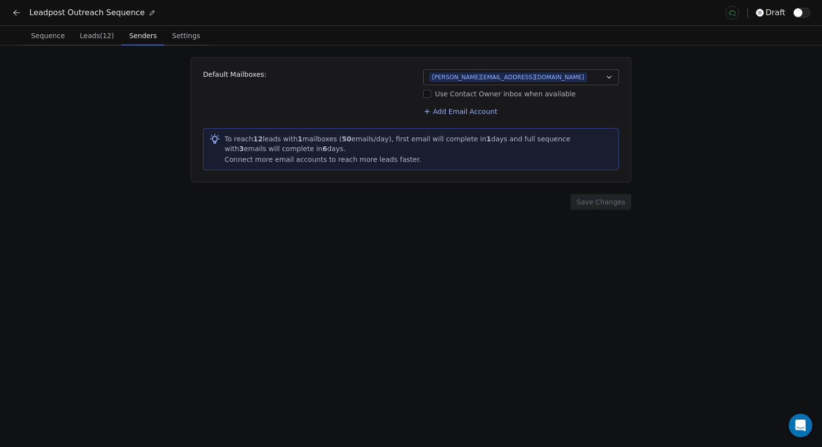
click at [139, 36] on span "Senders" at bounding box center [142, 36] width 35 height 14
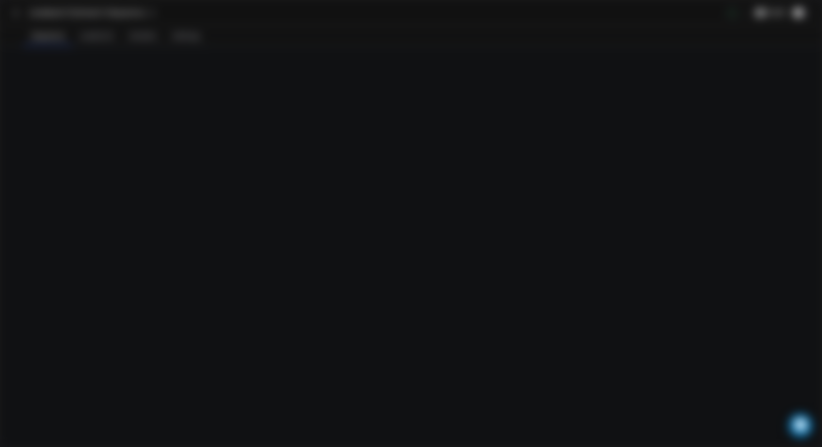
click at [51, 41] on span "Sequence" at bounding box center [47, 36] width 41 height 14
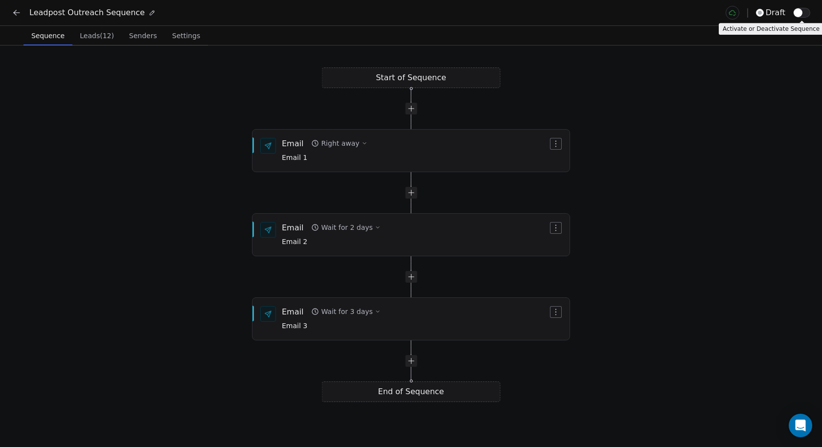
click at [800, 16] on span "button" at bounding box center [798, 12] width 9 height 9
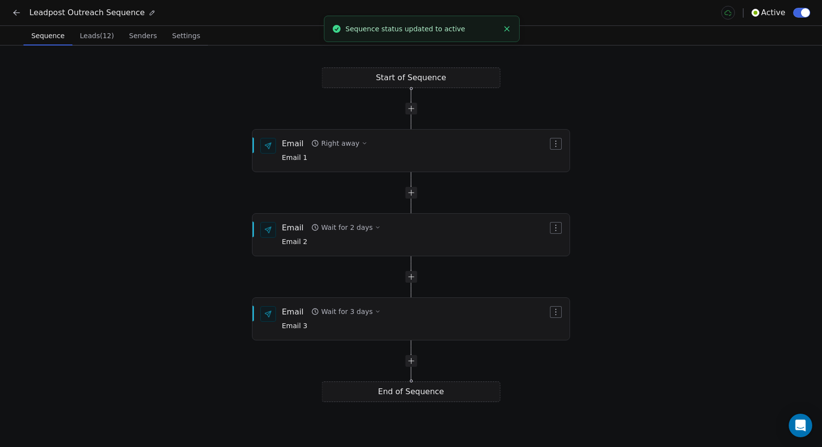
click at [186, 109] on div "Start of Sequence Email Right away Email 1 End of Sequence Email Wait for 2 day…" at bounding box center [411, 247] width 822 height 402
click at [17, 16] on icon at bounding box center [17, 13] width 10 height 10
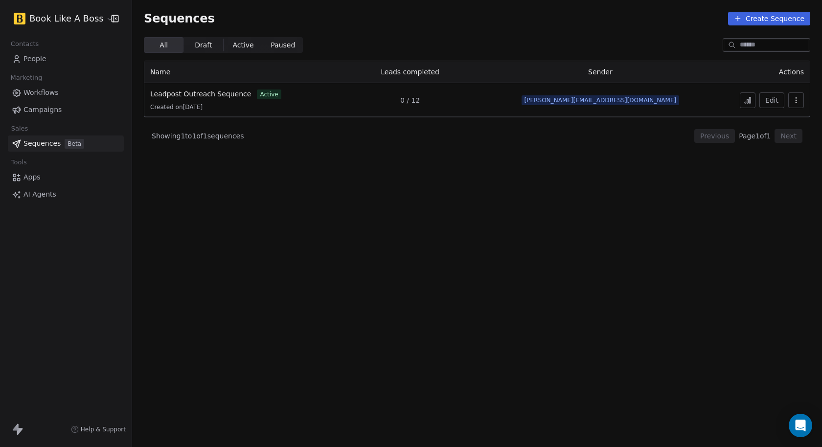
click at [46, 93] on span "Workflows" at bounding box center [40, 93] width 35 height 10
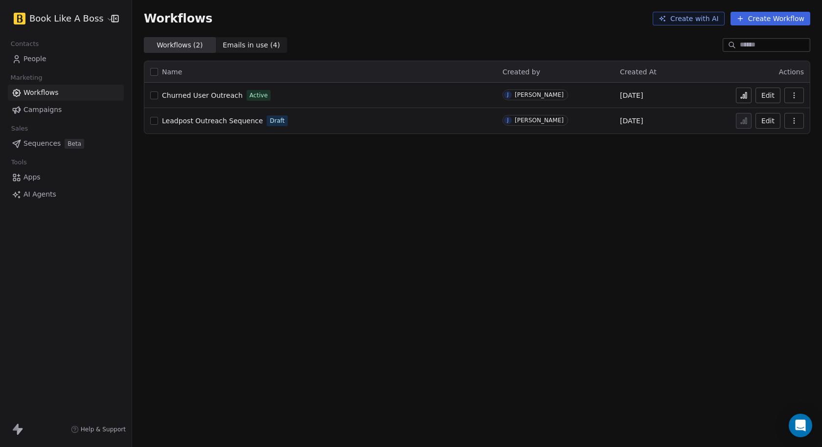
click at [153, 119] on button "button" at bounding box center [154, 121] width 8 height 8
click at [800, 123] on button "button" at bounding box center [794, 121] width 20 height 16
click at [764, 194] on span "Delete" at bounding box center [764, 191] width 23 height 10
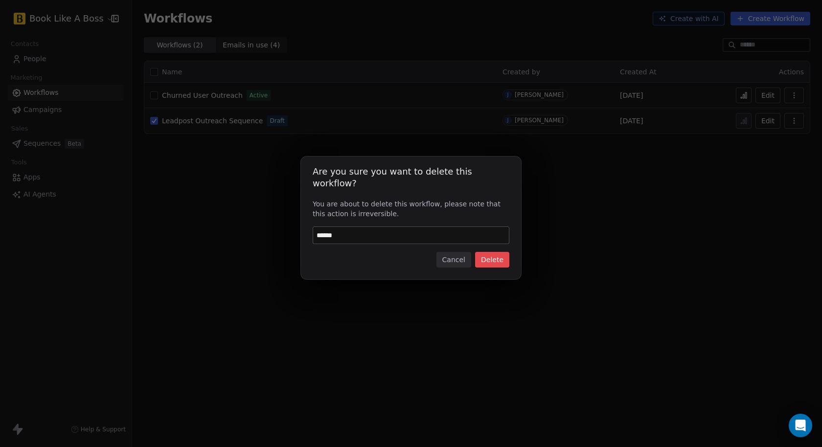
type input "******"
click at [498, 258] on button "Delete" at bounding box center [492, 260] width 34 height 16
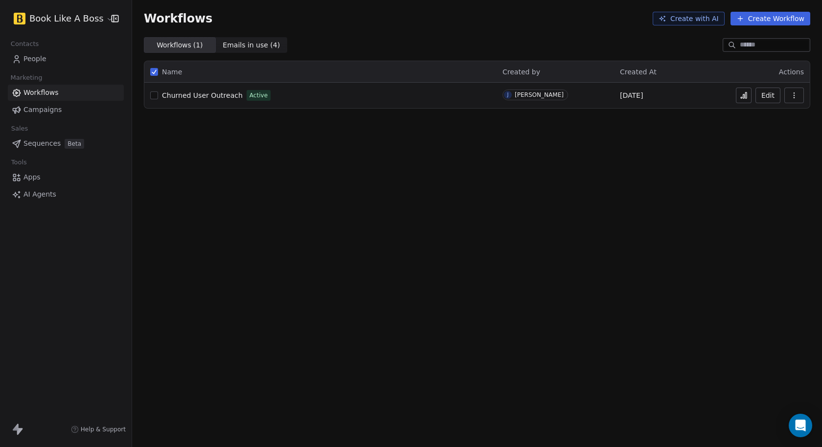
click at [274, 163] on div "Workflows Create with AI Create Workflow Workflows ( 1 ) Workflows ( 1 ) Emails…" at bounding box center [477, 223] width 690 height 447
click at [34, 147] on span "Sequences" at bounding box center [41, 143] width 37 height 10
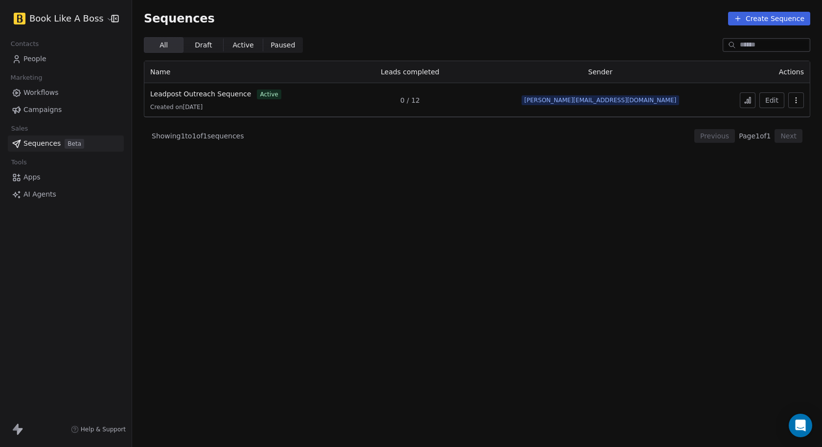
click at [35, 61] on span "People" at bounding box center [34, 59] width 23 height 10
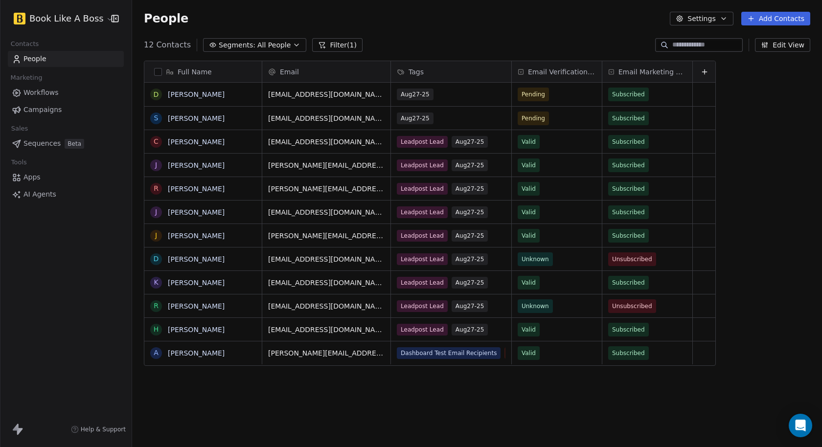
scroll to position [386, 682]
click at [40, 142] on span "Sequences" at bounding box center [41, 143] width 37 height 10
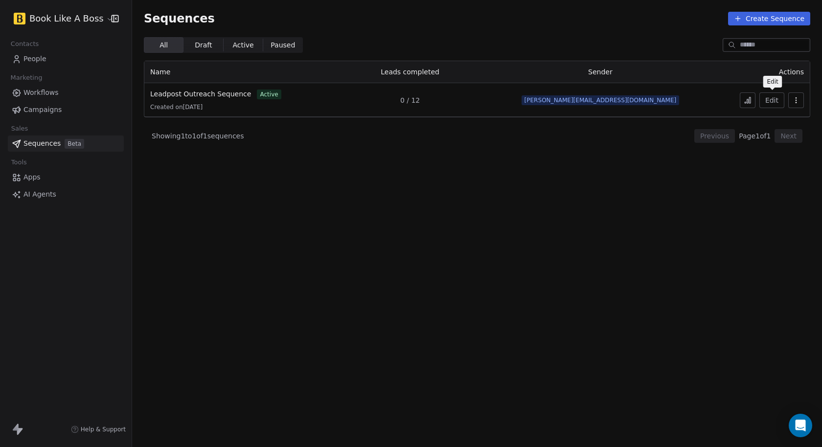
click at [770, 100] on button "Edit" at bounding box center [771, 100] width 25 height 16
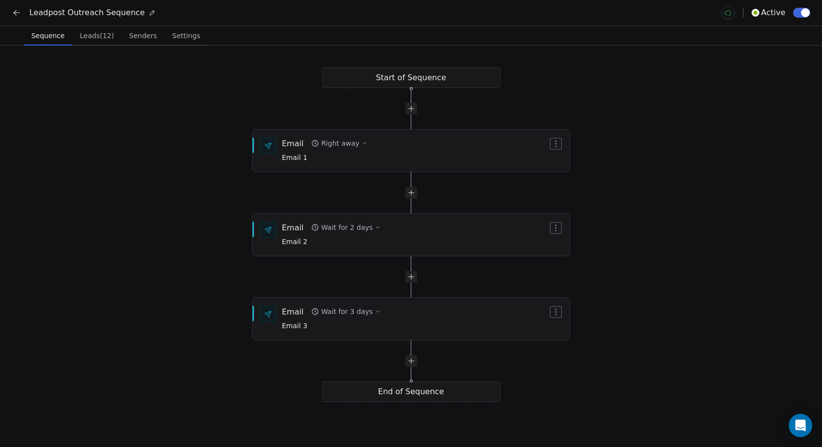
click at [101, 42] on span "Leads (12)" at bounding box center [97, 36] width 42 height 14
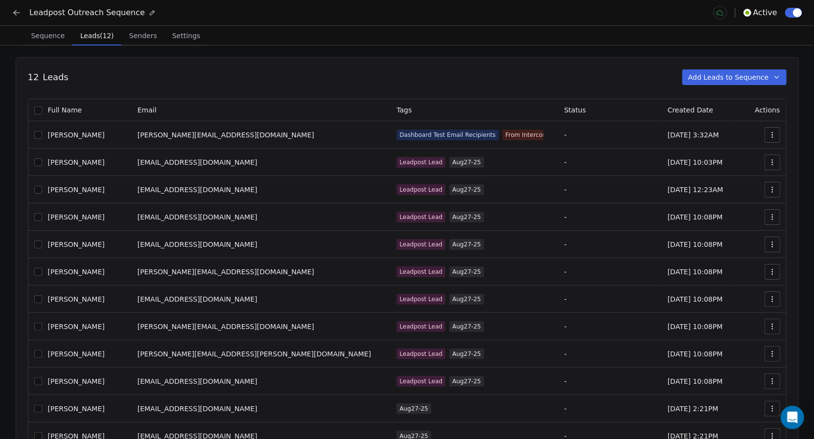
click at [780, 78] on icon "button" at bounding box center [777, 77] width 8 height 8
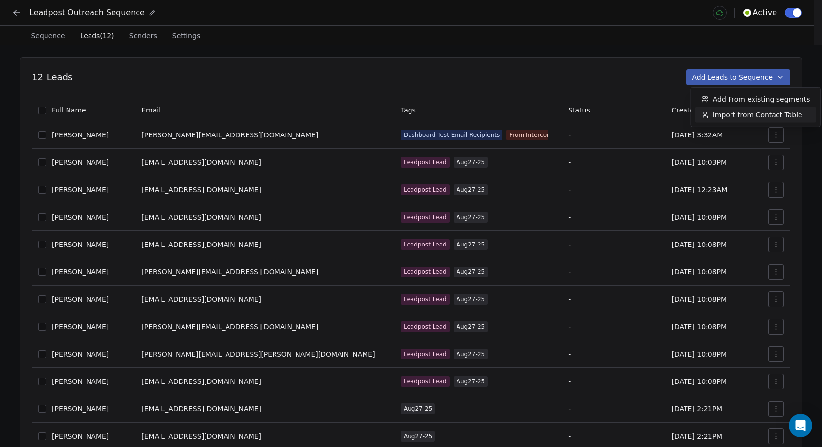
click at [530, 49] on html "Leadpost Outreach Sequence Active Sequence Sequence Leads (12) Leads (12) Sende…" at bounding box center [411, 250] width 822 height 500
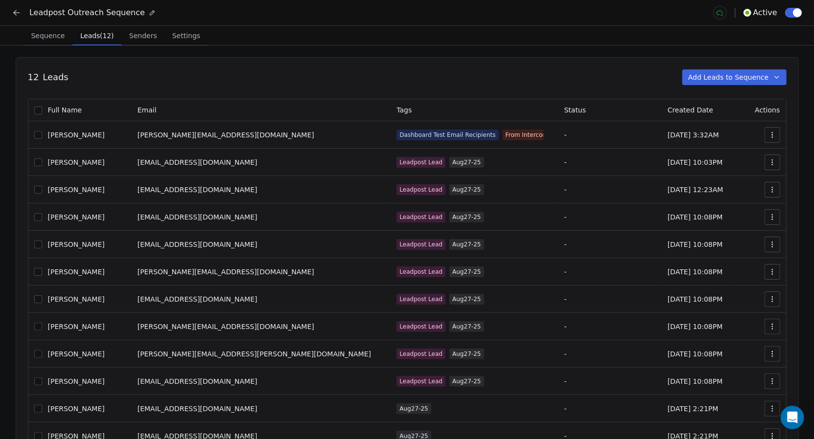
click at [19, 14] on icon at bounding box center [17, 13] width 10 height 10
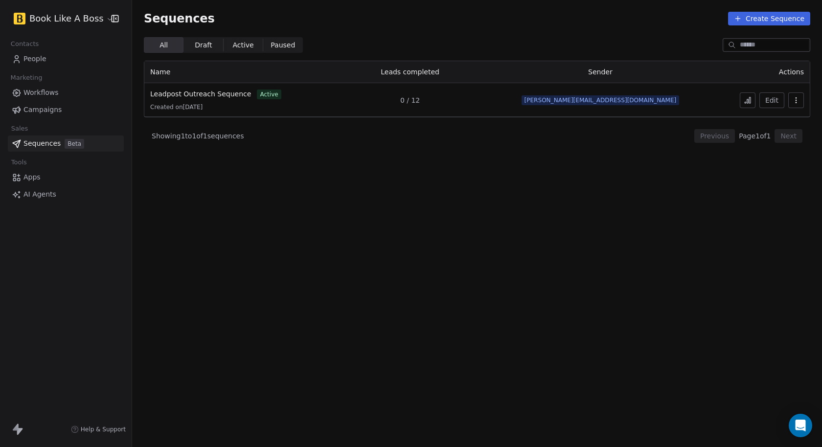
click at [374, 197] on section "Sequences Create Sequence All All Draft Draft Active Active Paused Paused Name …" at bounding box center [477, 223] width 690 height 447
drag, startPoint x: 449, startPoint y: 70, endPoint x: 508, endPoint y: 76, distance: 59.9
click at [490, 73] on th "Leads completed" at bounding box center [410, 72] width 160 height 22
click at [490, 65] on th "Leads completed" at bounding box center [410, 72] width 160 height 22
drag, startPoint x: 468, startPoint y: 101, endPoint x: 486, endPoint y: 102, distance: 18.1
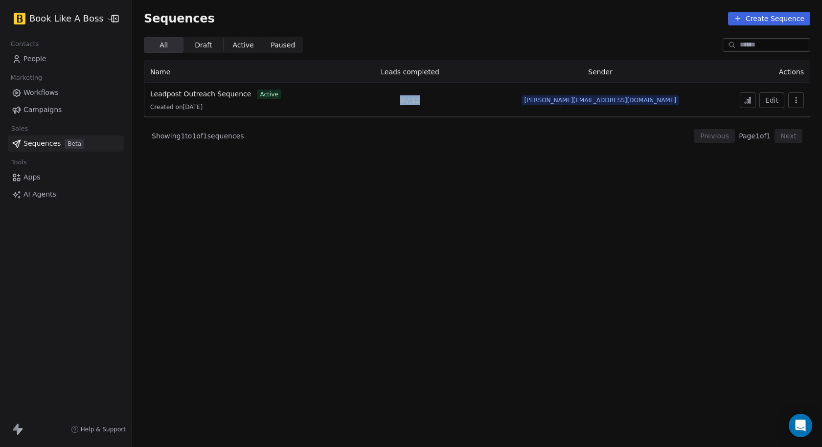
click at [486, 102] on td "0 / 12" at bounding box center [410, 100] width 160 height 34
click at [420, 99] on span "0 / 12" at bounding box center [410, 100] width 20 height 10
click at [420, 100] on span "0 / 12" at bounding box center [410, 100] width 20 height 10
drag, startPoint x: 495, startPoint y: 96, endPoint x: 485, endPoint y: 99, distance: 10.6
click at [490, 96] on td "0 / 12" at bounding box center [410, 100] width 160 height 34
